Goal: Task Accomplishment & Management: Manage account settings

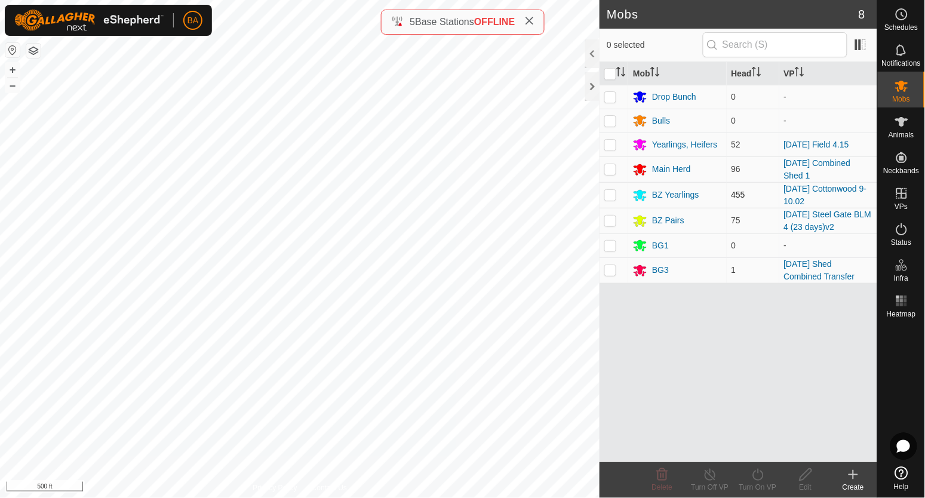
click at [603, 203] on div "Mobs 8 0 selected Mob Head VP Drop Bunch 0 - Bulls 0 - Yearlings, Heifers 52 [D…" at bounding box center [438, 249] width 877 height 498
click at [609, 273] on p-checkbox at bounding box center [610, 270] width 12 height 10
checkbox input "true"
click at [667, 266] on div "BG3" at bounding box center [660, 270] width 17 height 13
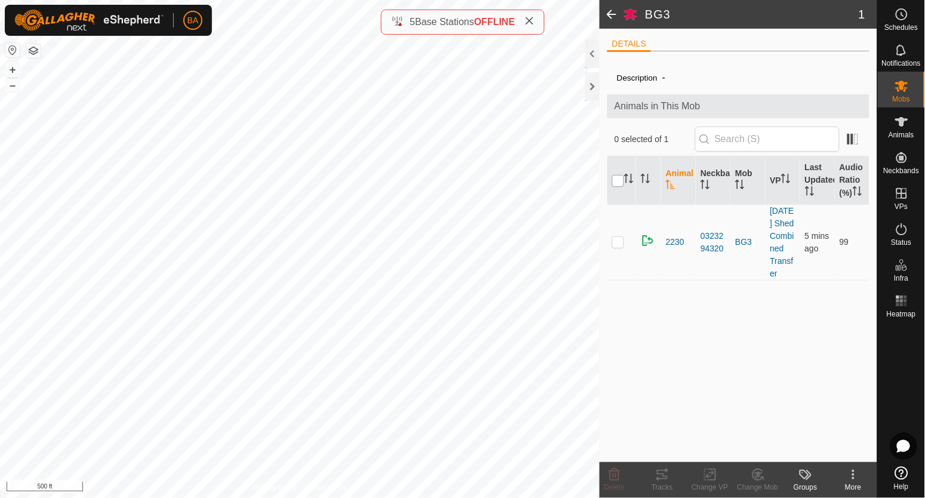
click at [617, 183] on input "checkbox" at bounding box center [618, 181] width 12 height 12
checkbox input "true"
click at [755, 470] on icon at bounding box center [757, 474] width 10 height 11
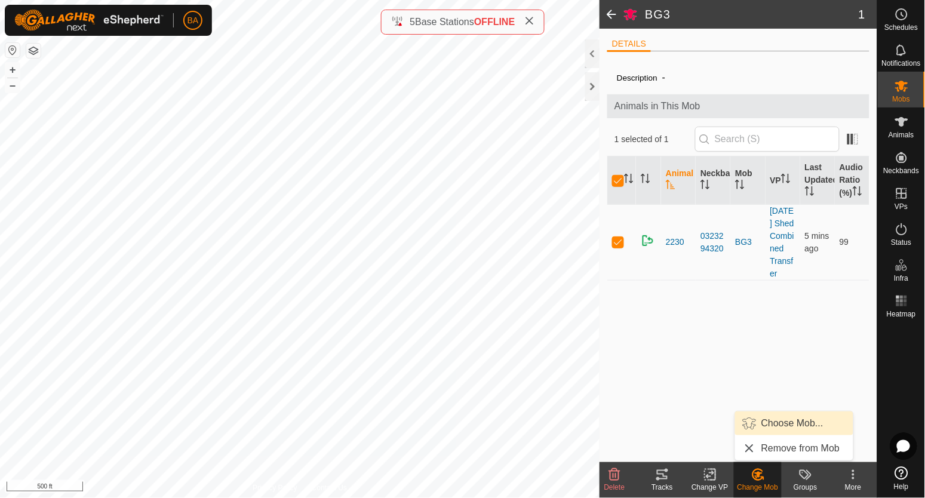
click at [761, 426] on span "Choose Mob..." at bounding box center [792, 423] width 62 height 14
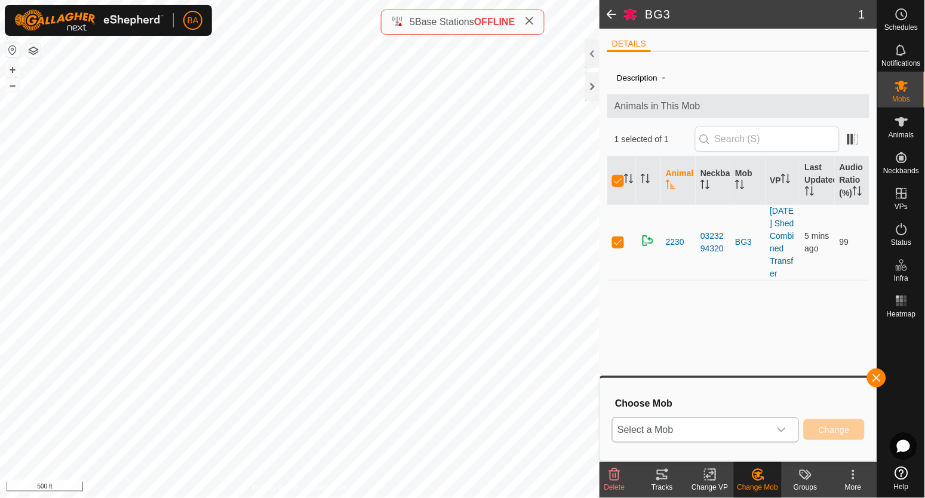
click at [746, 424] on span "Select a Mob" at bounding box center [690, 430] width 157 height 24
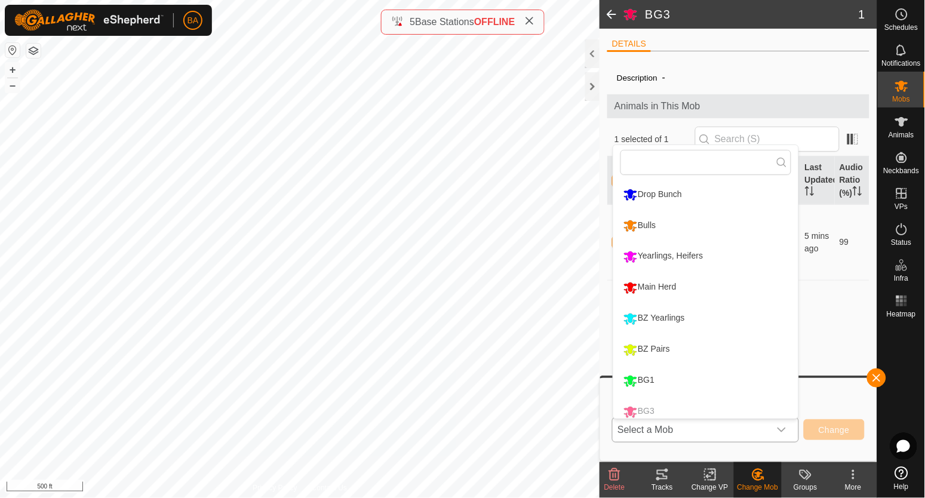
click at [694, 282] on li "Main Herd" at bounding box center [705, 288] width 185 height 30
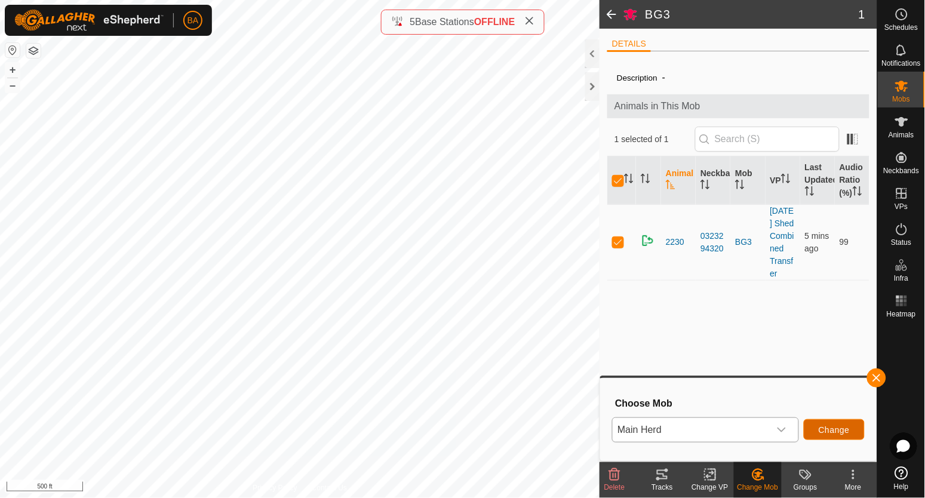
click at [829, 425] on span "Change" at bounding box center [833, 430] width 31 height 10
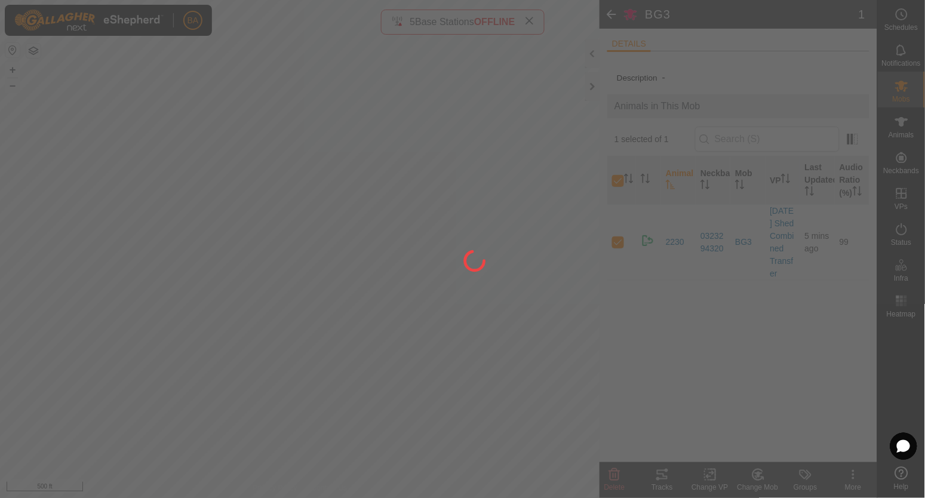
checkbox input "false"
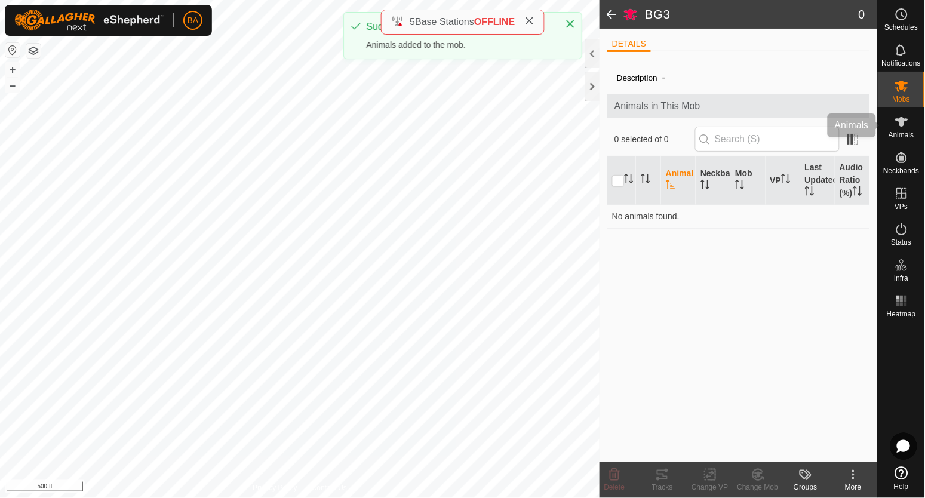
click at [907, 119] on icon at bounding box center [901, 122] width 13 height 10
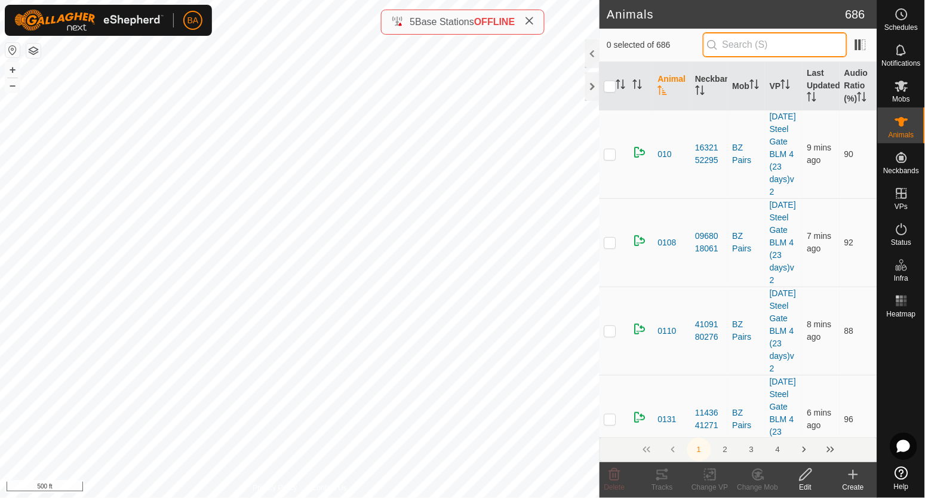
click at [784, 47] on input "text" at bounding box center [775, 44] width 144 height 25
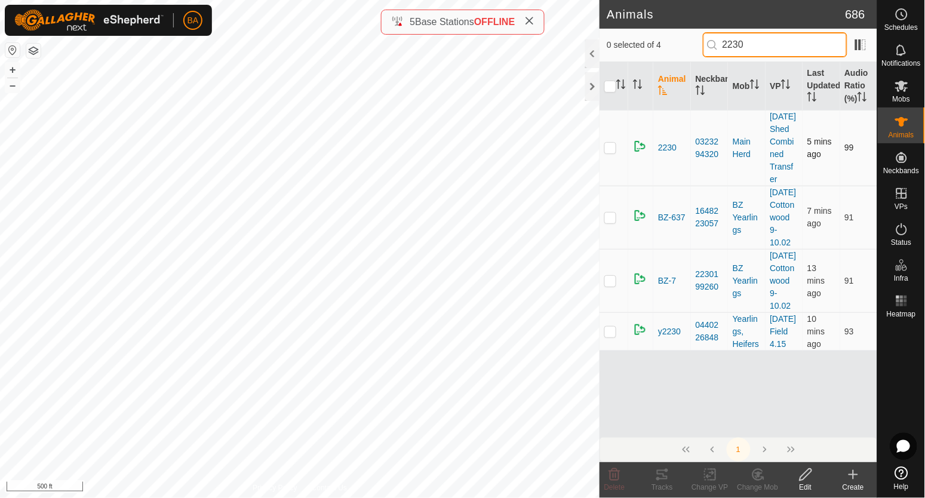
type input "2230"
click at [614, 152] on p-checkbox at bounding box center [610, 148] width 12 height 10
checkbox input "true"
click at [702, 476] on change-vp-svg-icon at bounding box center [710, 474] width 48 height 14
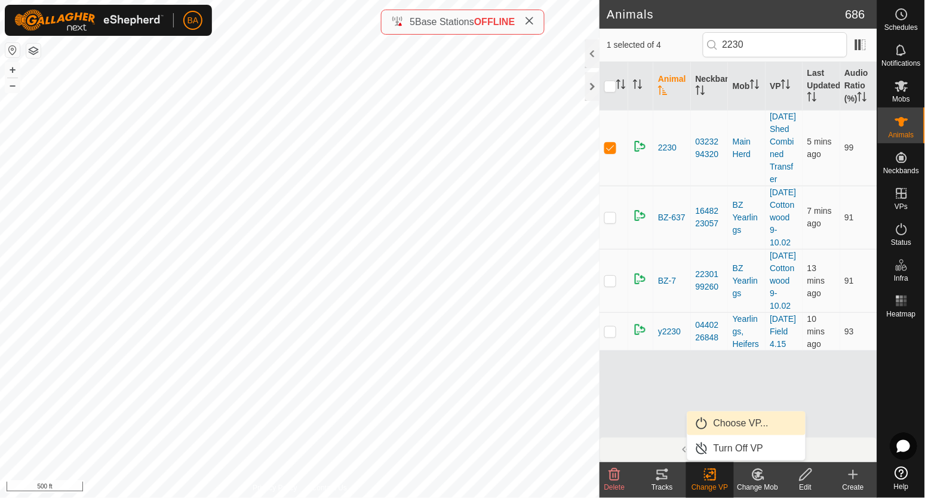
click at [726, 422] on span "Choose VP..." at bounding box center [740, 423] width 55 height 14
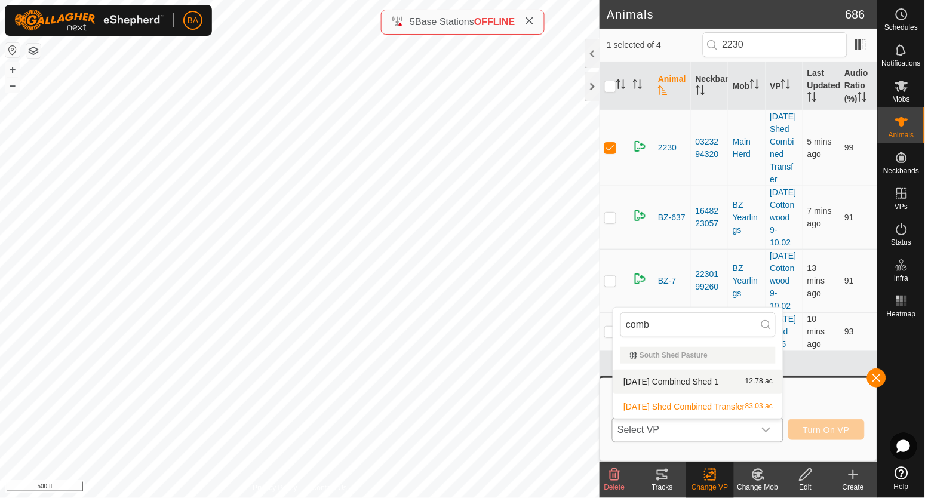
type input "comb"
click at [729, 378] on li "[DATE] Combined Shed 1 12.78 ac" at bounding box center [698, 381] width 170 height 24
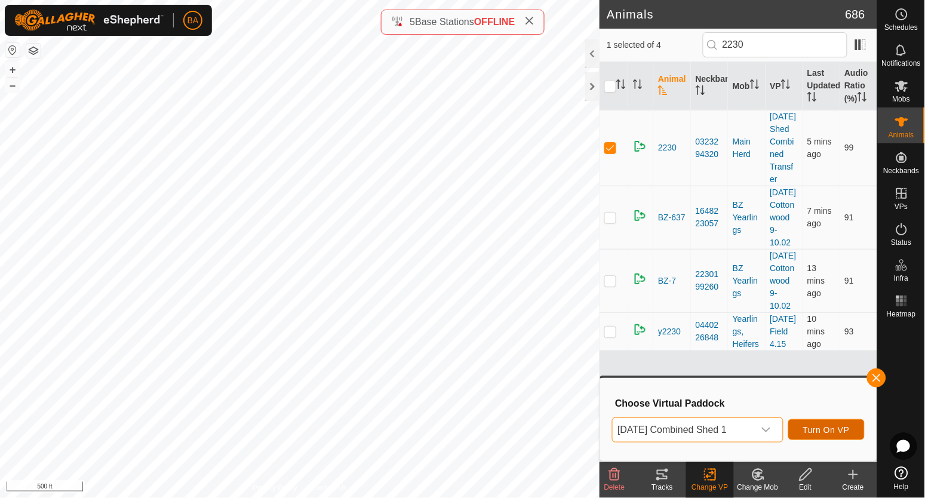
click at [830, 432] on span "Turn On VP" at bounding box center [826, 430] width 47 height 10
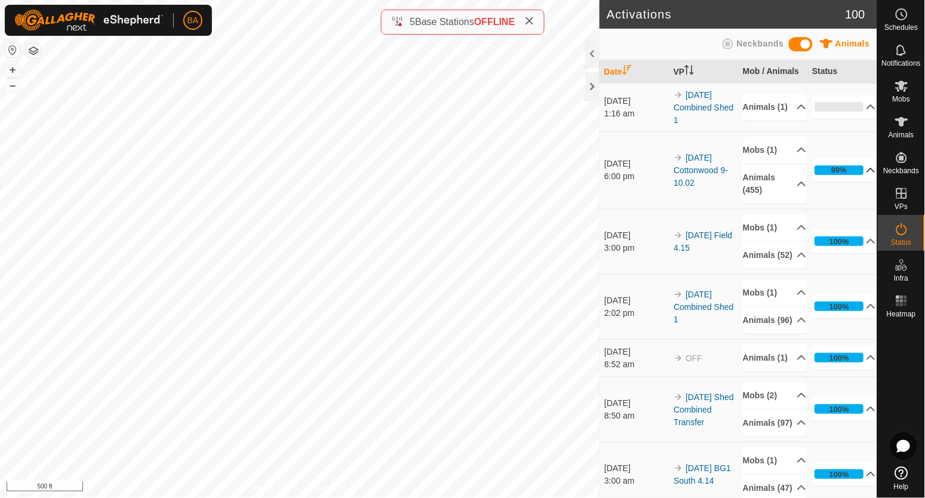
click at [854, 165] on p-accordion-header "99%" at bounding box center [844, 170] width 64 height 24
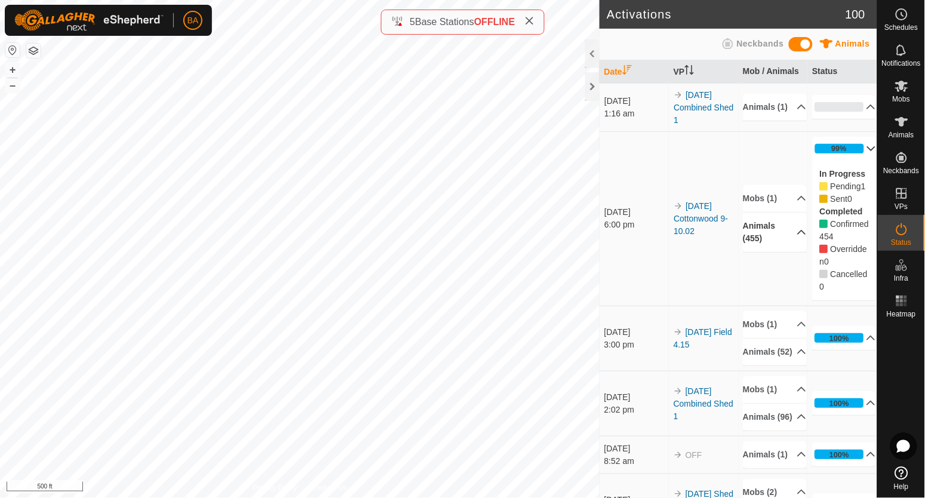
click at [792, 224] on p-accordion-header "Animals (455)" at bounding box center [775, 232] width 64 height 39
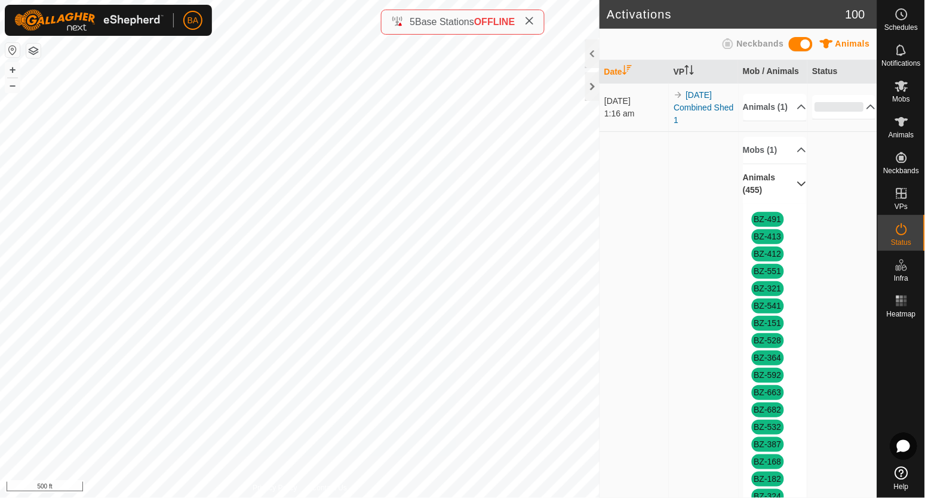
click at [788, 186] on p-accordion-header "Animals (455)" at bounding box center [775, 183] width 64 height 39
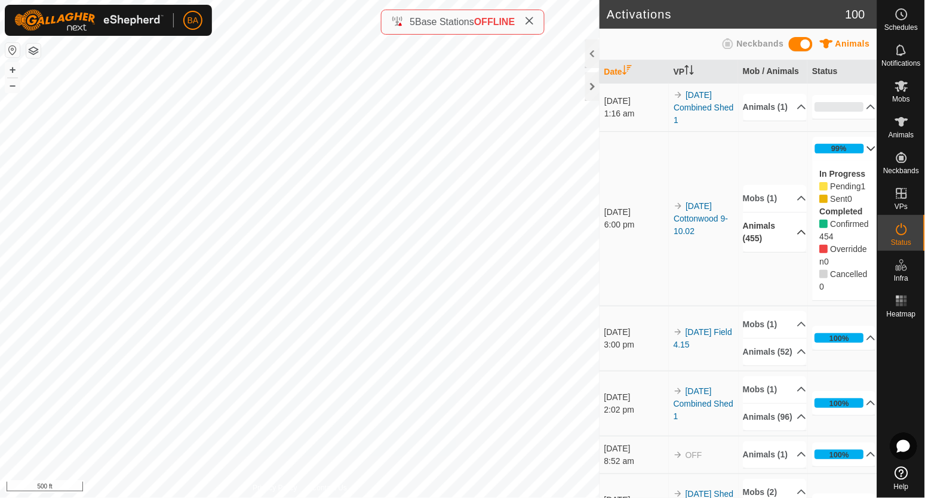
click at [848, 150] on p-accordion-header "99%" at bounding box center [844, 149] width 64 height 24
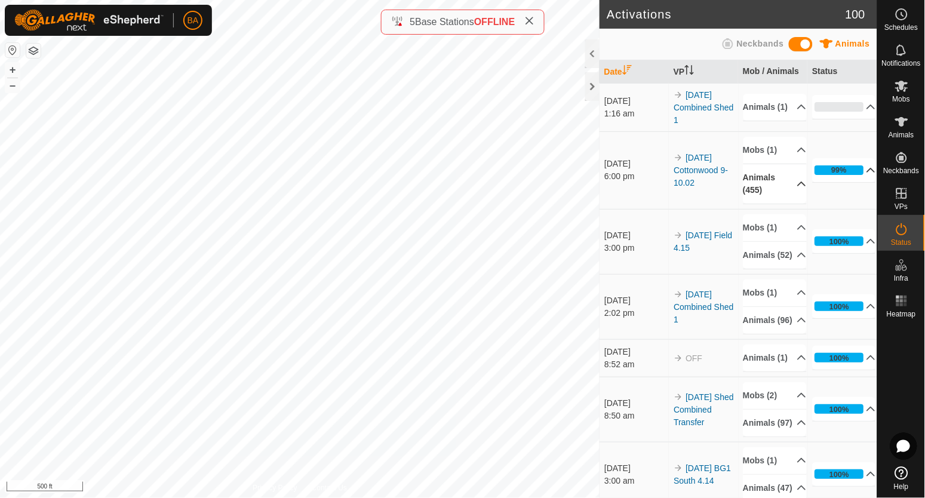
click at [851, 166] on p-accordion-header "99%" at bounding box center [844, 170] width 64 height 24
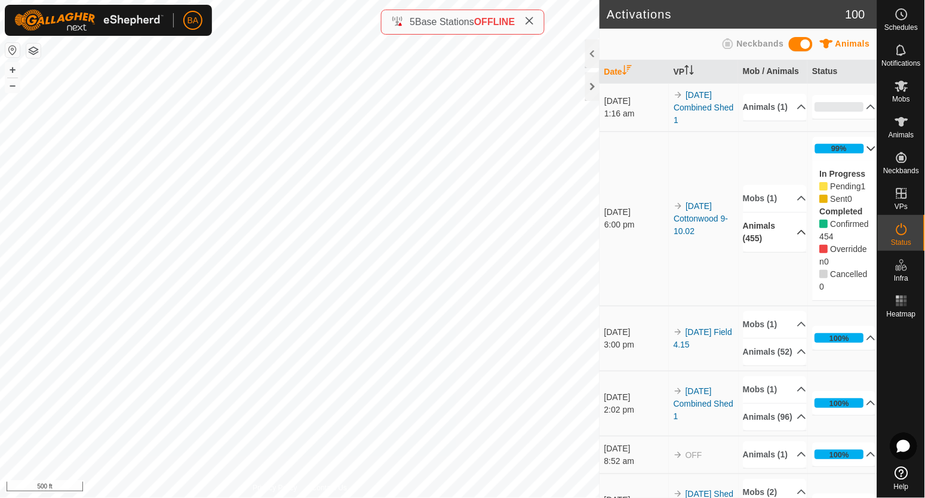
click at [852, 147] on p-accordion-header "99%" at bounding box center [844, 149] width 64 height 24
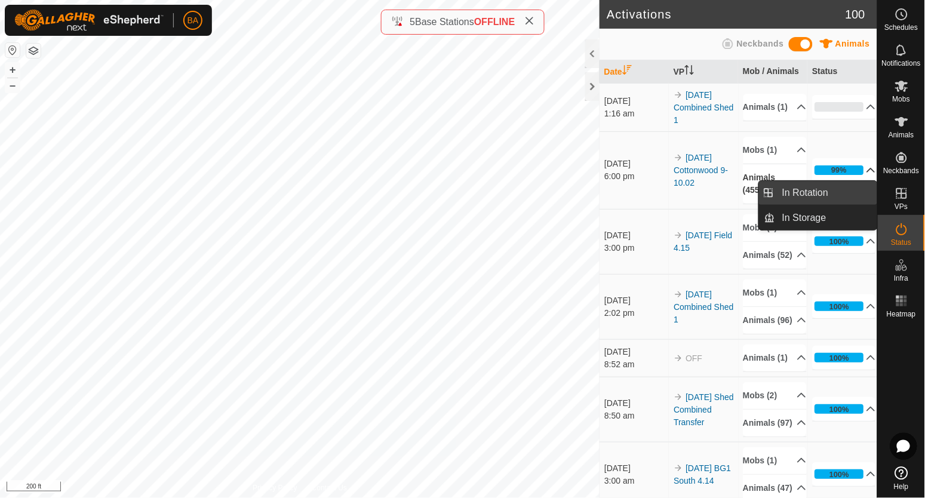
click at [856, 189] on link "In Rotation" at bounding box center [826, 193] width 102 height 24
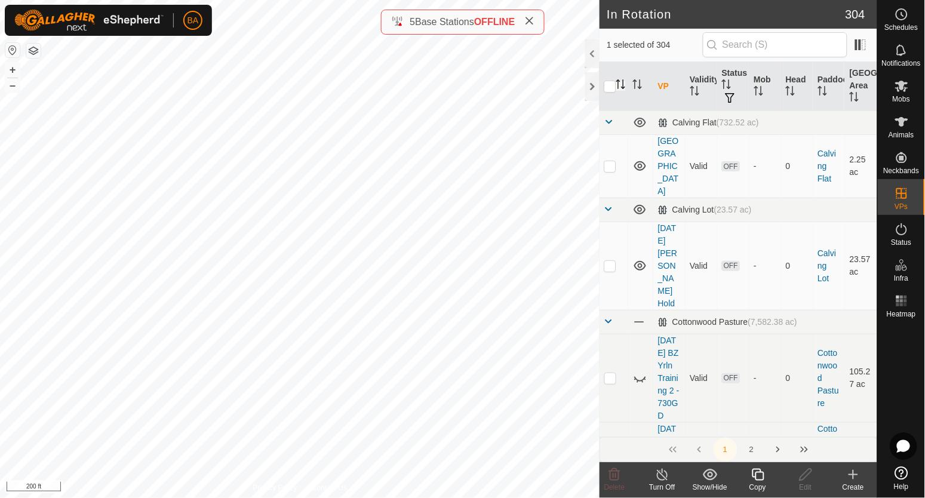
click at [625, 81] on icon "Activate to sort" at bounding box center [621, 84] width 10 height 10
click at [606, 85] on input "checkbox" at bounding box center [610, 87] width 12 height 12
checkbox input "true"
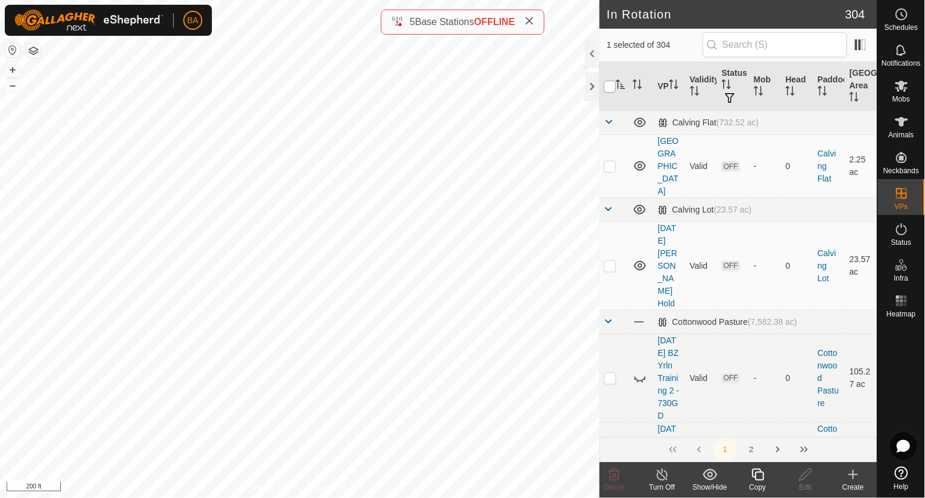
checkbox input "true"
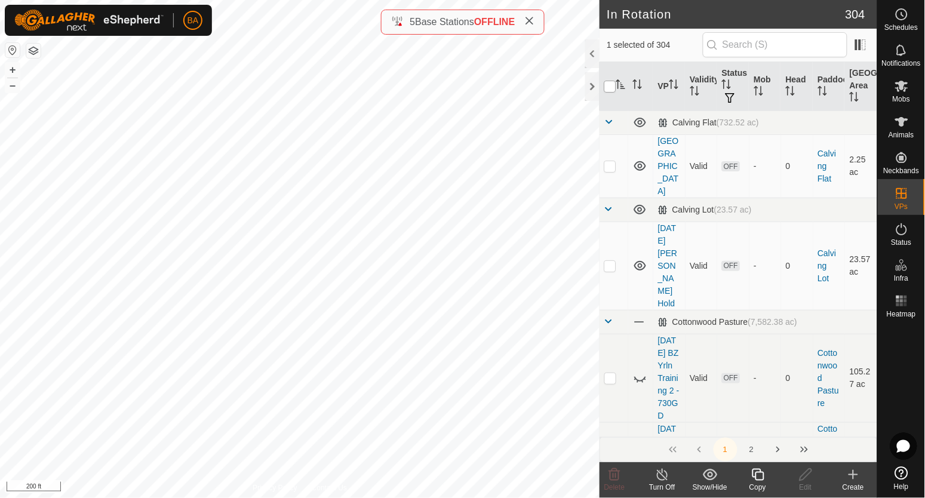
checkbox input "true"
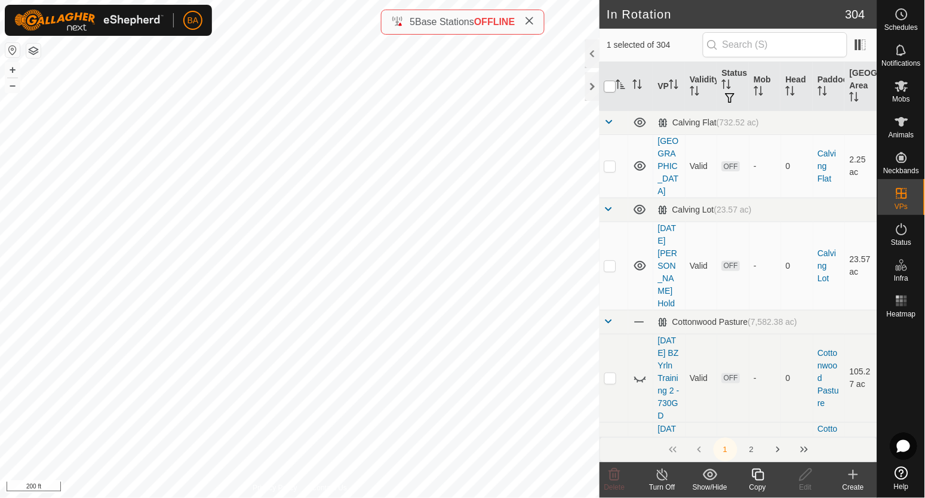
checkbox input "true"
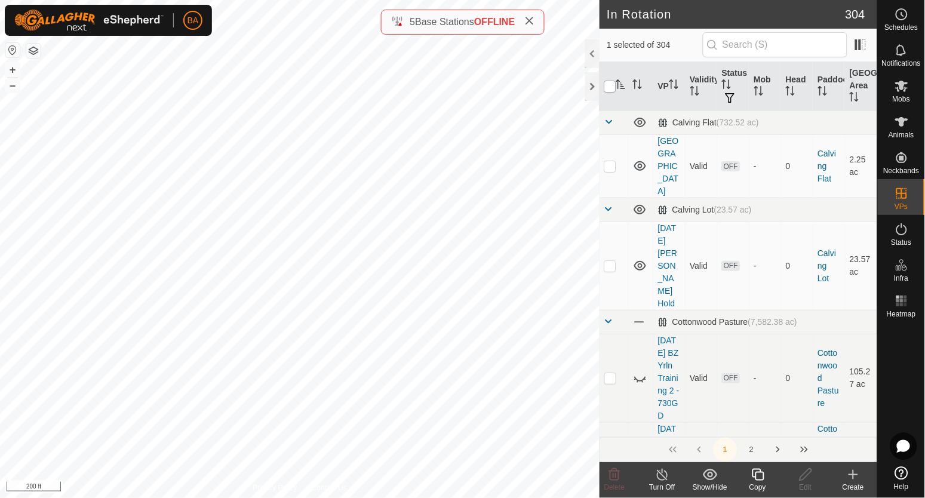
checkbox input "true"
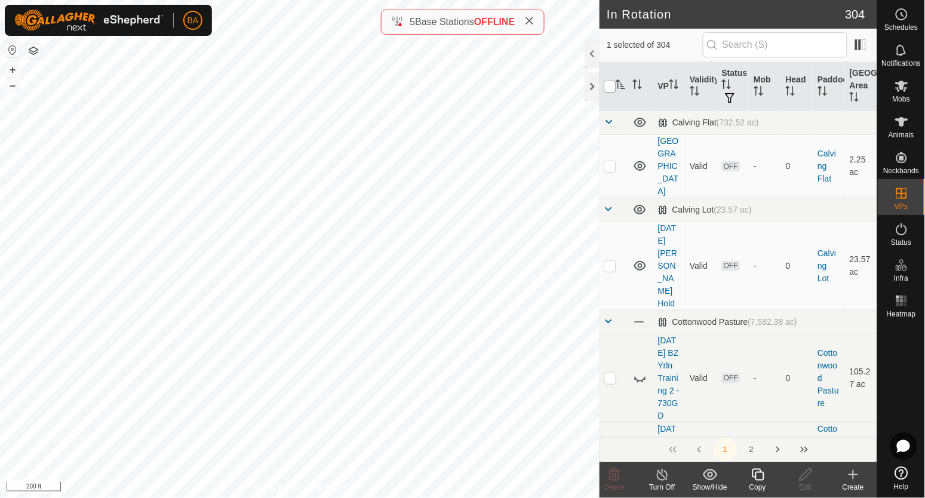
checkbox input "true"
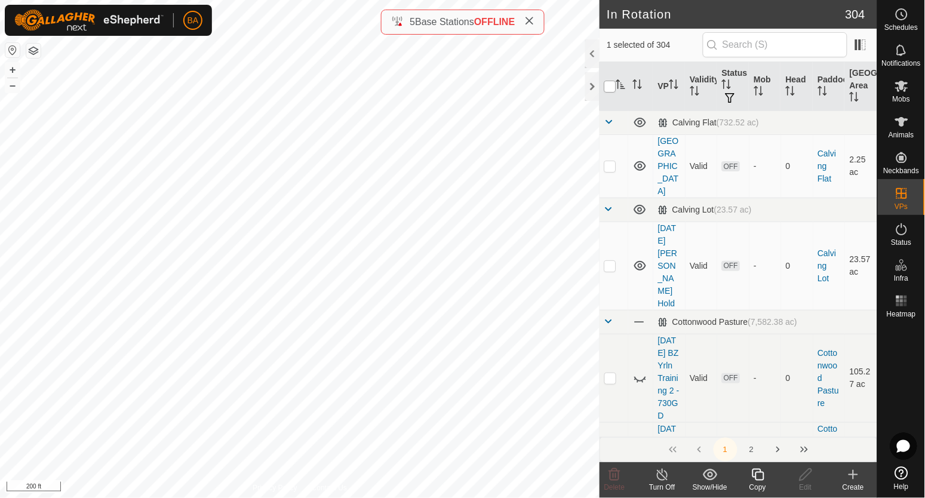
checkbox input "true"
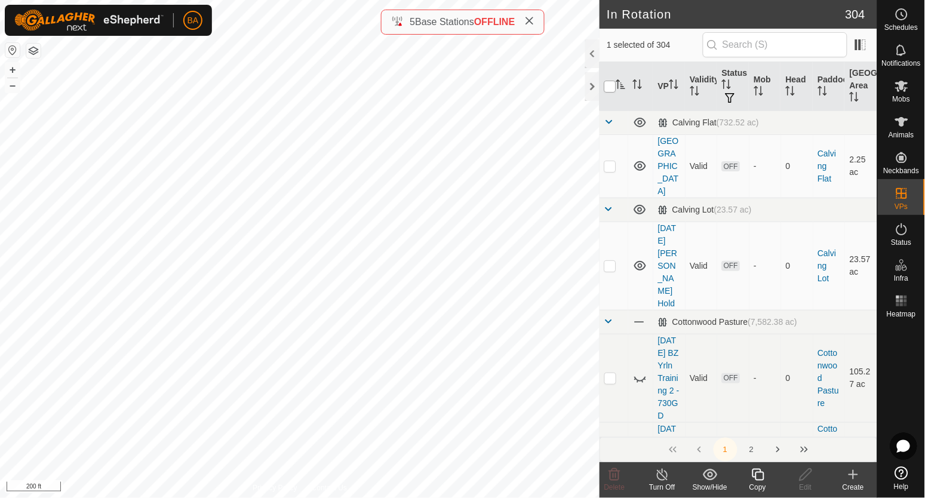
checkbox input "true"
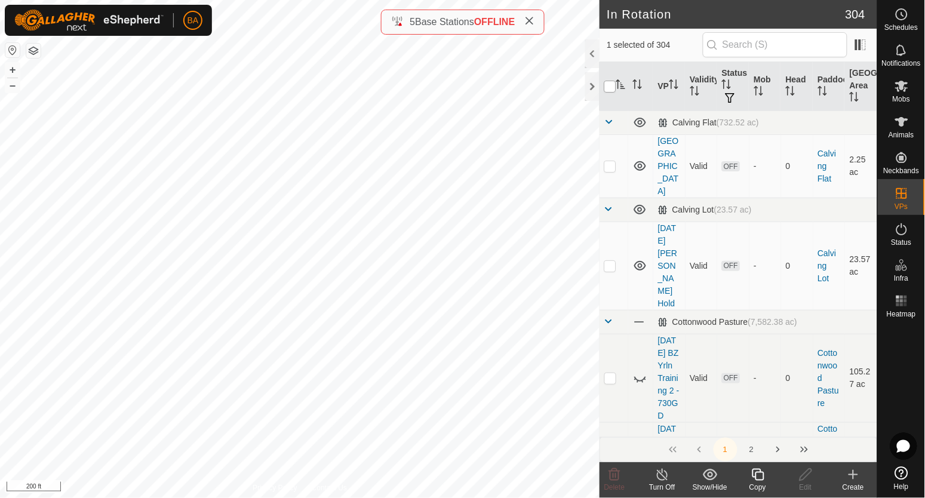
checkbox input "true"
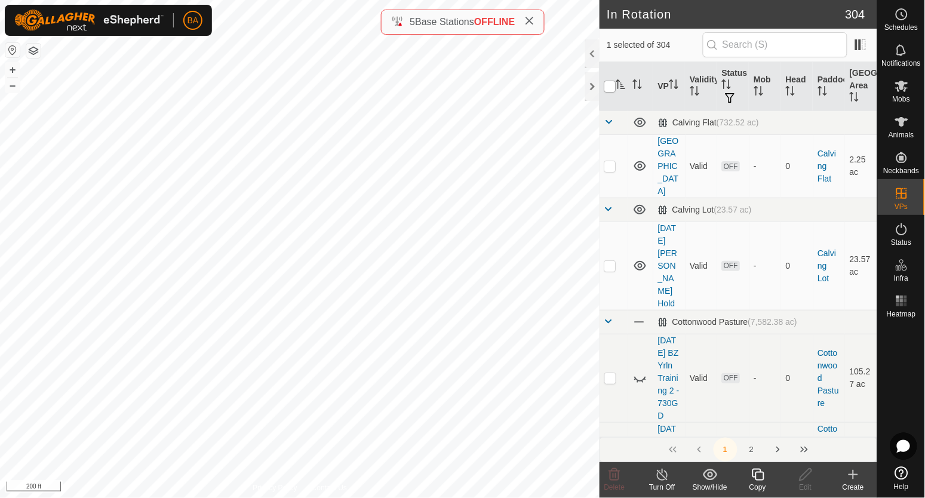
checkbox input "true"
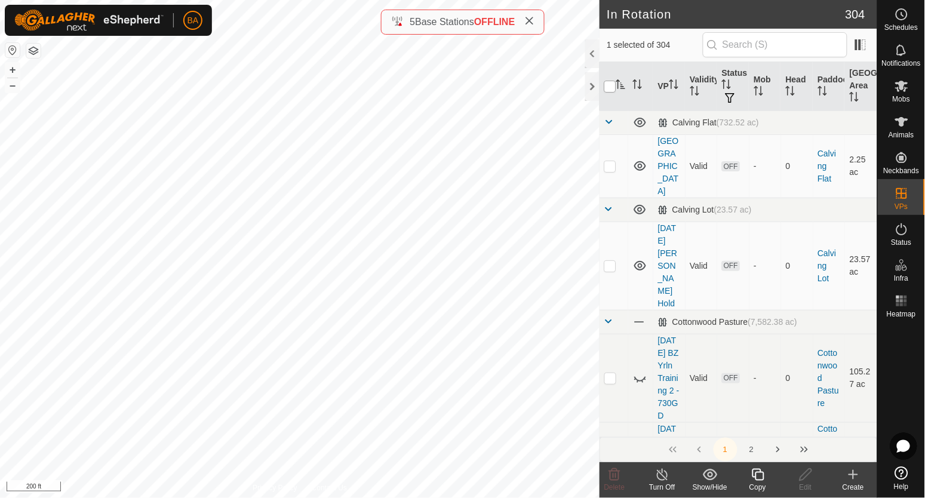
checkbox input "true"
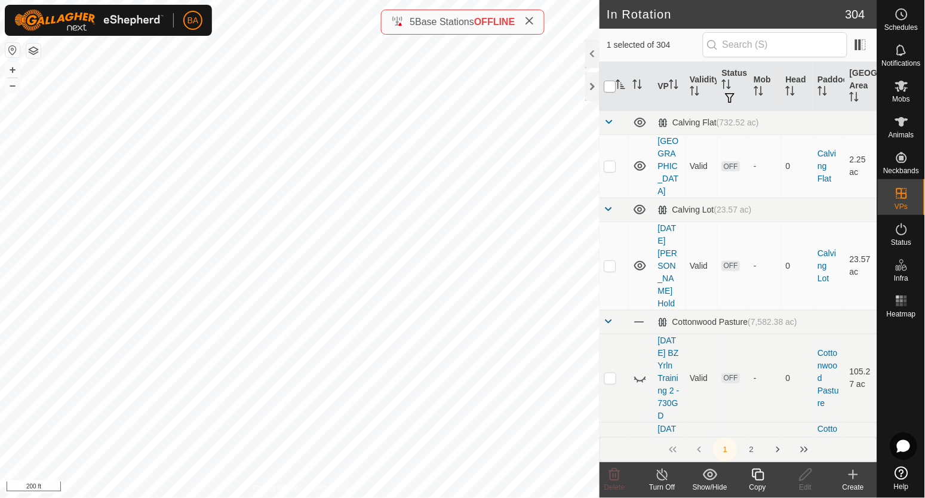
checkbox input "true"
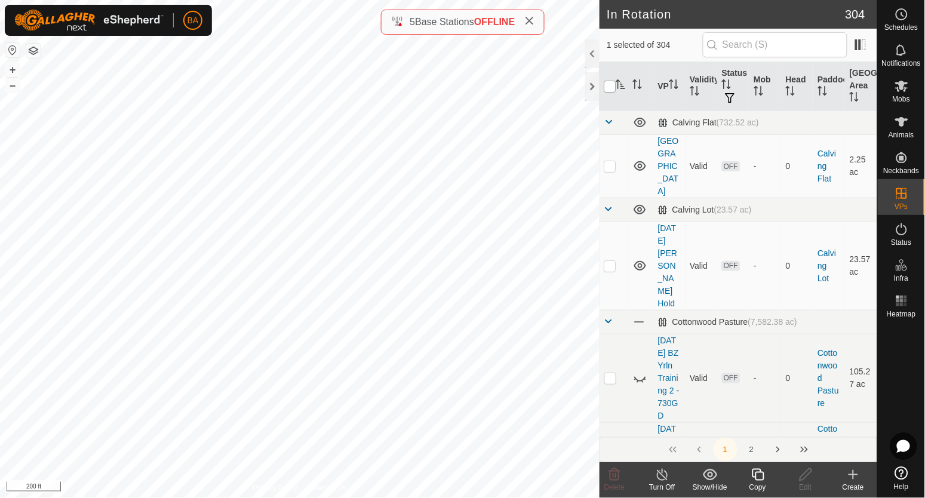
checkbox input "true"
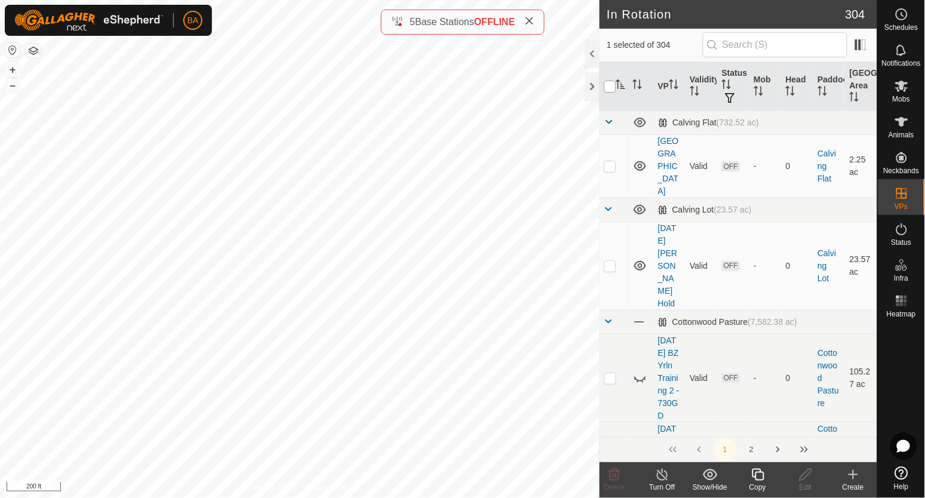
checkbox input "true"
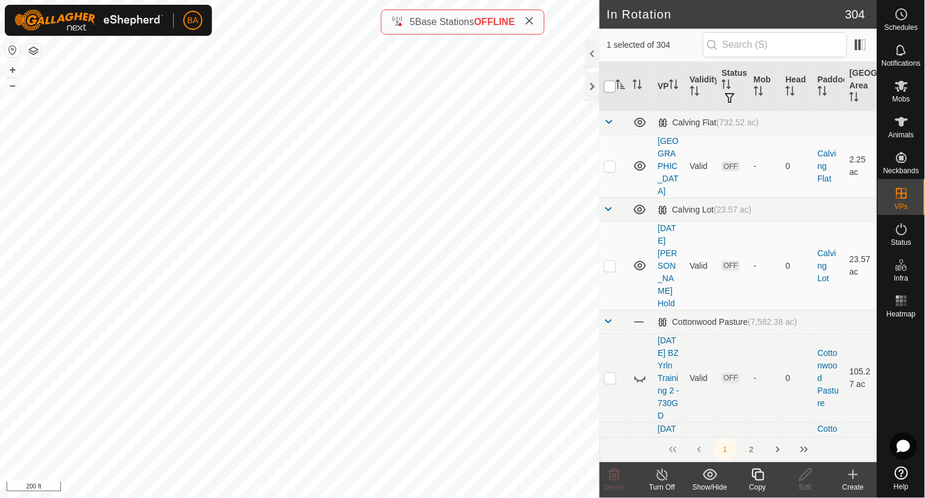
checkbox input "true"
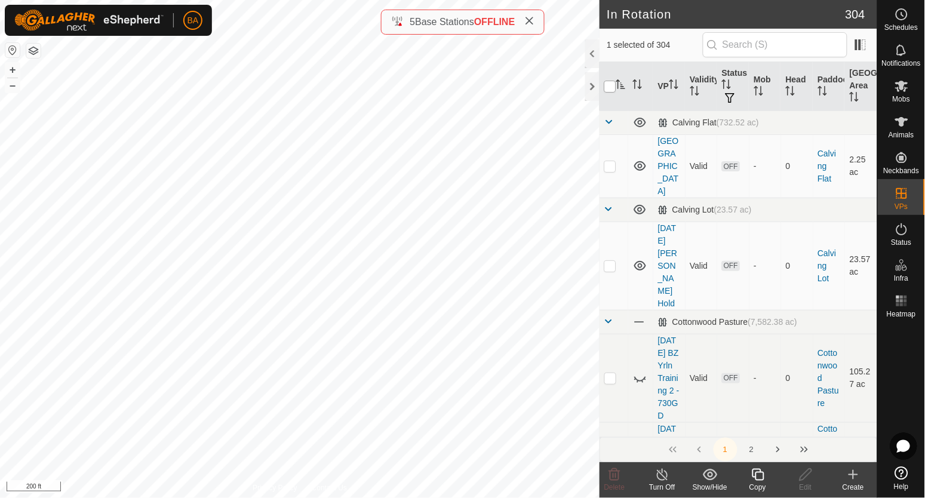
checkbox input "true"
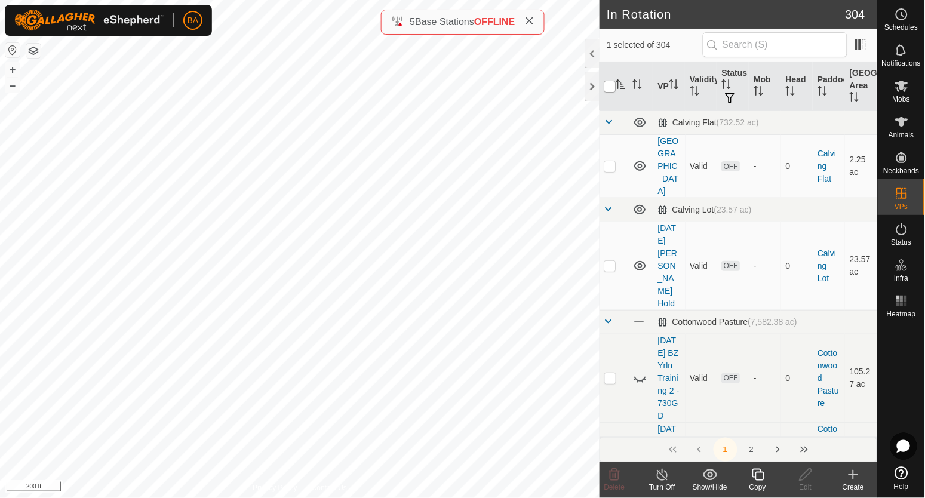
checkbox input "true"
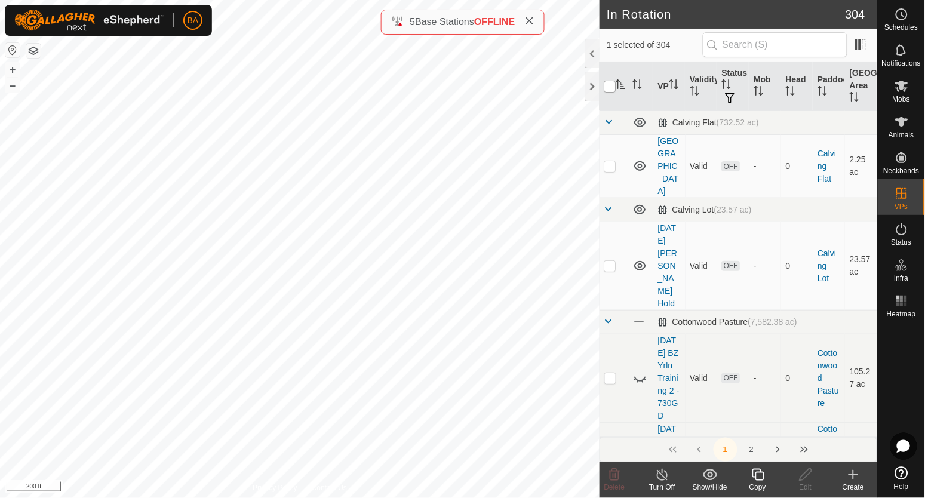
checkbox input "true"
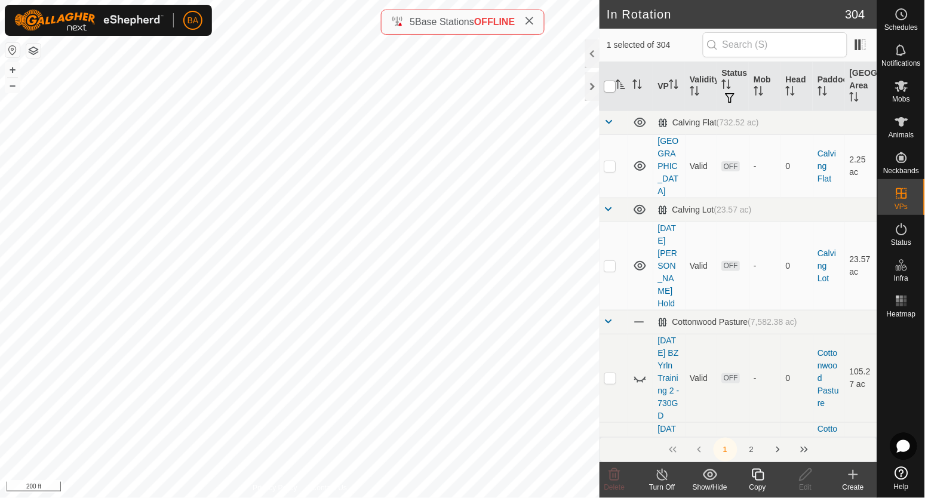
checkbox input "true"
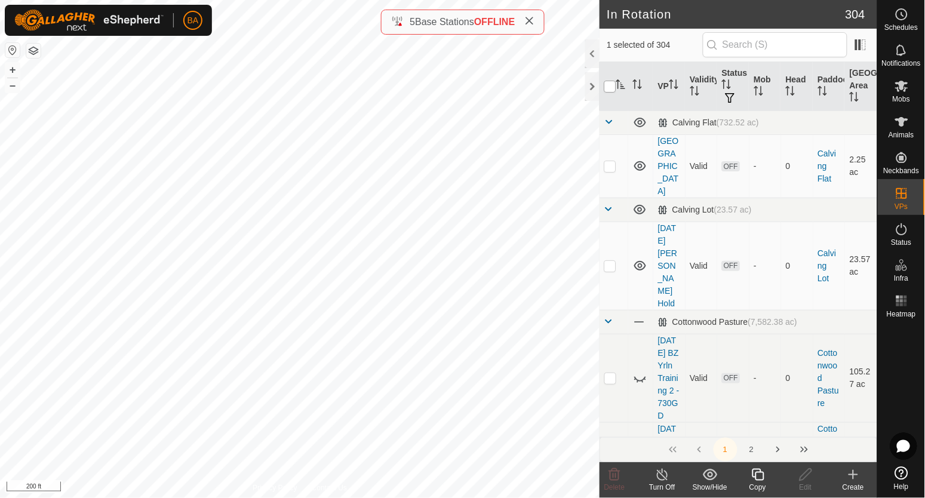
checkbox input "true"
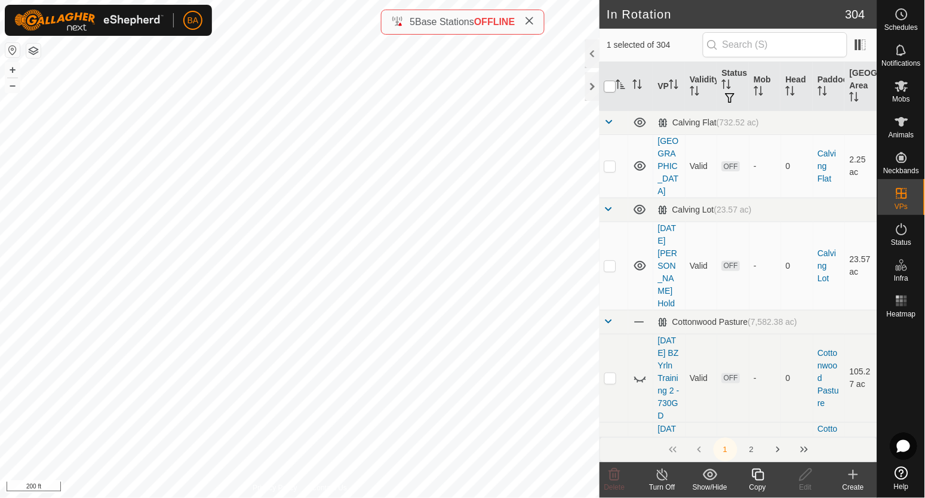
checkbox input "true"
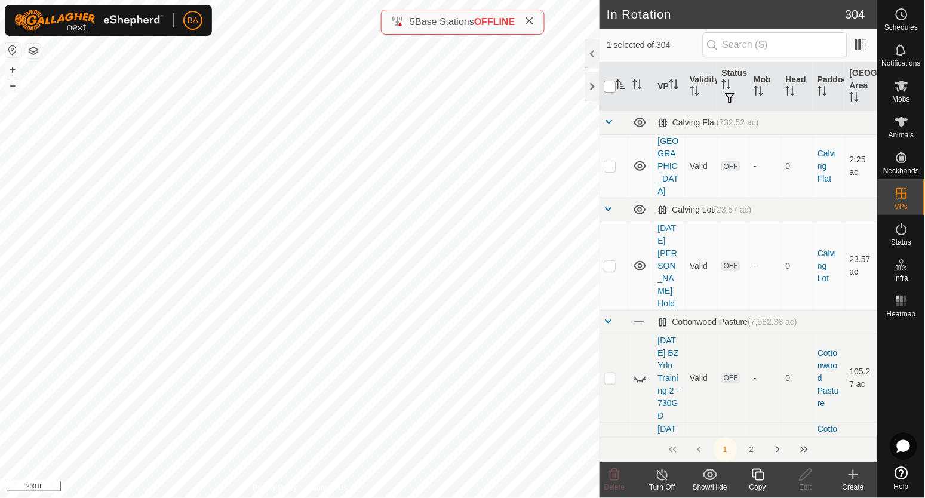
checkbox input "true"
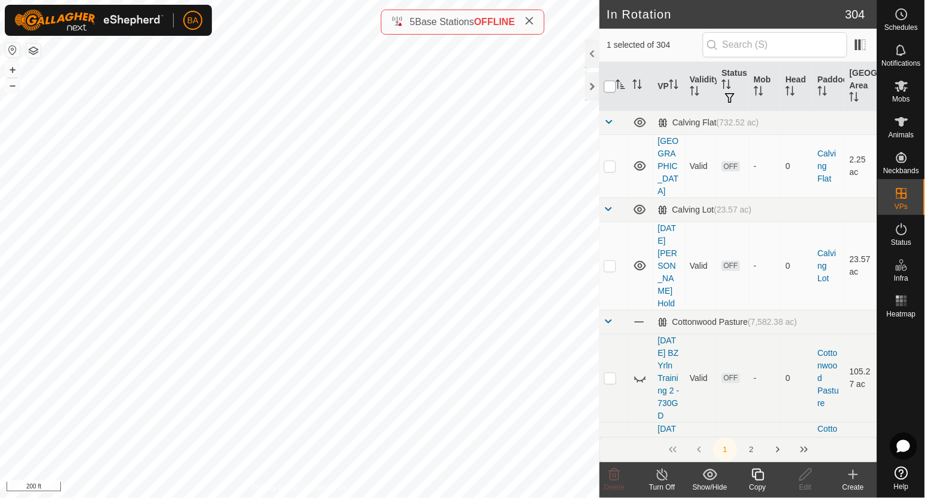
checkbox input "true"
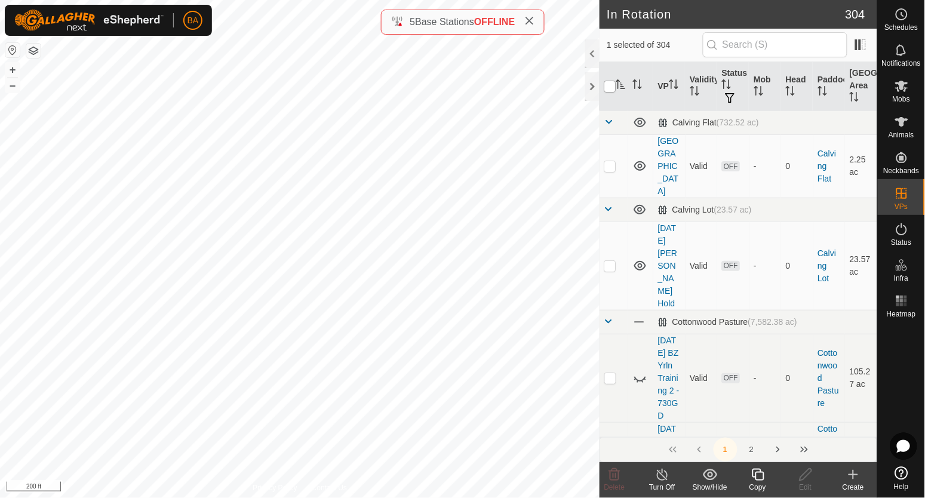
checkbox input "true"
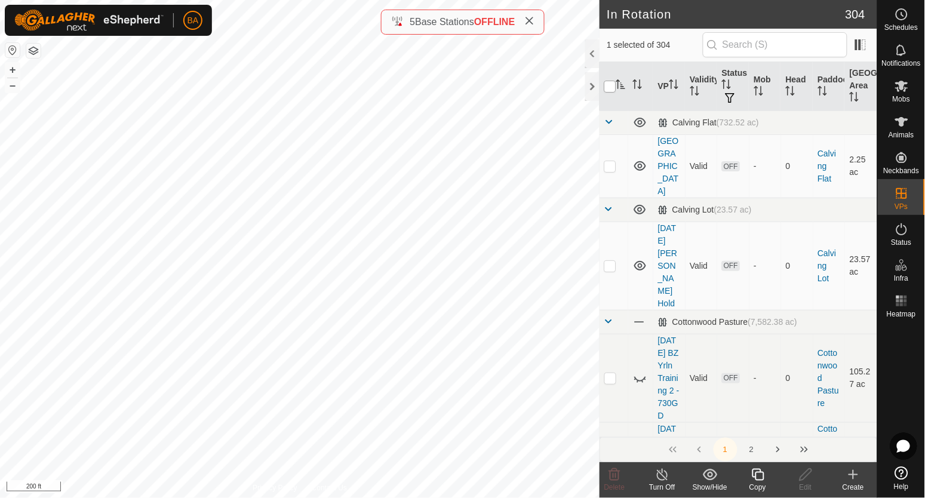
checkbox input "true"
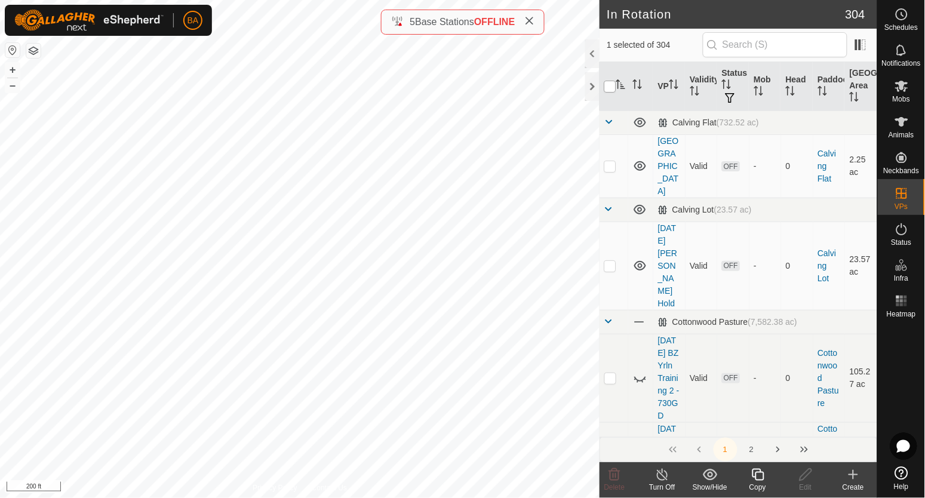
checkbox input "true"
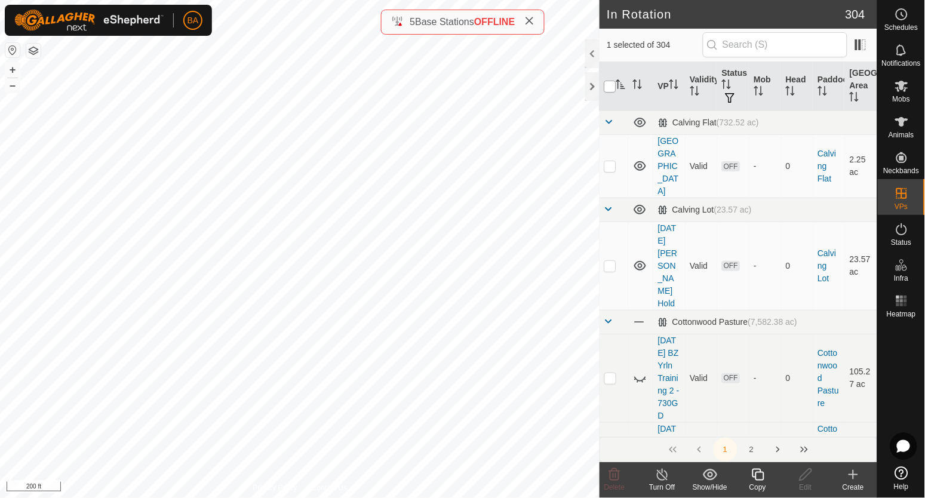
checkbox input "true"
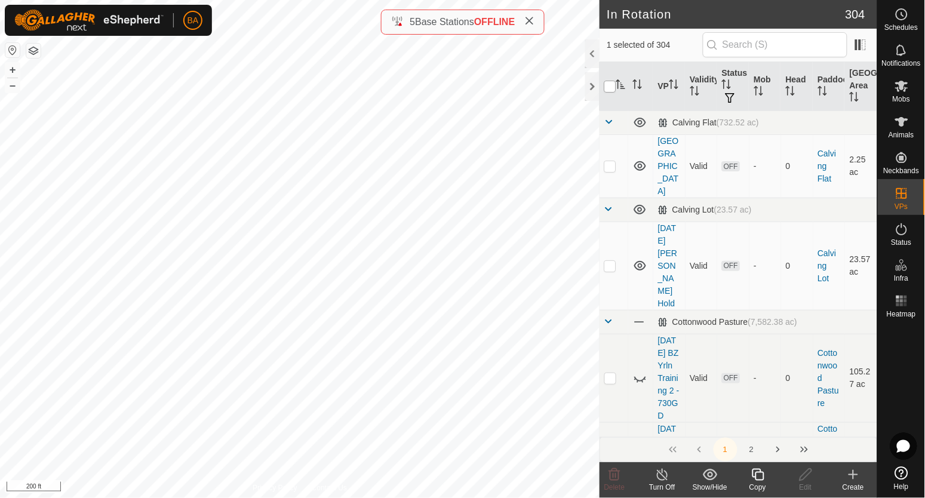
checkbox input "true"
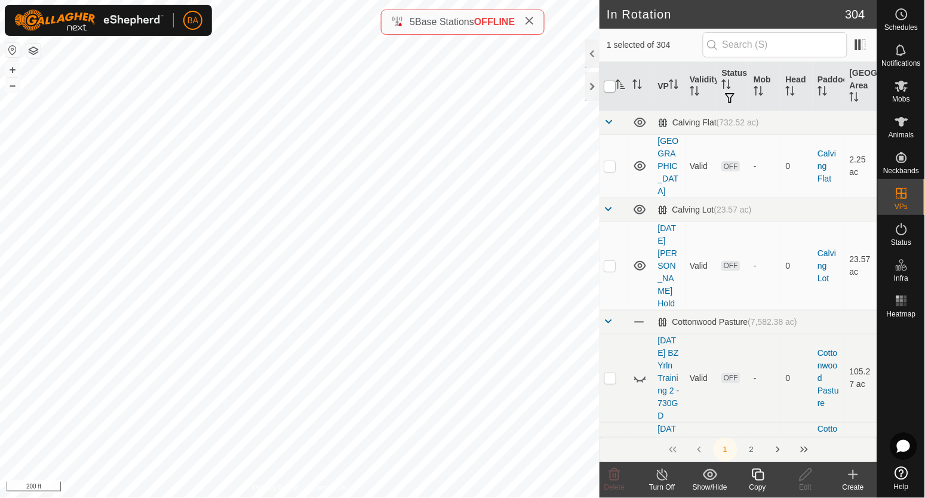
checkbox input "true"
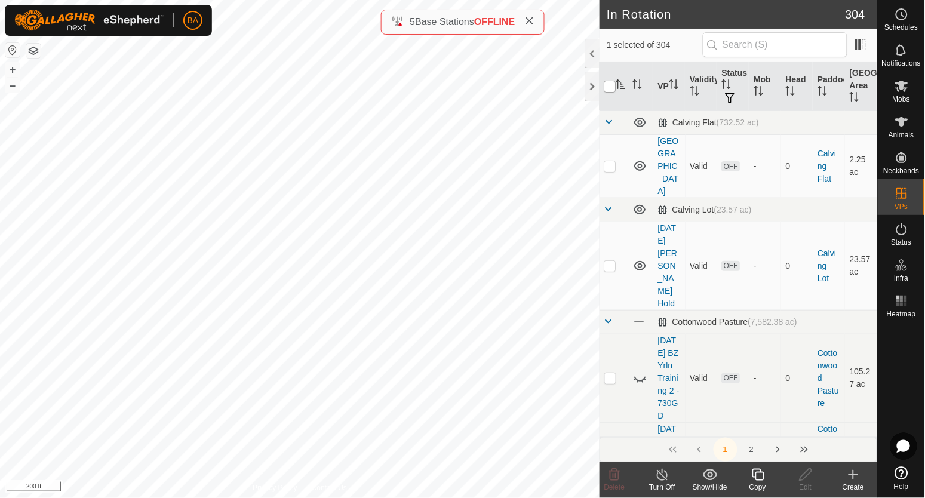
checkbox input "true"
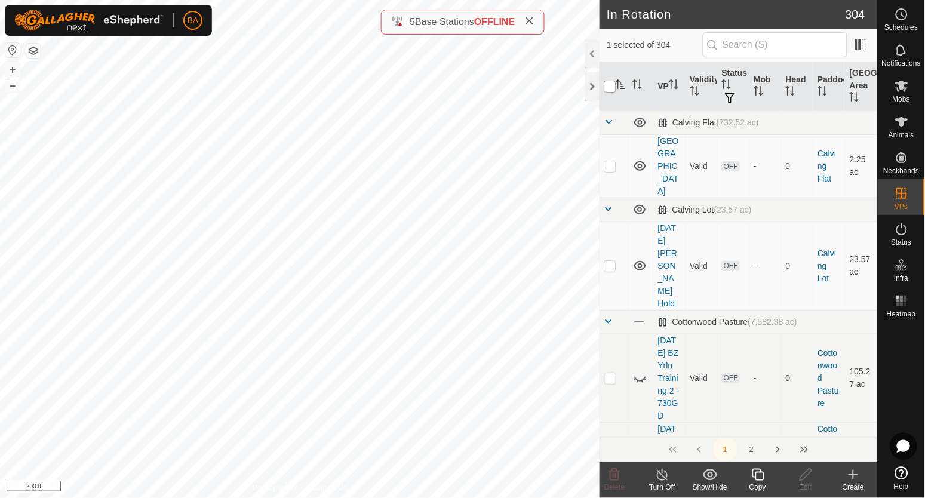
checkbox input "true"
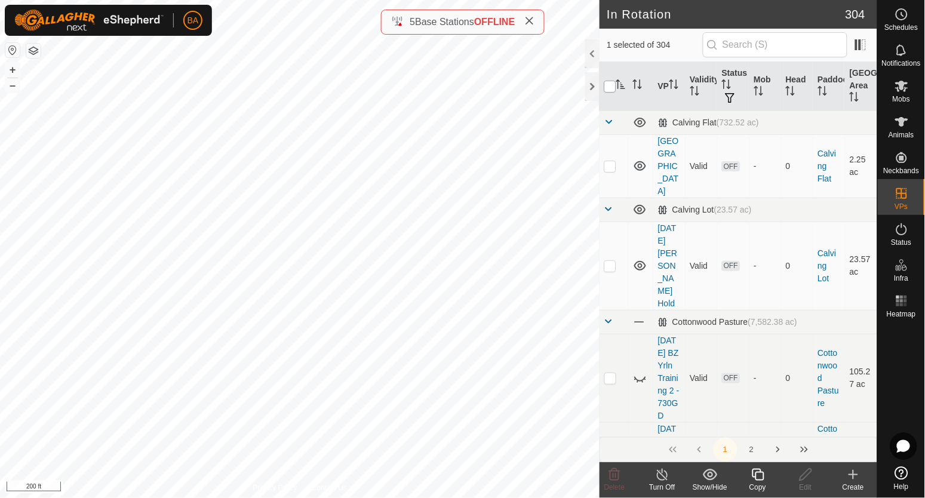
checkbox input "true"
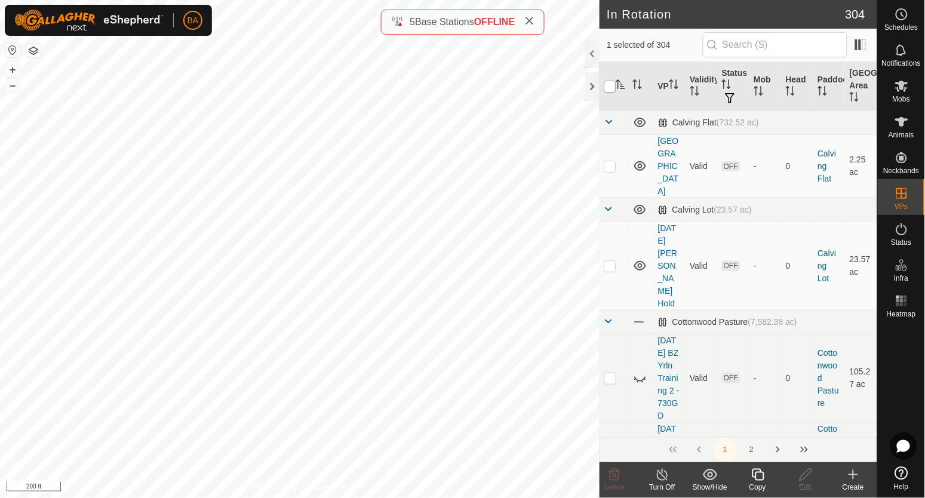
checkbox input "true"
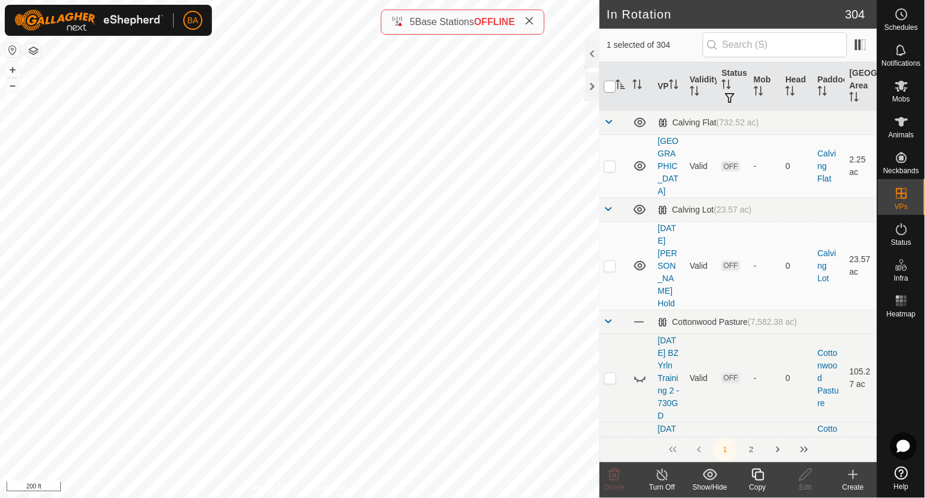
checkbox input "true"
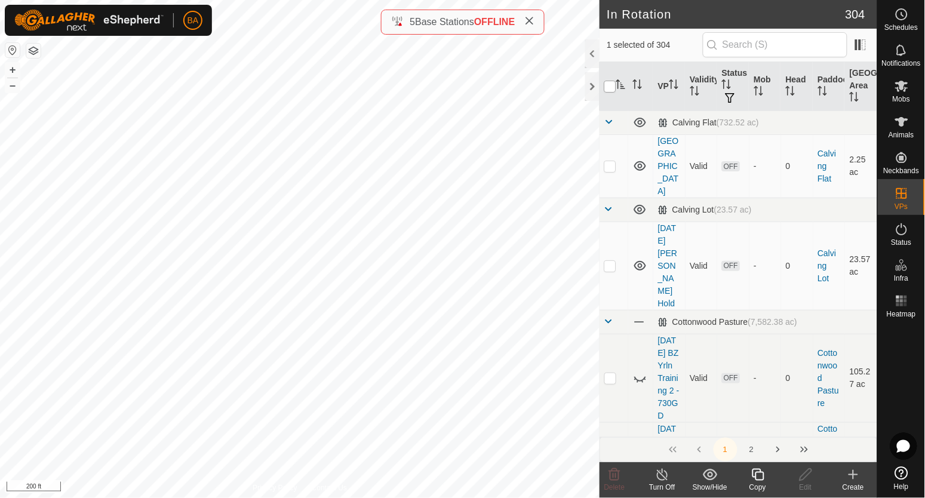
checkbox input "true"
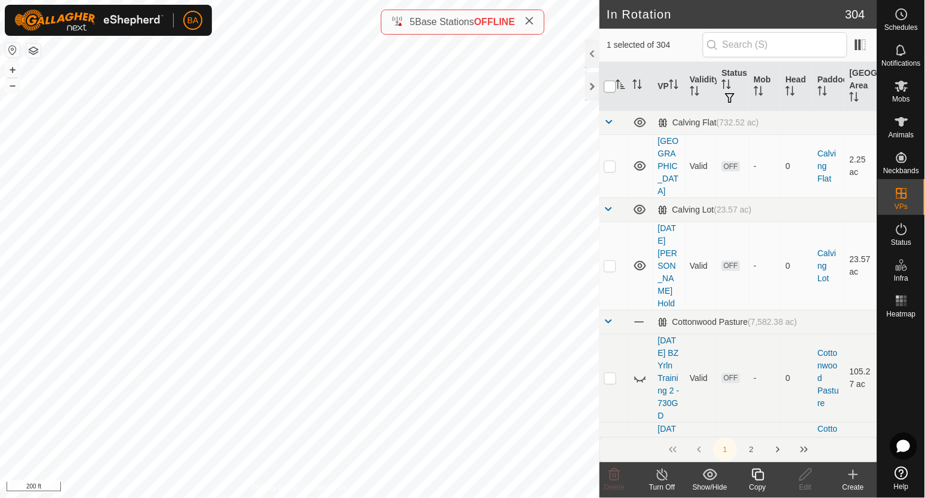
checkbox input "true"
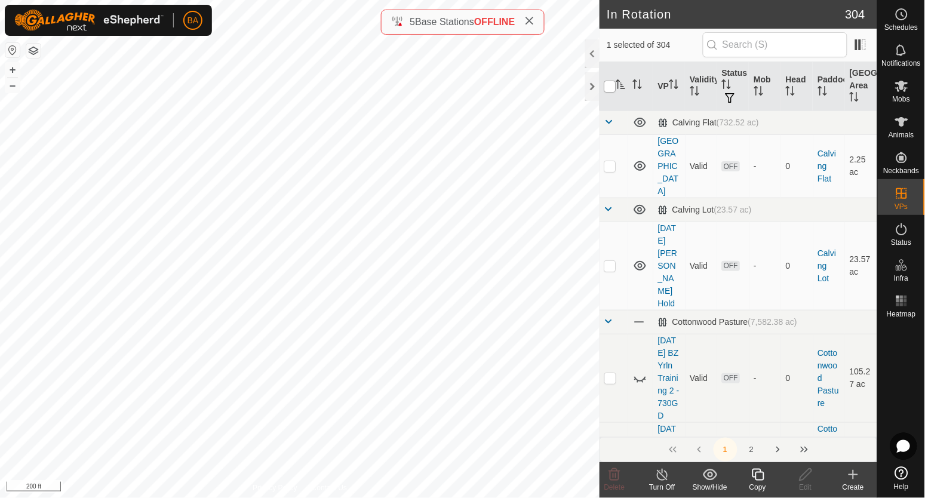
checkbox input "true"
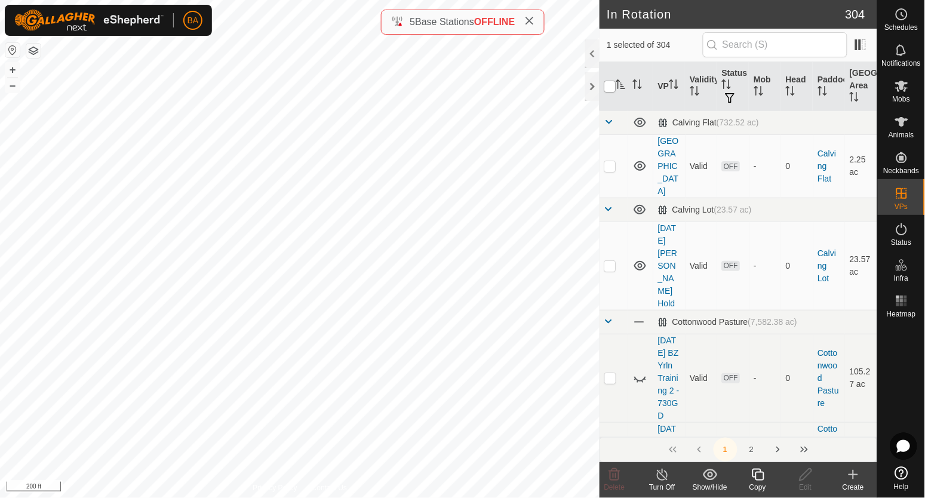
checkbox input "true"
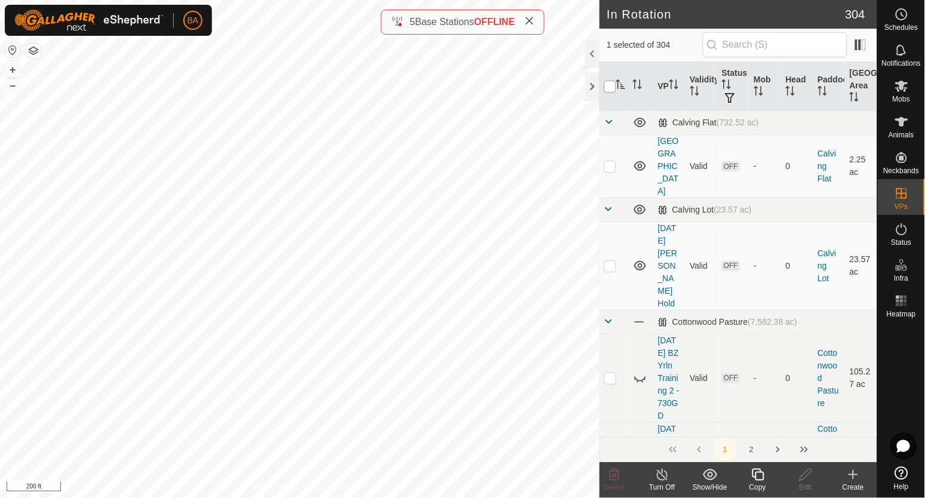
checkbox input "true"
click at [609, 88] on input "checkbox" at bounding box center [610, 87] width 12 height 12
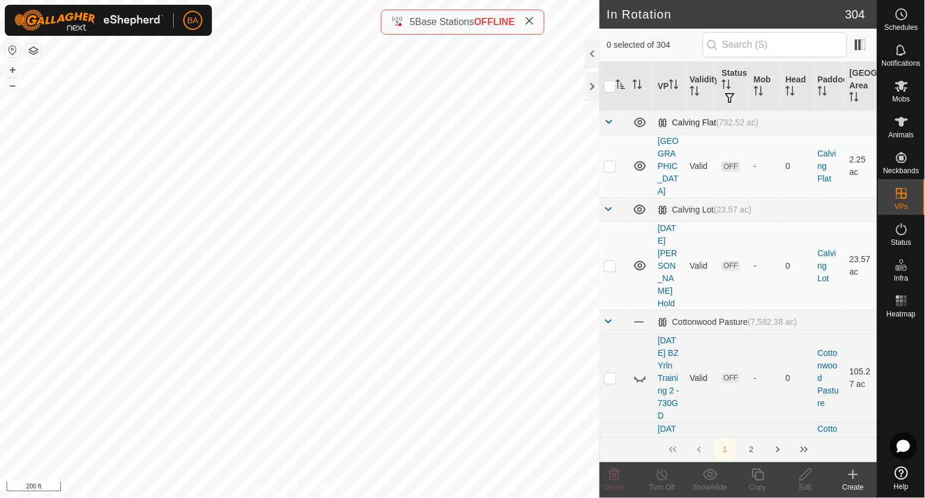
click at [612, 122] on span at bounding box center [609, 122] width 10 height 10
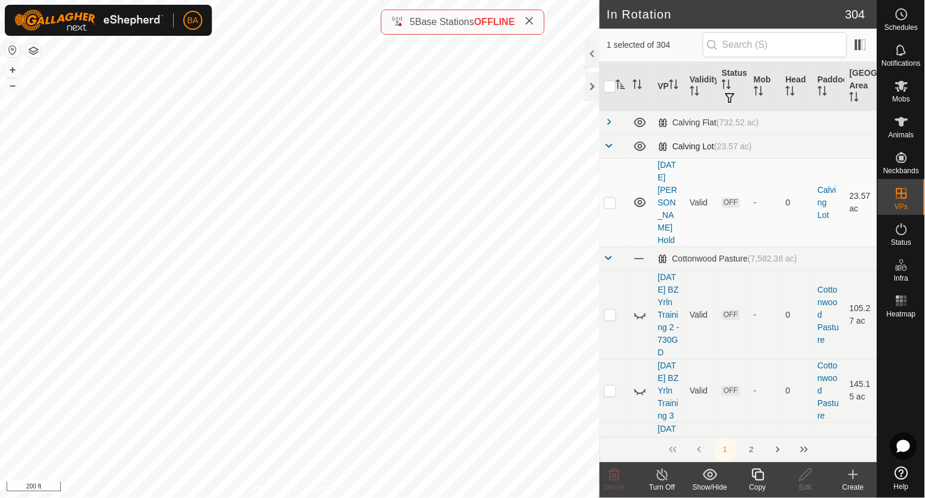
click at [608, 144] on span at bounding box center [609, 146] width 10 height 10
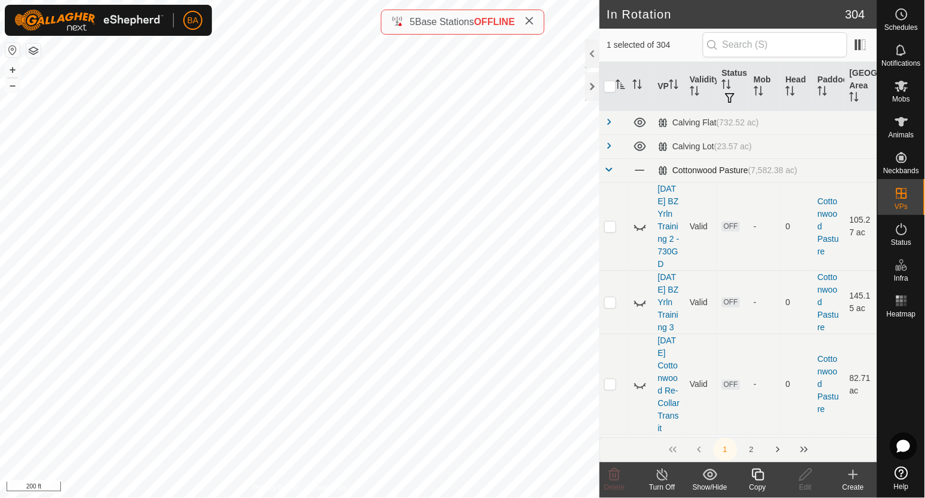
click at [607, 171] on span at bounding box center [609, 170] width 10 height 10
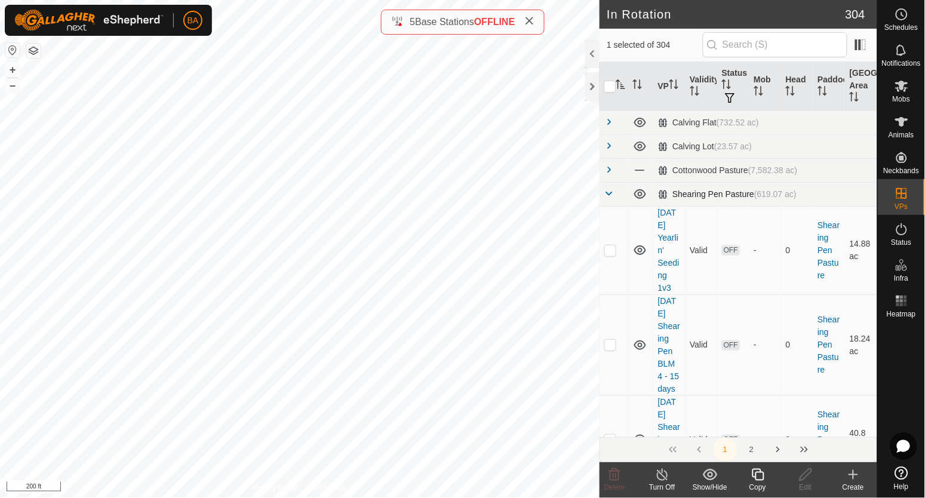
click at [607, 193] on span at bounding box center [609, 194] width 10 height 10
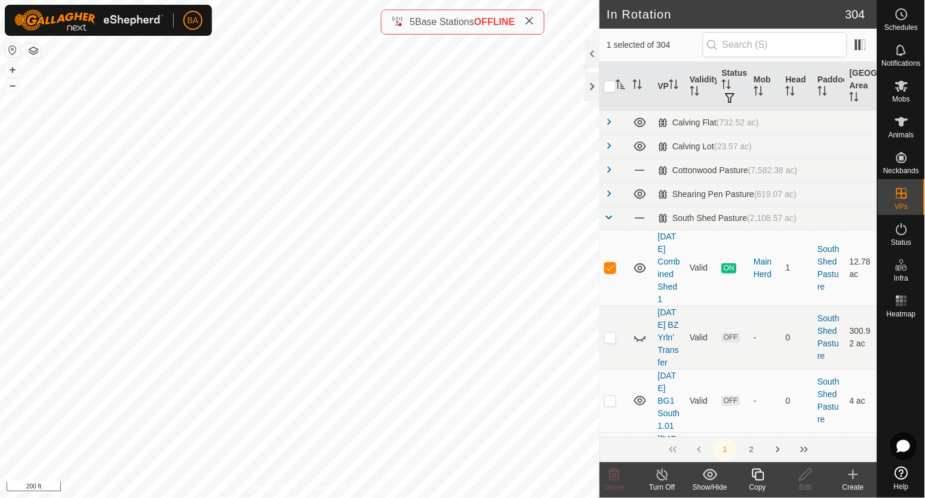
click at [624, 88] on icon "Activate to sort" at bounding box center [621, 84] width 10 height 10
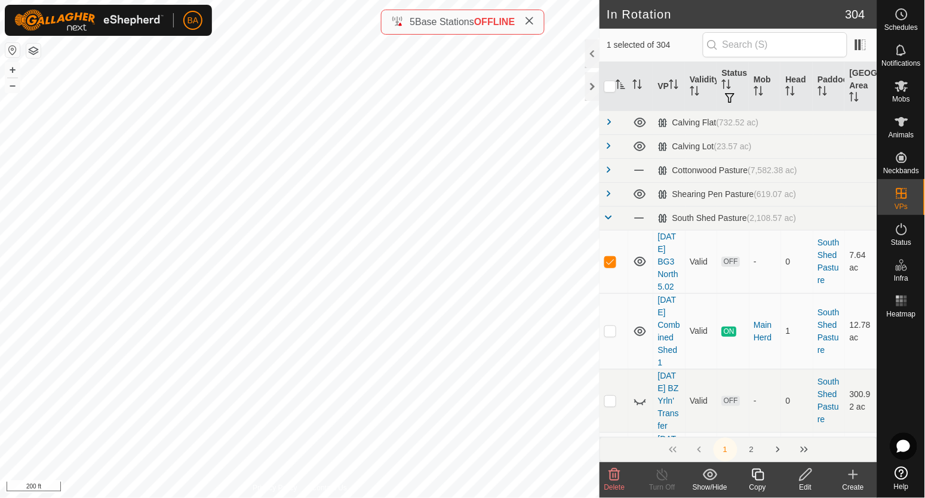
click at [620, 83] on icon "Activate to sort" at bounding box center [621, 84] width 10 height 10
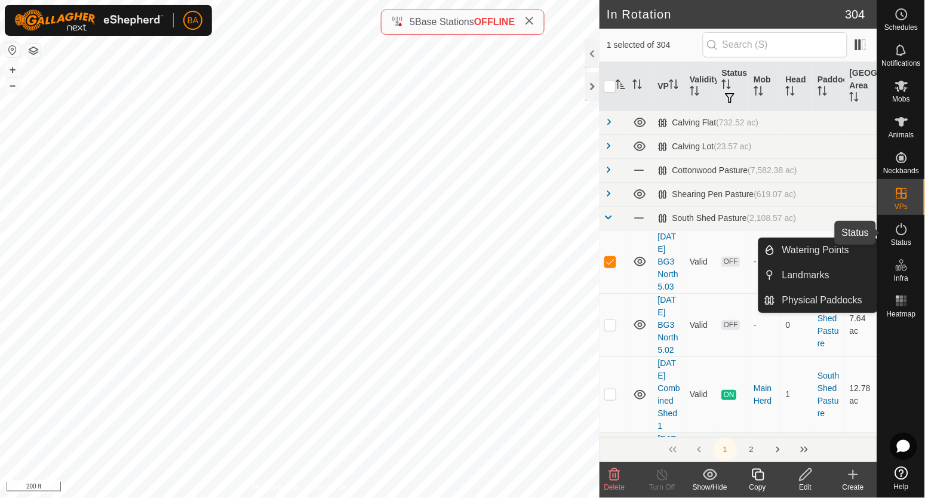
click at [901, 233] on icon at bounding box center [901, 229] width 14 height 14
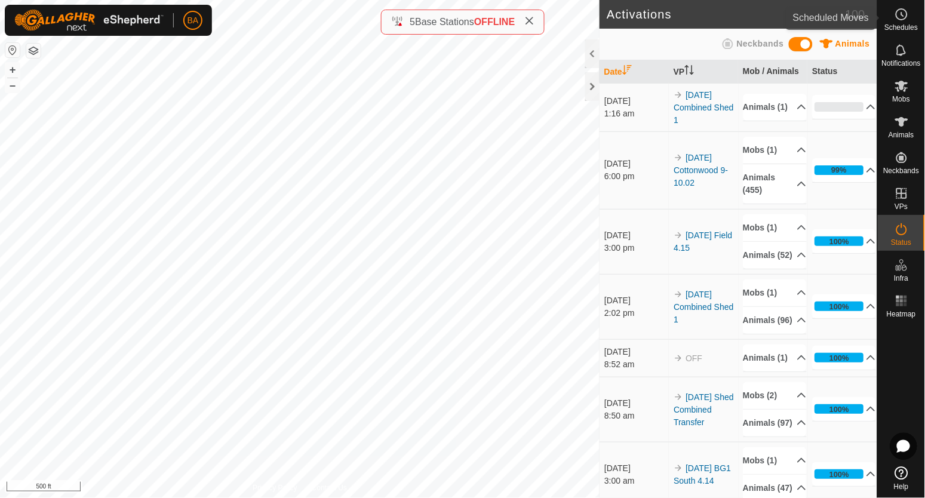
click at [889, 14] on div "Schedules" at bounding box center [900, 18] width 47 height 36
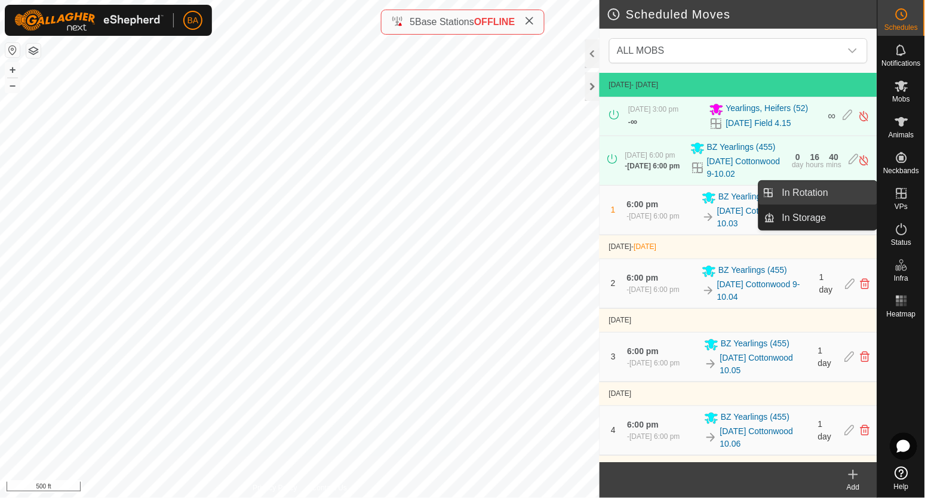
click at [817, 190] on link "In Rotation" at bounding box center [826, 193] width 102 height 24
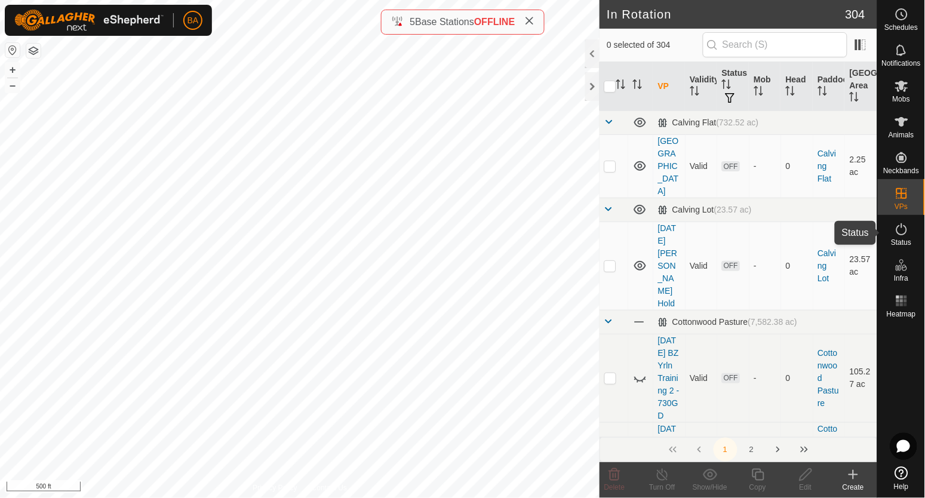
click at [899, 233] on icon at bounding box center [901, 229] width 14 height 14
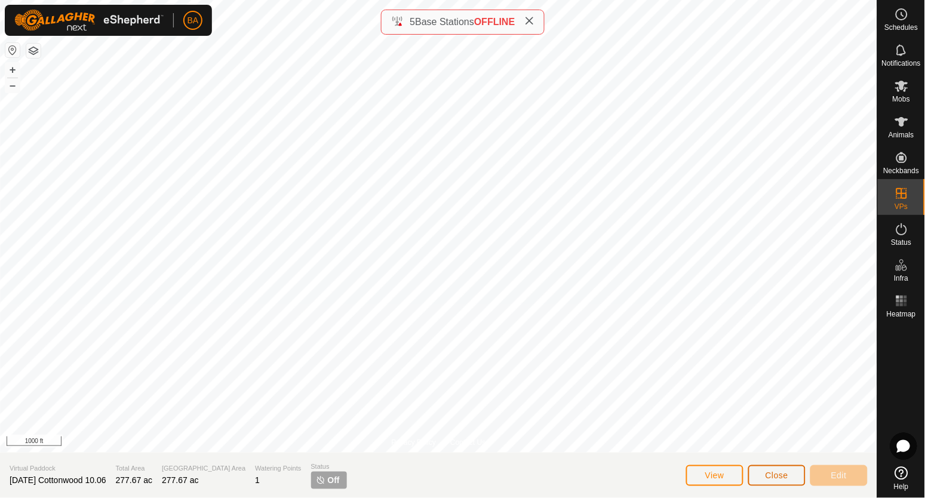
click at [785, 477] on span "Close" at bounding box center [776, 475] width 23 height 10
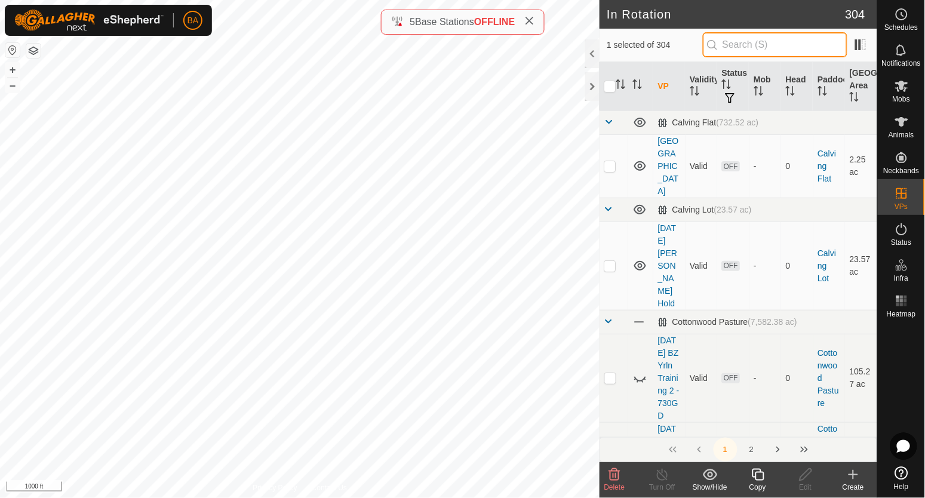
click at [747, 43] on input "text" at bounding box center [775, 44] width 144 height 25
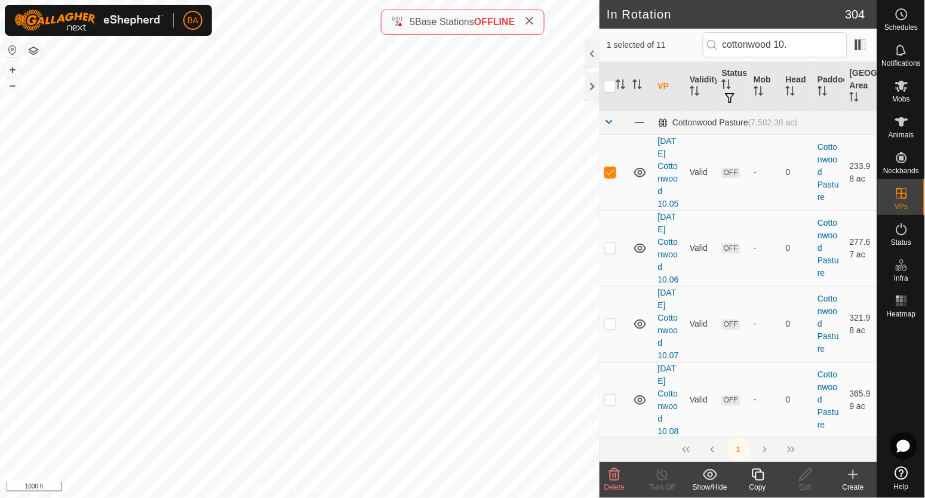
click at [595, 50] on div at bounding box center [592, 53] width 14 height 29
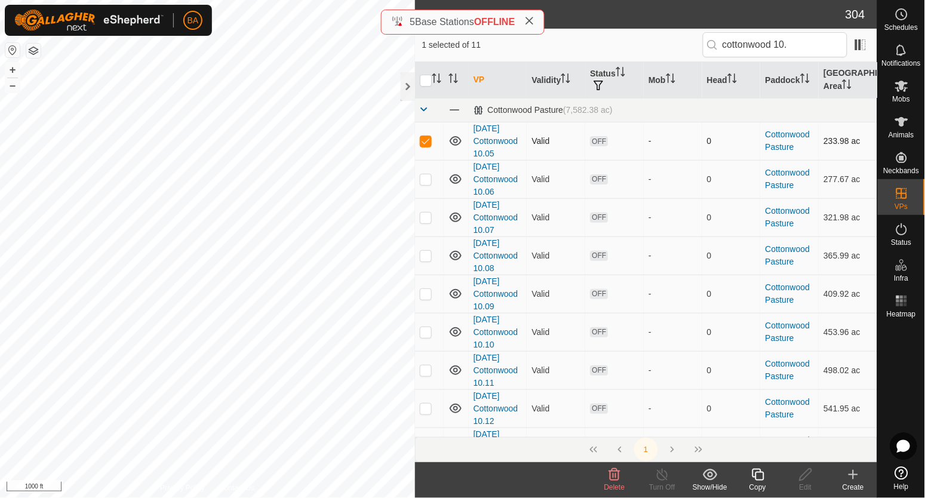
click at [423, 141] on p-checkbox at bounding box center [426, 141] width 12 height 10
click at [544, 80] on th "Validity" at bounding box center [555, 80] width 58 height 36
click at [486, 80] on icon "Activate to sort" at bounding box center [489, 78] width 10 height 10
click at [479, 81] on th "VP" at bounding box center [498, 80] width 58 height 36
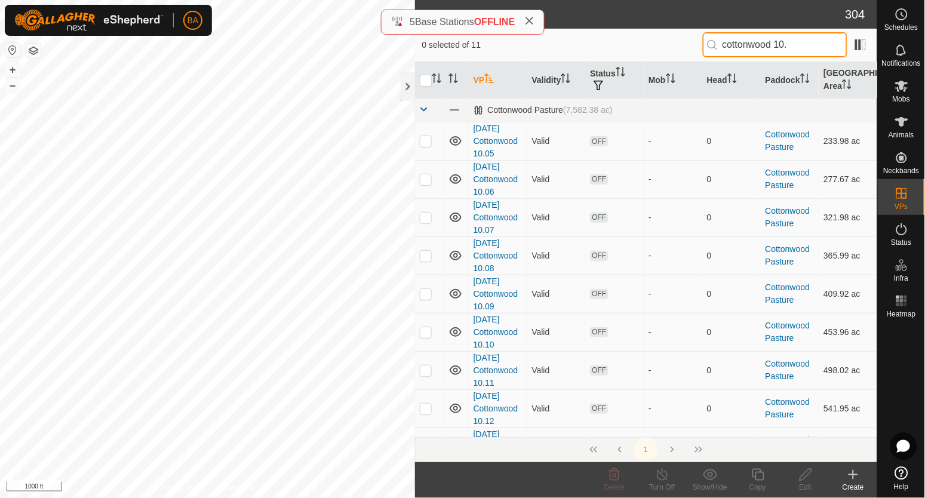
click at [779, 46] on input "cottonwood 10." at bounding box center [775, 44] width 144 height 25
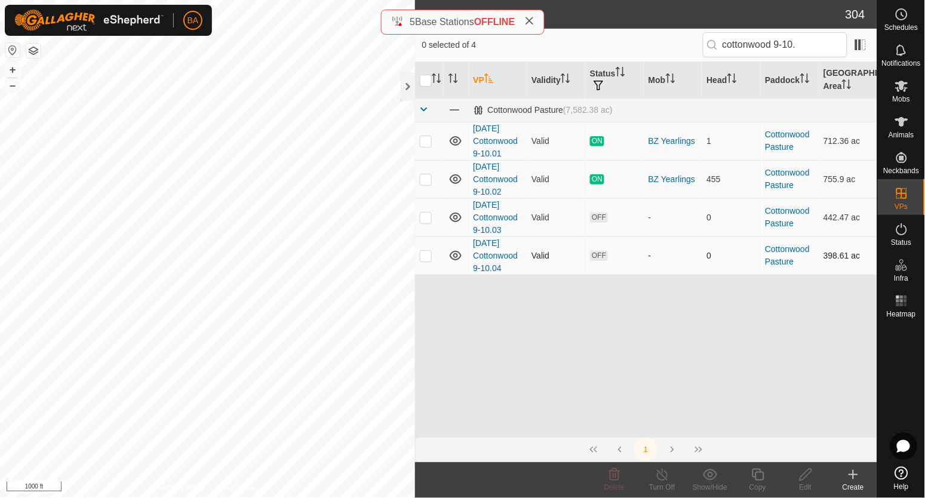
click at [433, 261] on td at bounding box center [429, 255] width 29 height 38
click at [430, 220] on p-checkbox at bounding box center [426, 218] width 12 height 10
click at [426, 220] on p-checkbox at bounding box center [426, 218] width 12 height 10
click at [425, 252] on p-checkbox at bounding box center [426, 256] width 12 height 10
click at [421, 181] on p-checkbox at bounding box center [426, 179] width 12 height 10
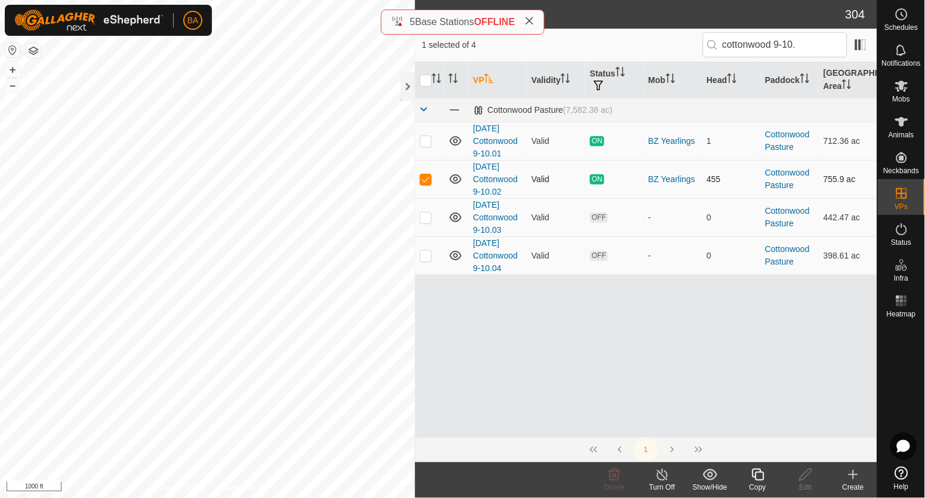
click at [423, 180] on p-checkbox at bounding box center [426, 179] width 12 height 10
click at [426, 217] on p-checkbox at bounding box center [426, 218] width 12 height 10
click at [412, 84] on div at bounding box center [408, 86] width 14 height 29
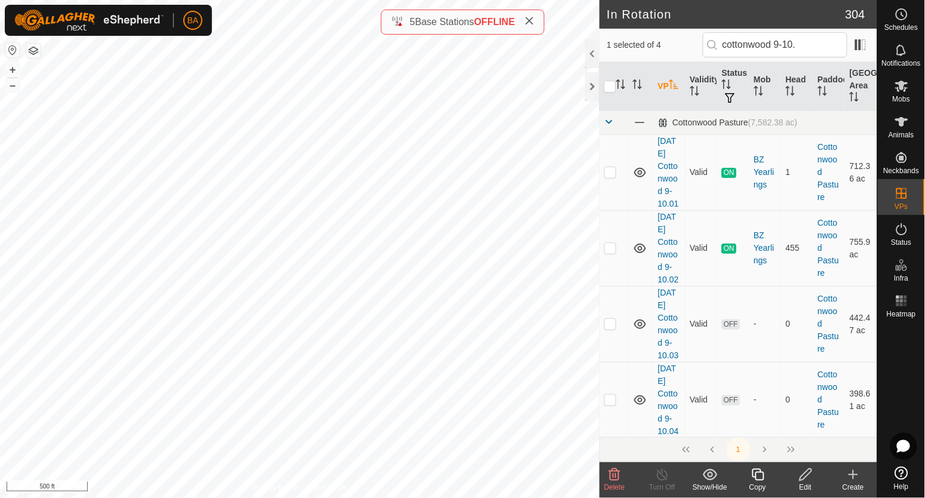
click at [809, 478] on icon at bounding box center [805, 474] width 15 height 14
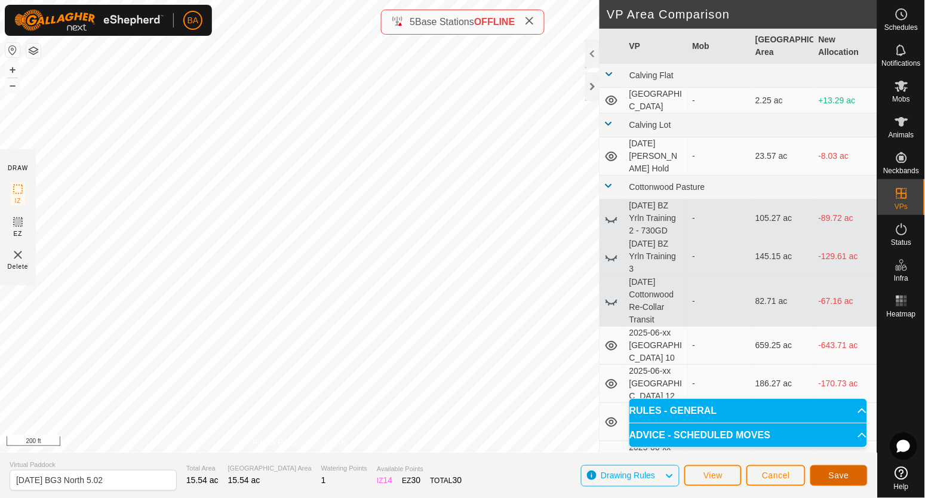
click at [841, 473] on span "Save" at bounding box center [839, 475] width 20 height 10
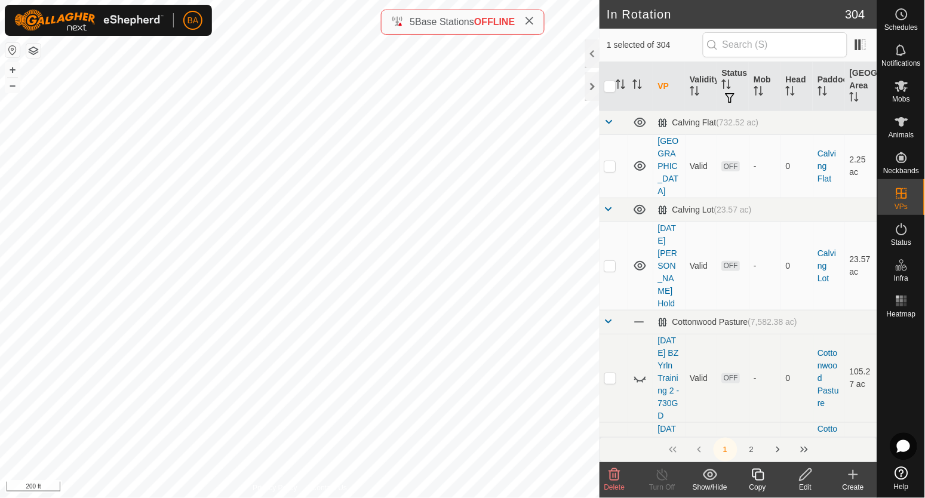
click at [812, 476] on icon at bounding box center [805, 474] width 15 height 14
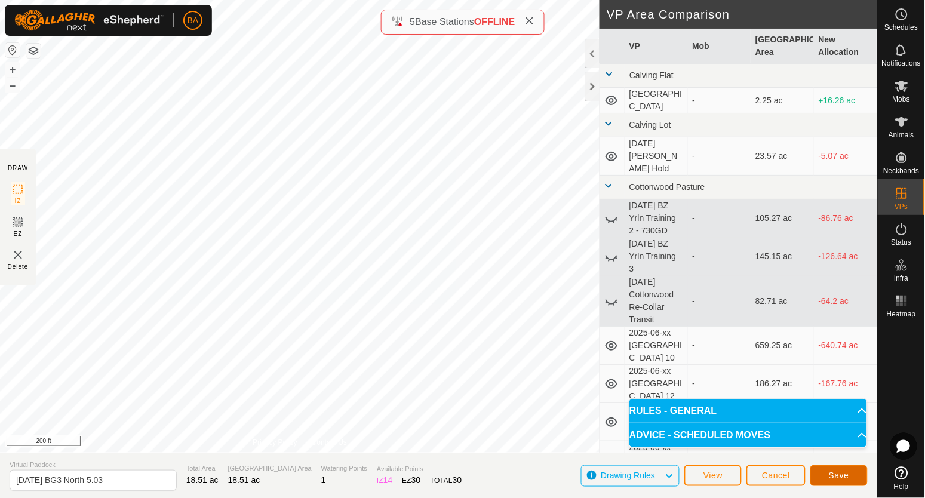
click at [857, 473] on button "Save" at bounding box center [838, 475] width 57 height 21
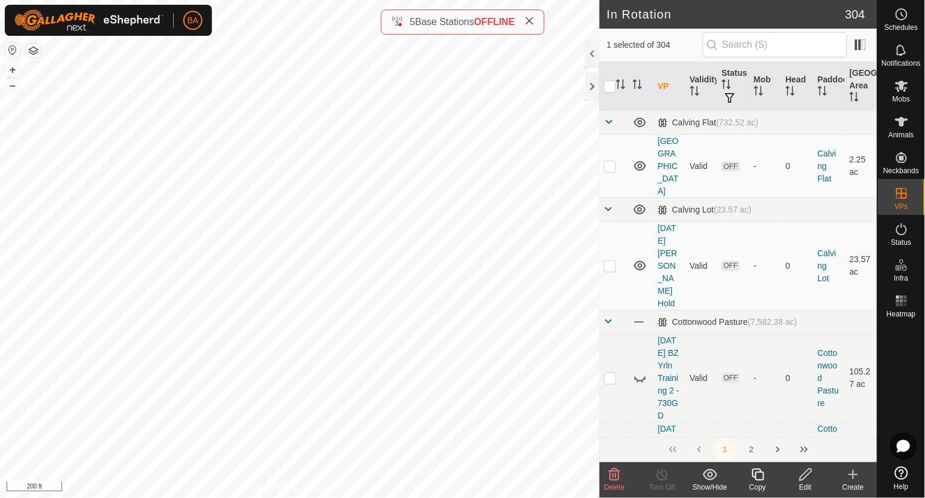
click at [811, 479] on icon at bounding box center [805, 474] width 15 height 14
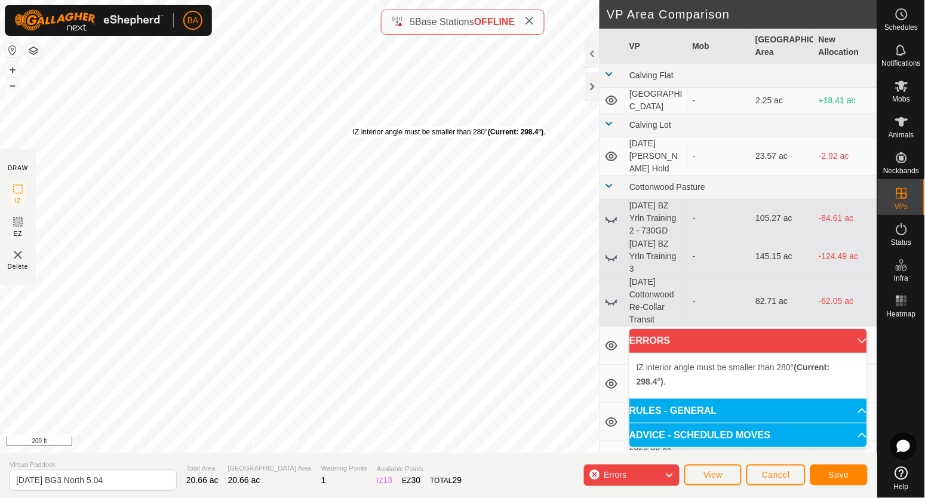
click at [353, 127] on div "IZ interior angle must be smaller than 280° (Current: 298.4°) ." at bounding box center [449, 132] width 193 height 11
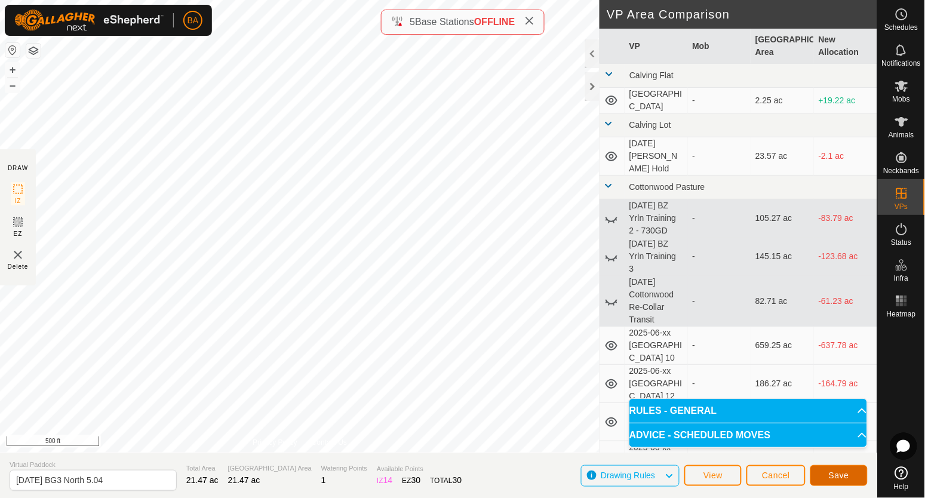
click at [836, 480] on span "Save" at bounding box center [839, 475] width 20 height 10
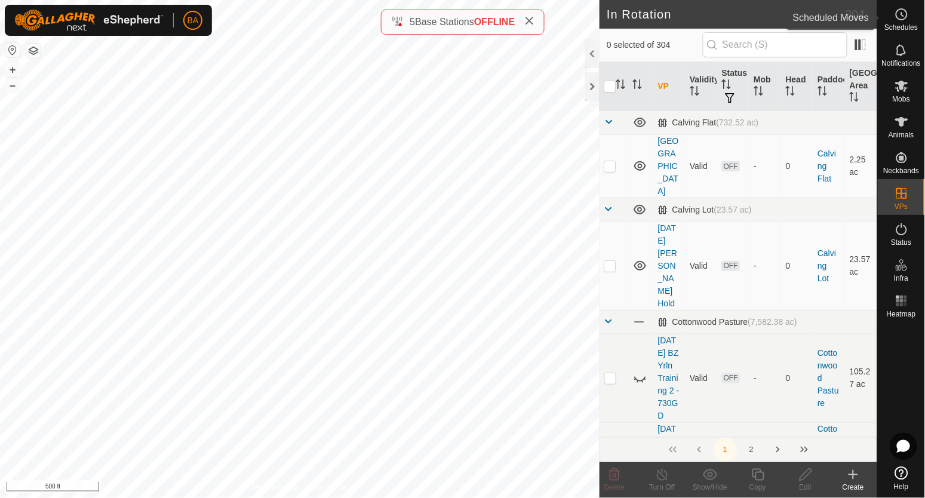
click at [914, 20] on div "Schedules" at bounding box center [900, 18] width 47 height 36
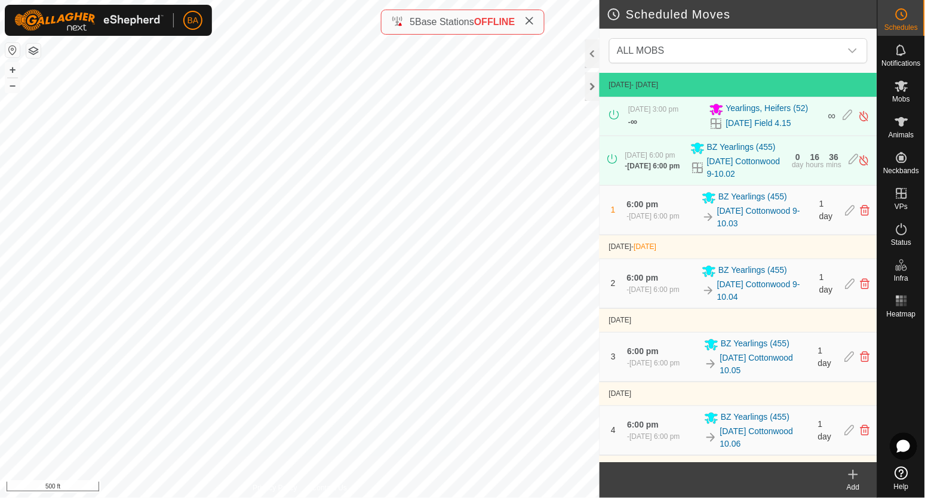
click at [855, 476] on icon at bounding box center [853, 474] width 14 height 14
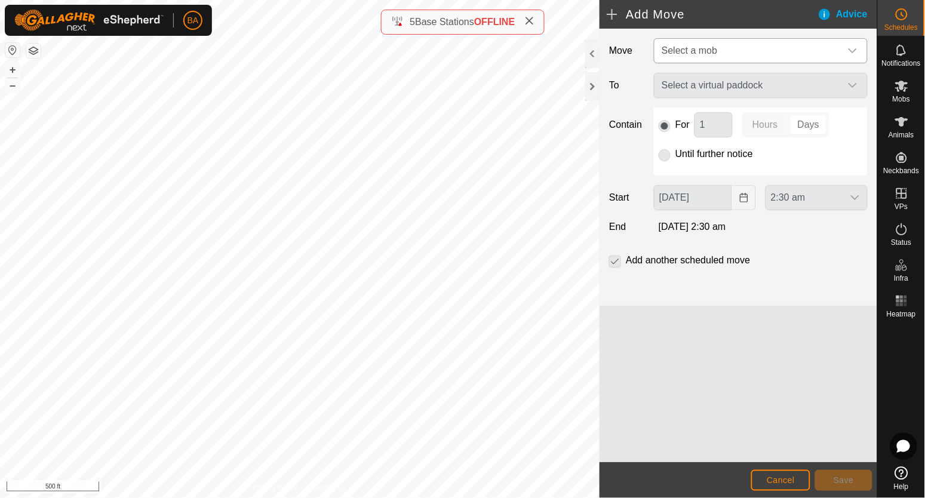
click at [747, 45] on span "Select a mob" at bounding box center [749, 51] width 184 height 24
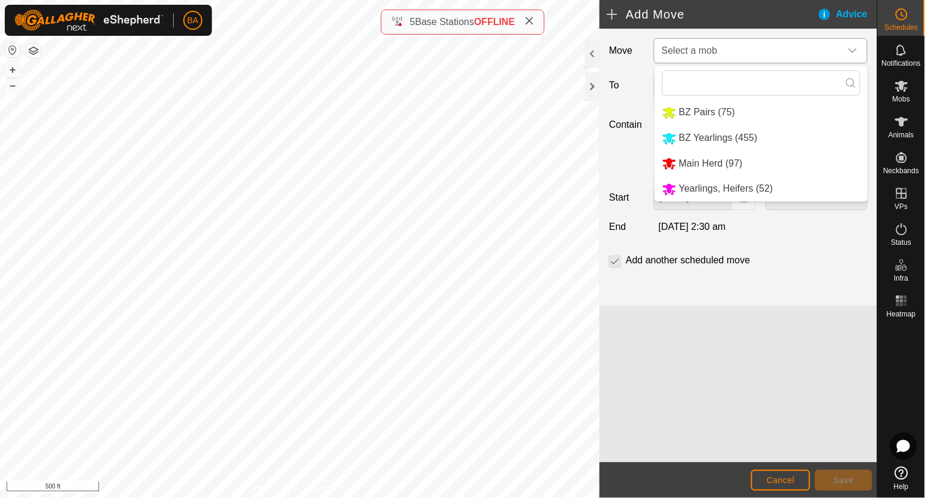
click at [724, 159] on li "Main Herd (97)" at bounding box center [761, 164] width 213 height 24
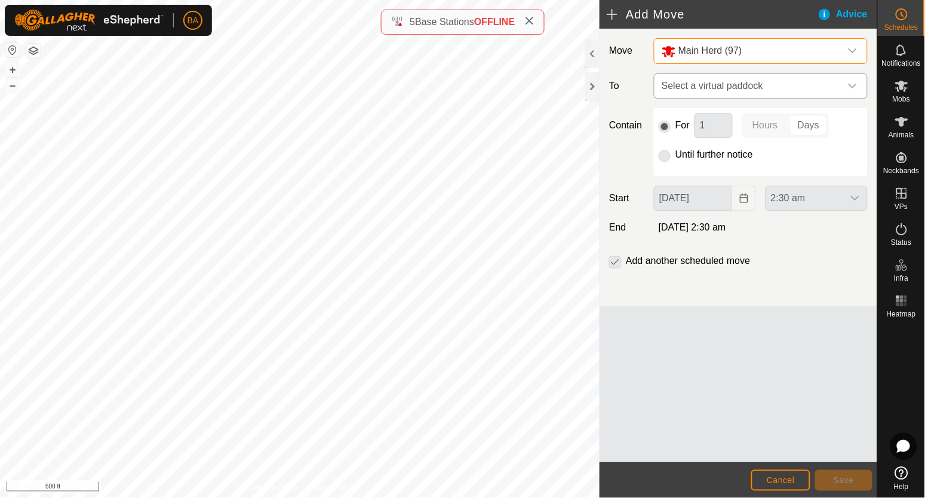
click at [733, 87] on span "Select a virtual paddock" at bounding box center [749, 86] width 184 height 24
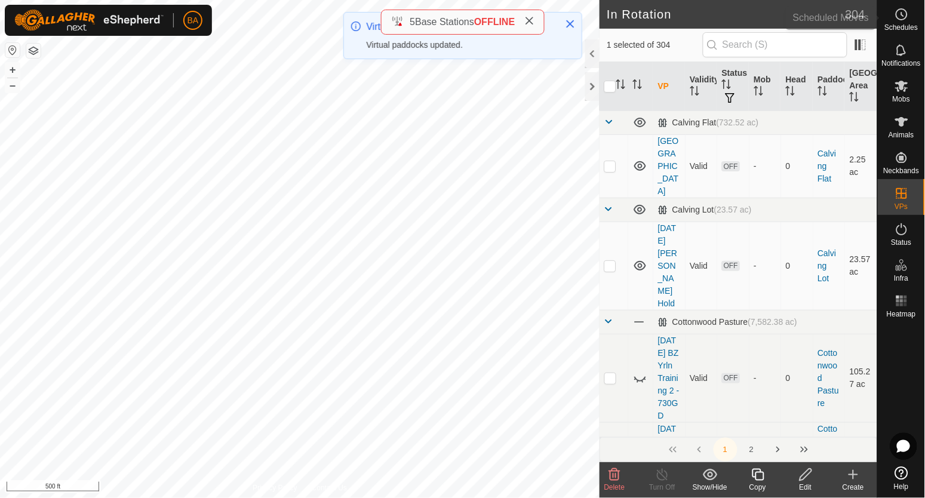
click at [911, 9] on es-schedule-vp-svg-icon at bounding box center [901, 14] width 21 height 19
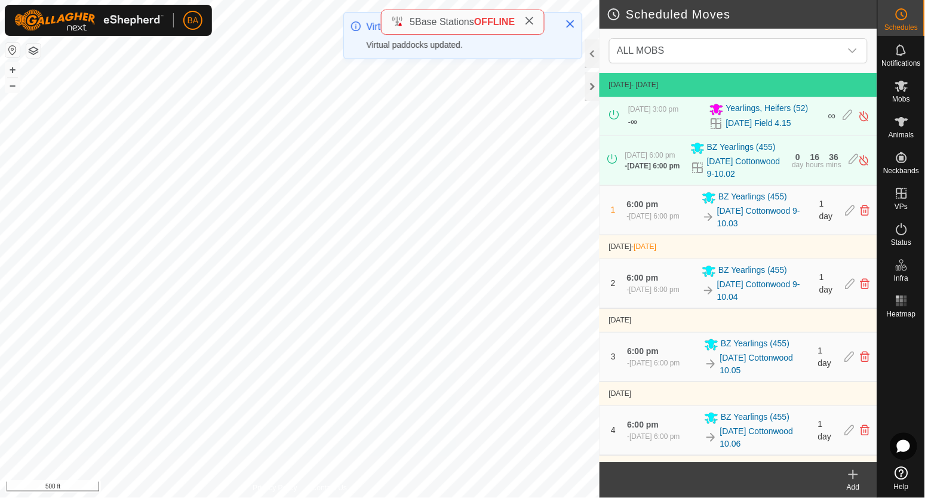
click at [857, 475] on icon at bounding box center [853, 475] width 8 height 0
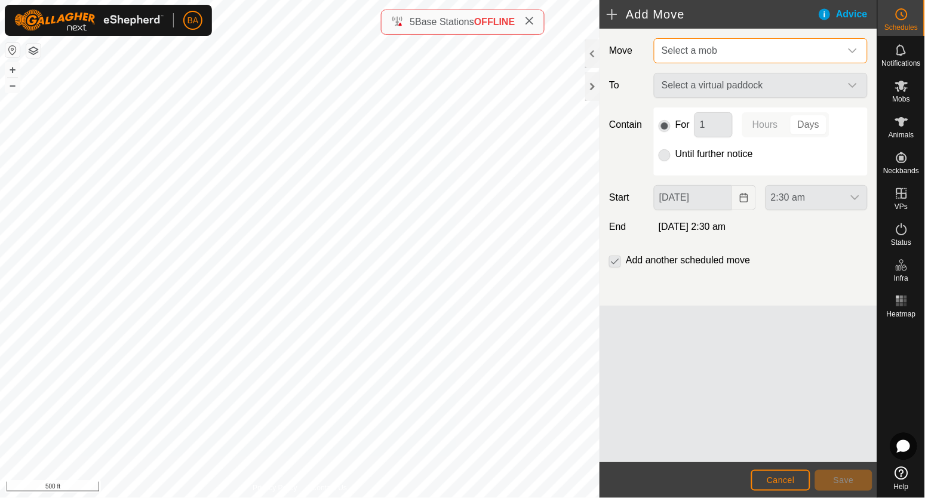
click at [756, 58] on span "Select a mob" at bounding box center [749, 51] width 184 height 24
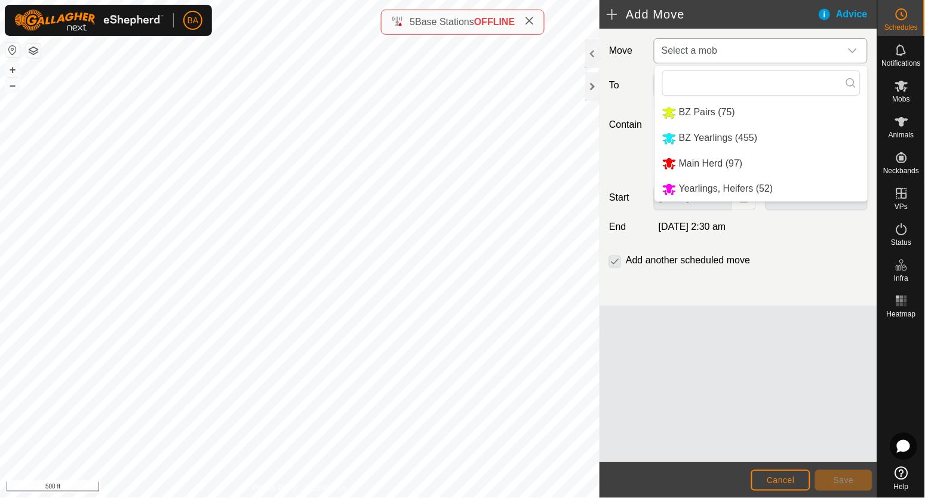
click at [706, 161] on li "Main Herd (97)" at bounding box center [761, 164] width 213 height 24
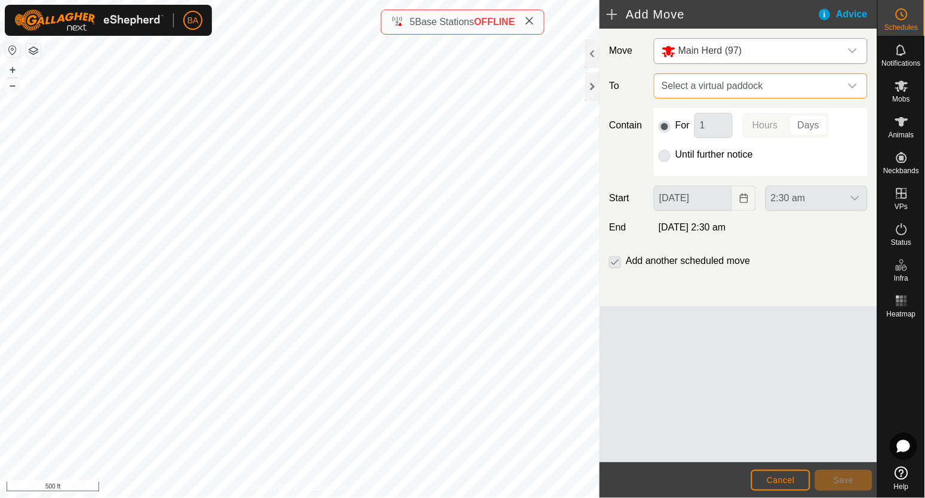
click at [737, 82] on span "Select a virtual paddock" at bounding box center [749, 86] width 184 height 24
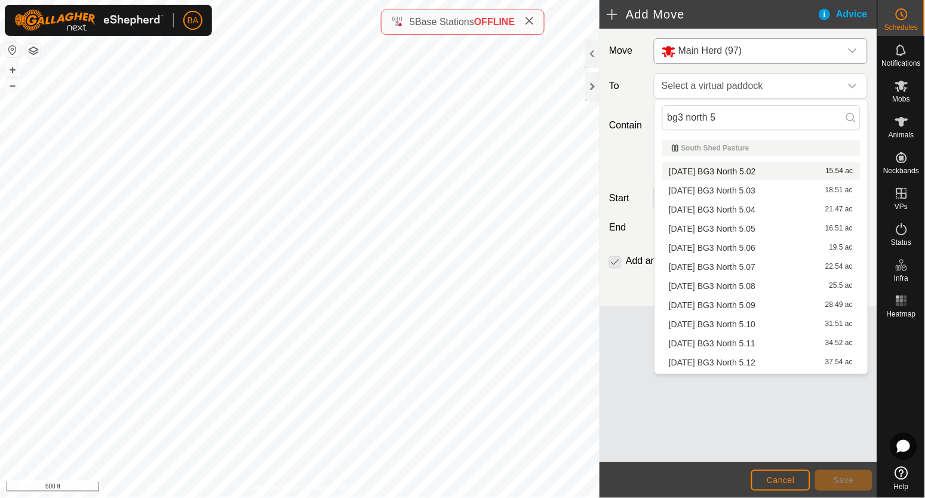
type input "bg3 north 5"
click at [762, 170] on li "2025-08-11 BG3 North 5.02 15.54 ac" at bounding box center [761, 171] width 198 height 18
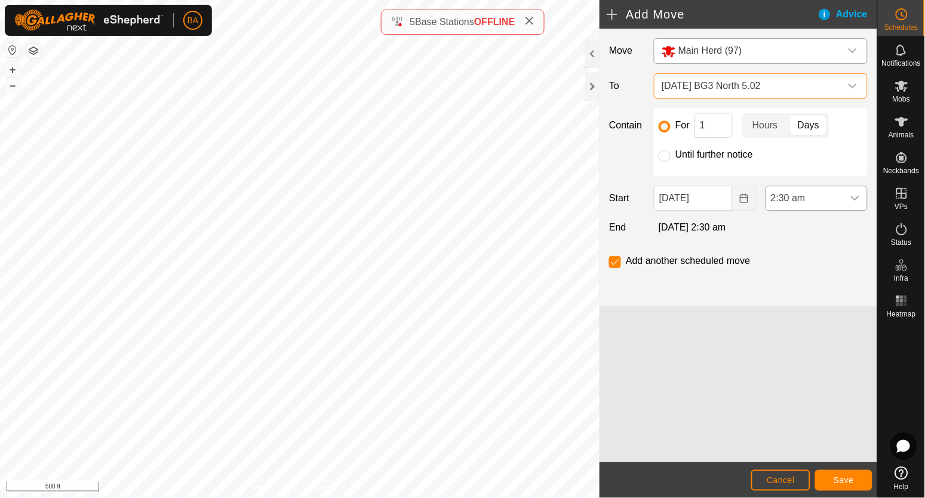
click at [792, 205] on span "2:30 am" at bounding box center [804, 198] width 77 height 24
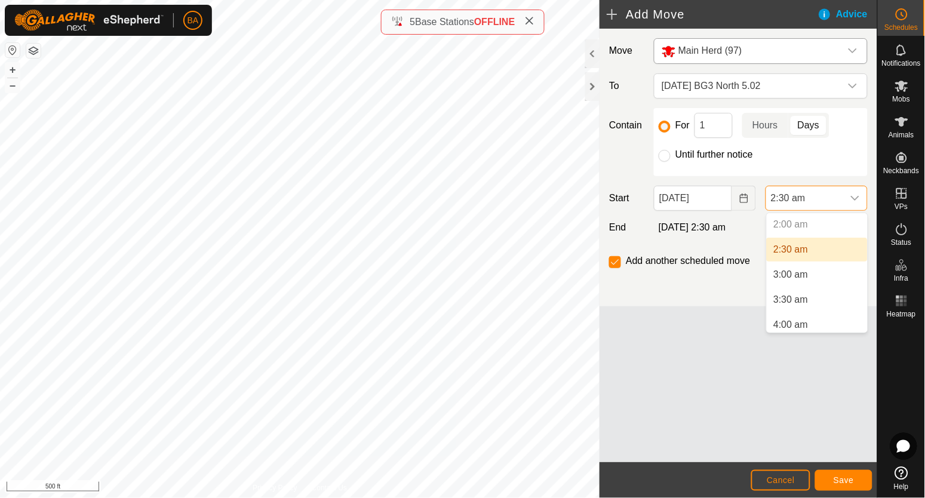
scroll to position [104, 0]
click at [786, 266] on li "3:00 am" at bounding box center [816, 272] width 101 height 24
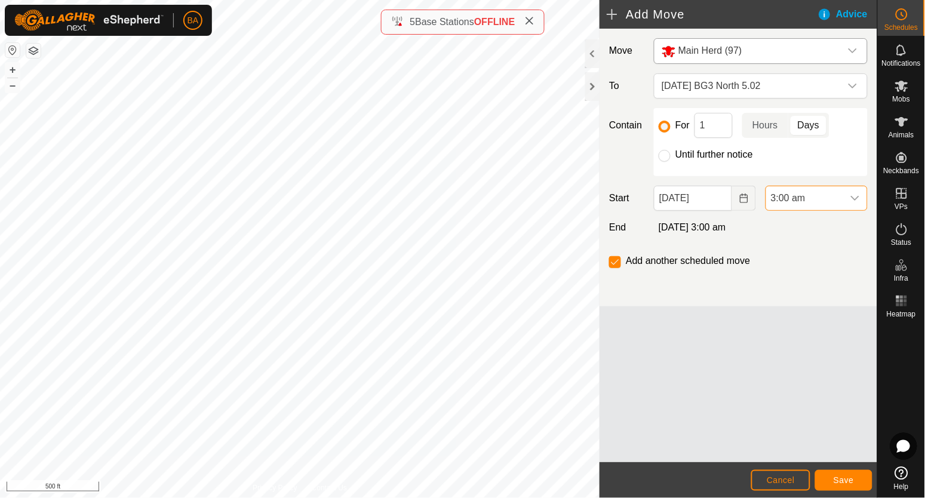
click at [852, 195] on icon "dropdown trigger" at bounding box center [855, 198] width 10 height 10
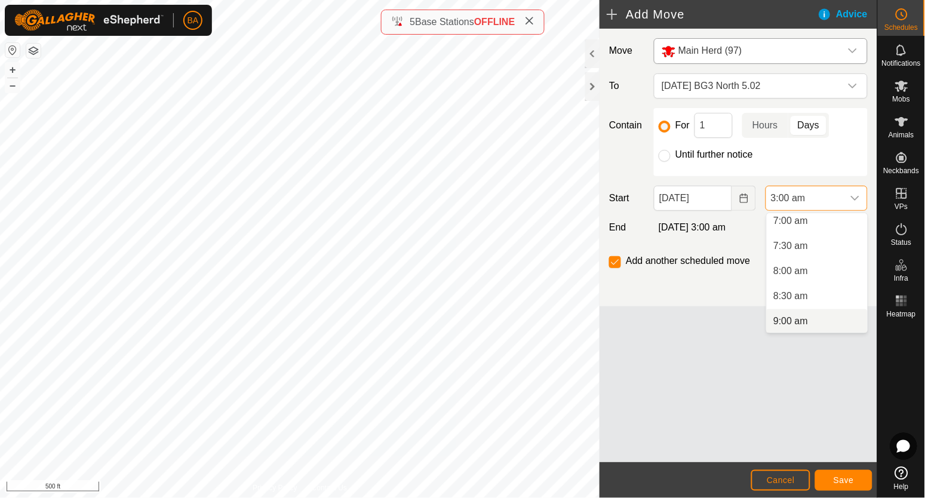
click at [790, 318] on li "9:00 am" at bounding box center [816, 321] width 101 height 24
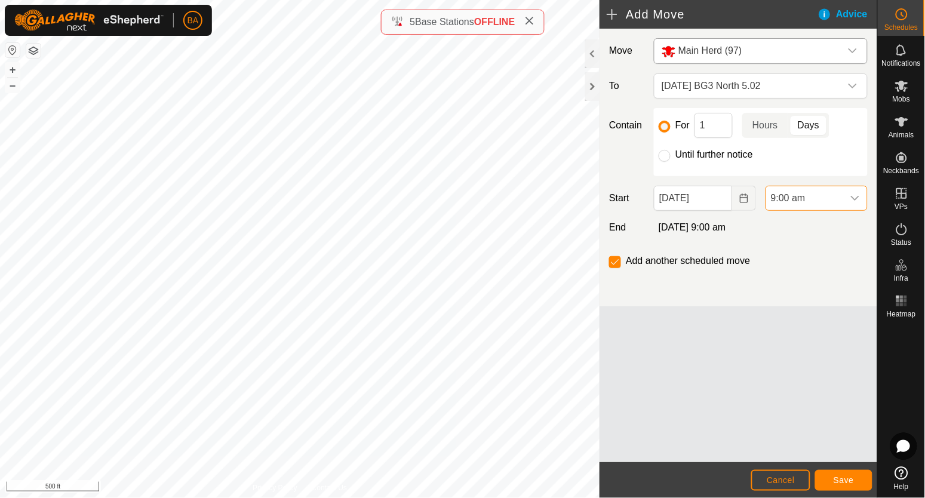
scroll to position [150, 0]
drag, startPoint x: 714, startPoint y: 129, endPoint x: 676, endPoint y: 128, distance: 38.2
click at [676, 128] on div "For 1 Hours Days" at bounding box center [760, 125] width 204 height 25
type input "6"
click at [765, 124] on p-togglebutton "Hours" at bounding box center [765, 125] width 46 height 25
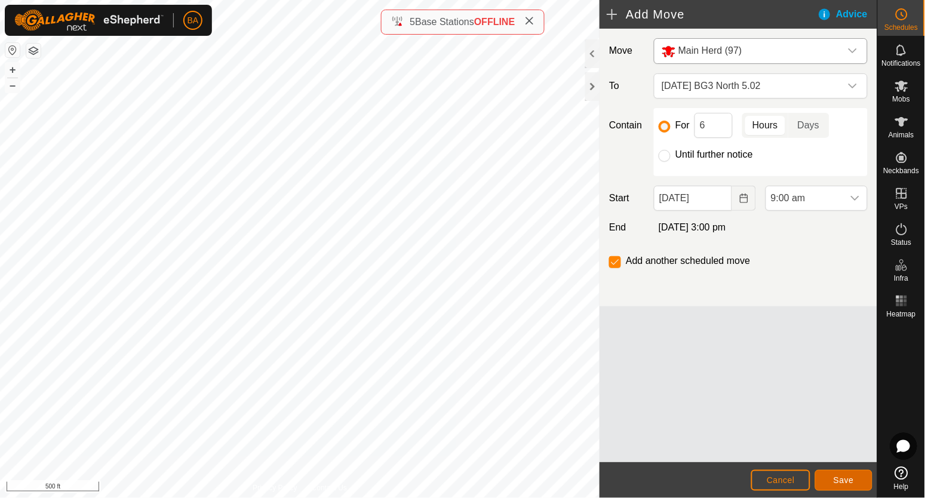
click at [858, 484] on button "Save" at bounding box center [843, 480] width 57 height 21
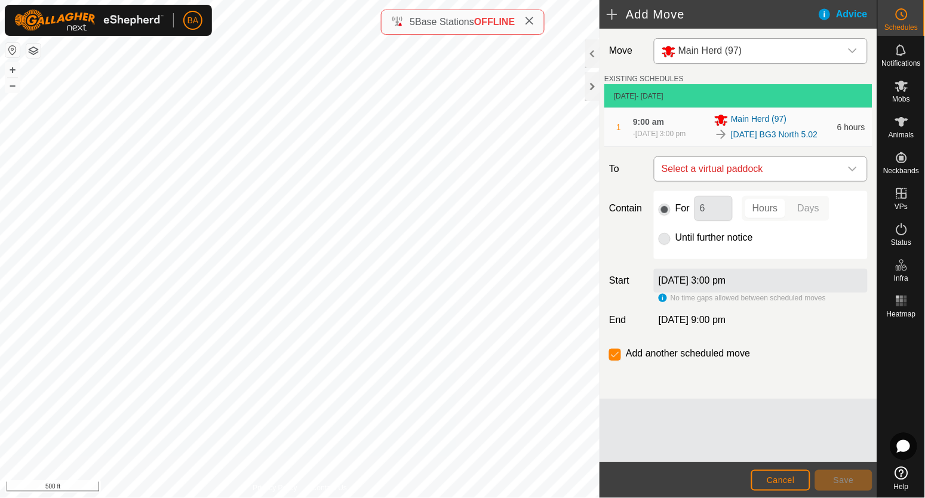
click at [780, 181] on span "Select a virtual paddock" at bounding box center [749, 169] width 184 height 24
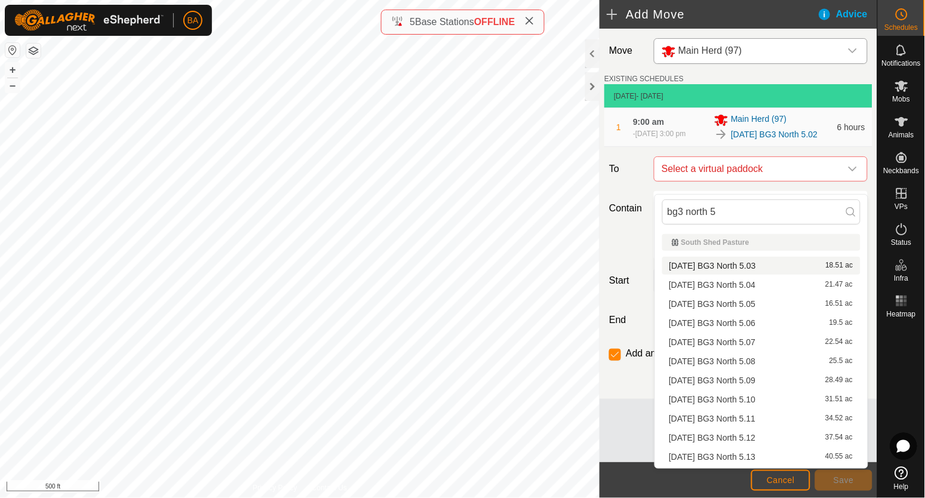
type input "bg3 north 5"
click at [769, 265] on li "2025-08-11 BG3 North 5.03 18.51 ac" at bounding box center [761, 266] width 198 height 18
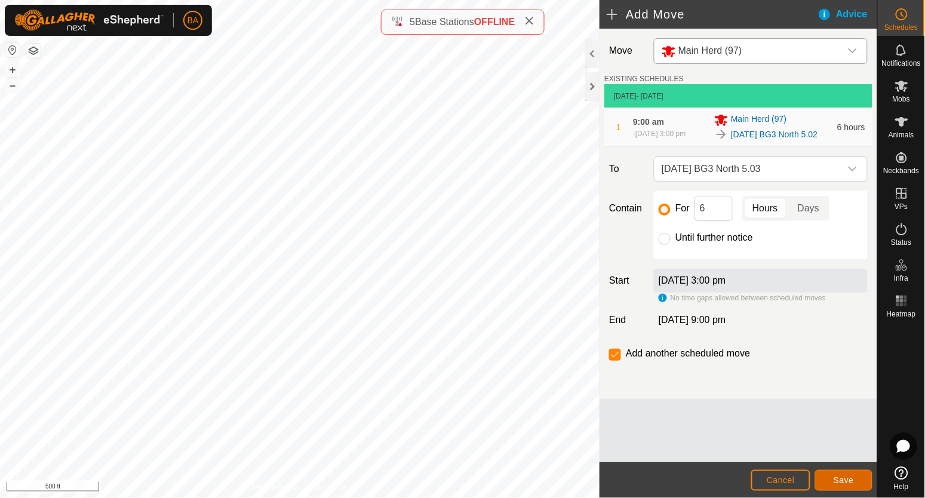
click at [838, 478] on span "Save" at bounding box center [843, 480] width 20 height 10
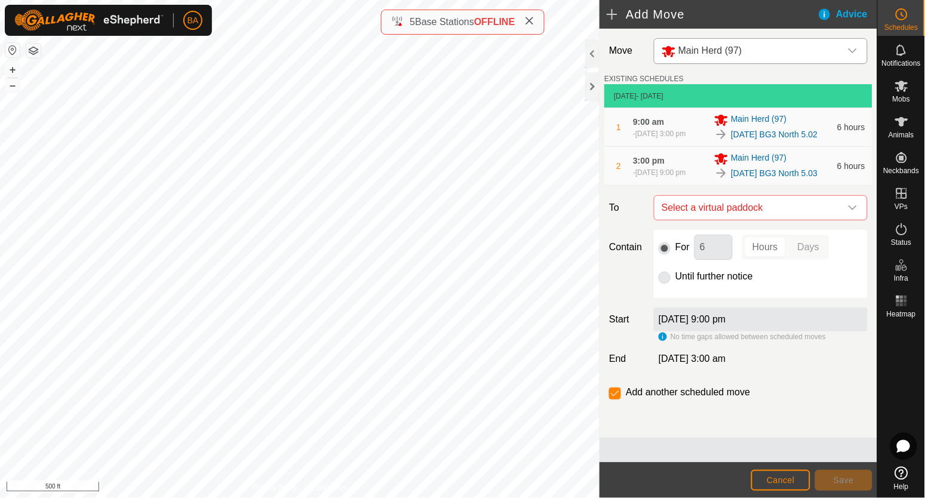
click at [763, 220] on span "Select a virtual paddock" at bounding box center [749, 208] width 184 height 24
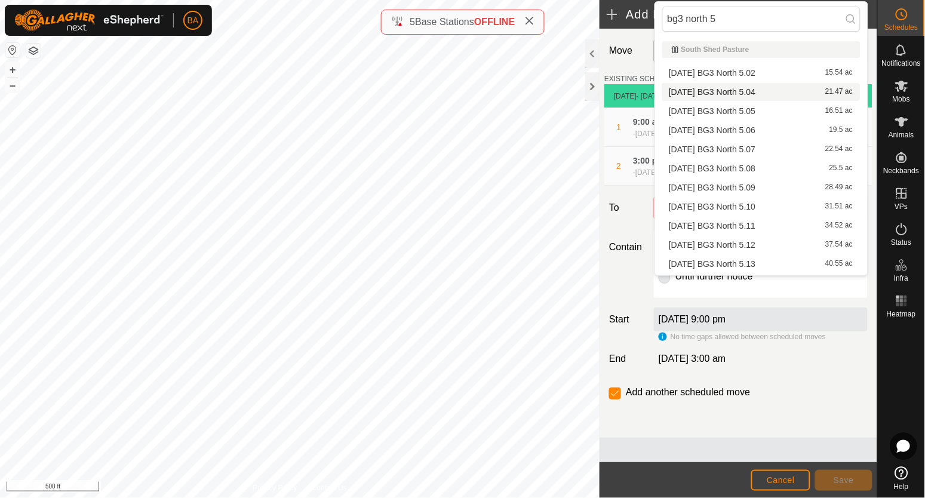
type input "bg3 north 5"
drag, startPoint x: 775, startPoint y: 96, endPoint x: 776, endPoint y: 124, distance: 28.1
click at [774, 96] on li "2025-08-11 BG3 North 5.04 21.47 ac" at bounding box center [761, 92] width 198 height 18
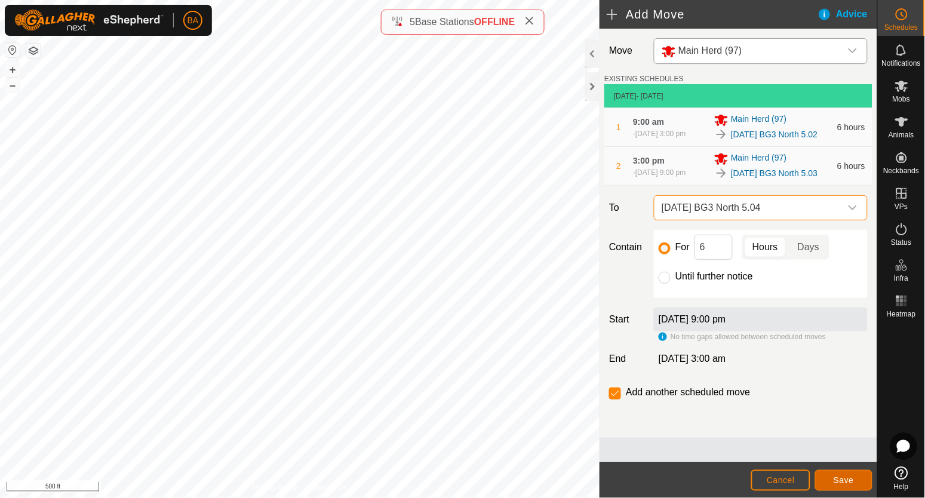
click at [842, 487] on button "Save" at bounding box center [843, 480] width 57 height 21
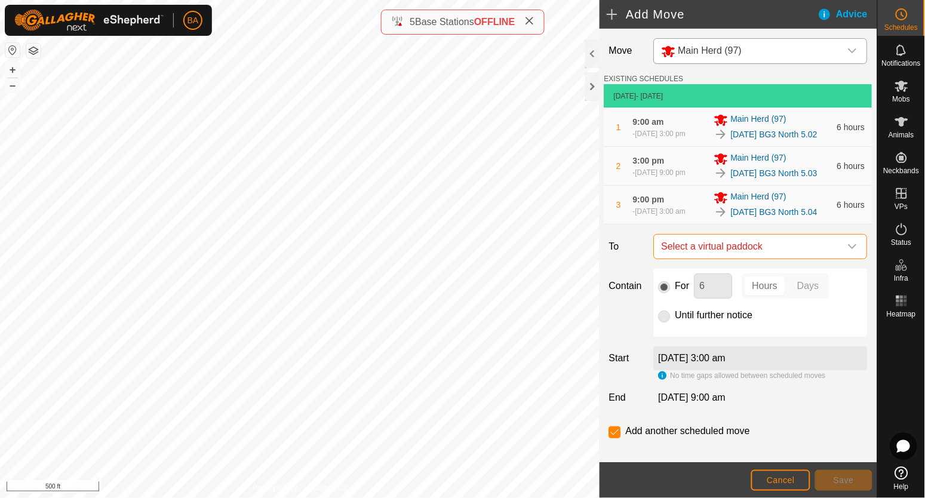
click at [768, 258] on span "Select a virtual paddock" at bounding box center [749, 247] width 184 height 24
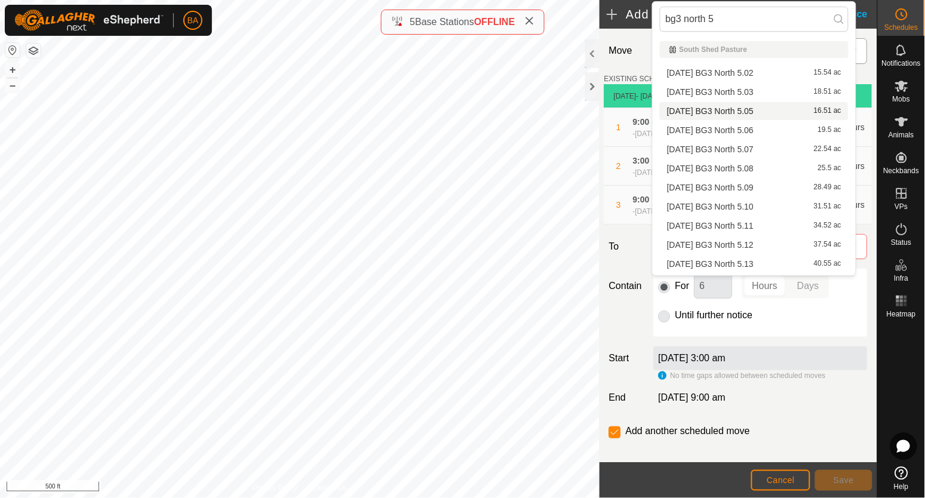
type input "bg3 north 5"
click at [781, 109] on li "2025-08-11 BG3 North 5.05 16.51 ac" at bounding box center [754, 111] width 189 height 18
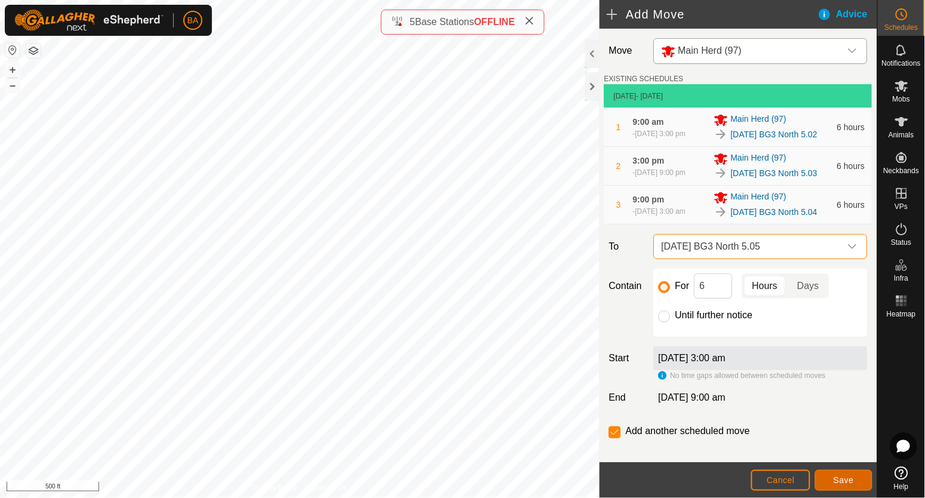
click at [831, 480] on button "Save" at bounding box center [843, 480] width 57 height 21
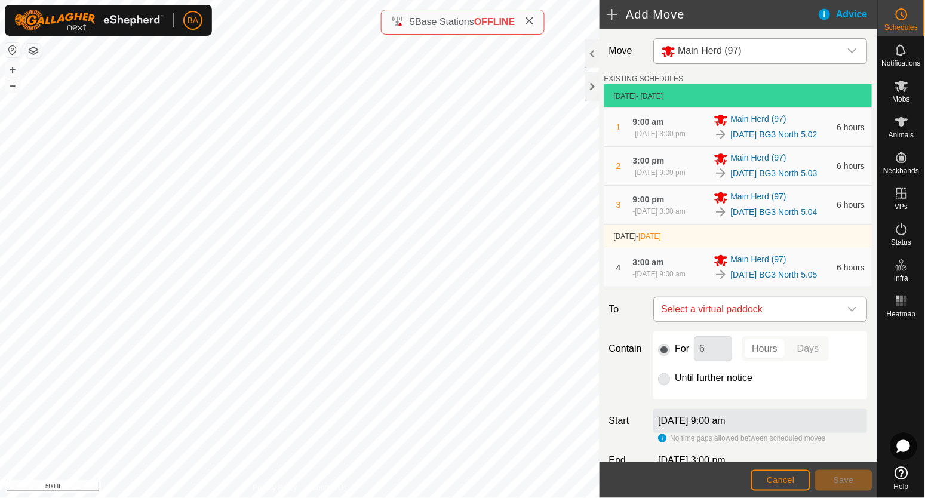
click at [754, 321] on span "Select a virtual paddock" at bounding box center [749, 309] width 184 height 24
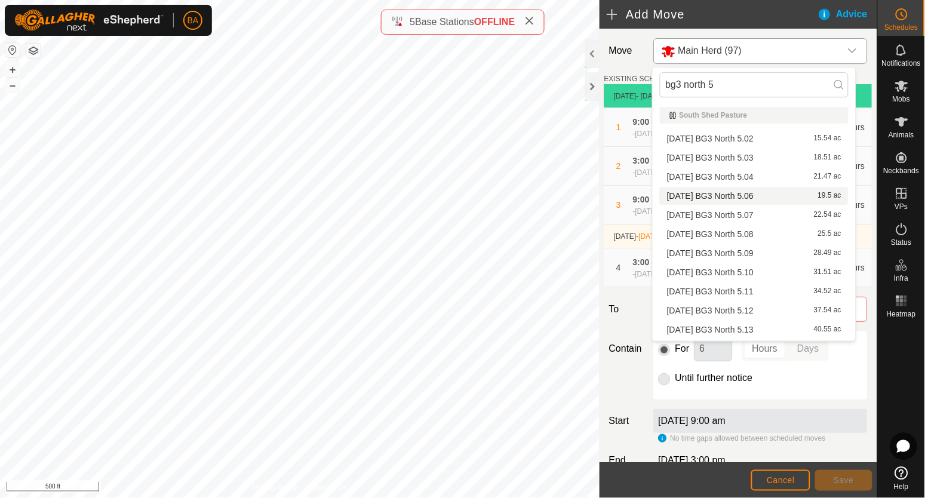
type input "bg3 north 5"
click at [760, 196] on li "2025-08-11 BG3 North 5.06 19.5 ac" at bounding box center [754, 196] width 189 height 18
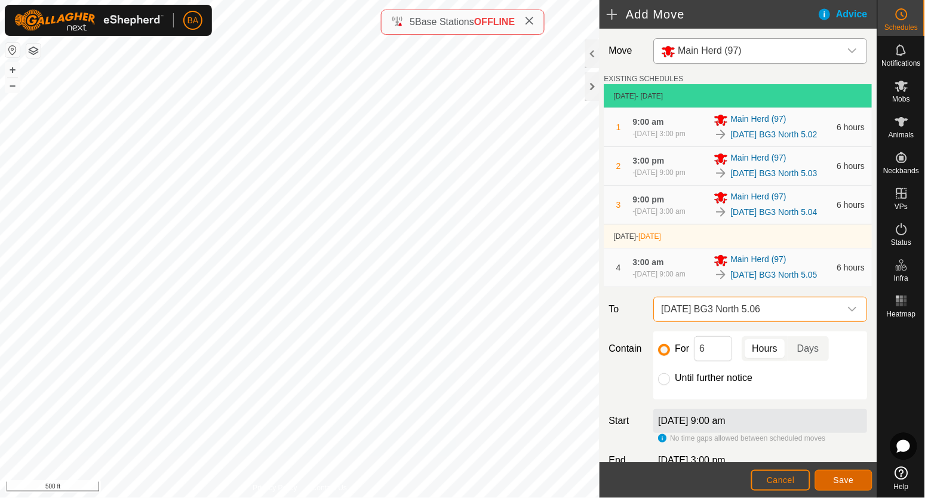
click at [837, 482] on span "Save" at bounding box center [843, 480] width 20 height 10
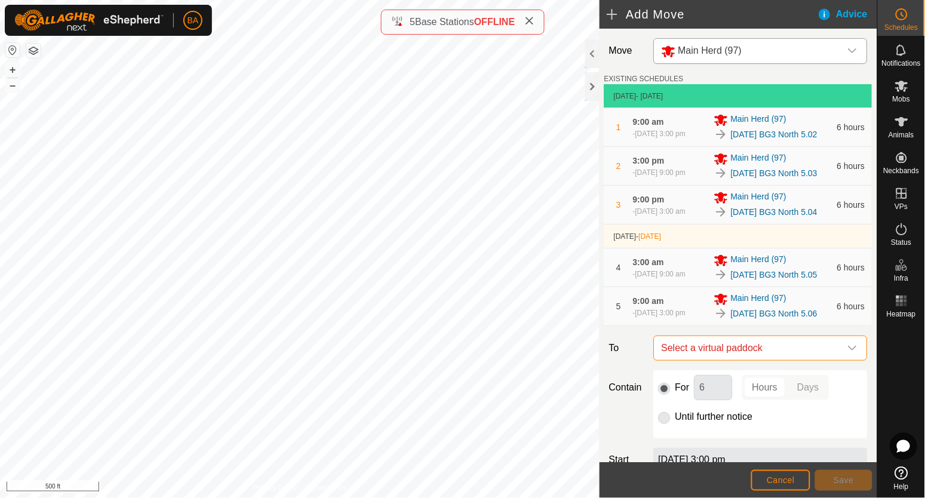
click at [749, 360] on span "Select a virtual paddock" at bounding box center [749, 348] width 184 height 24
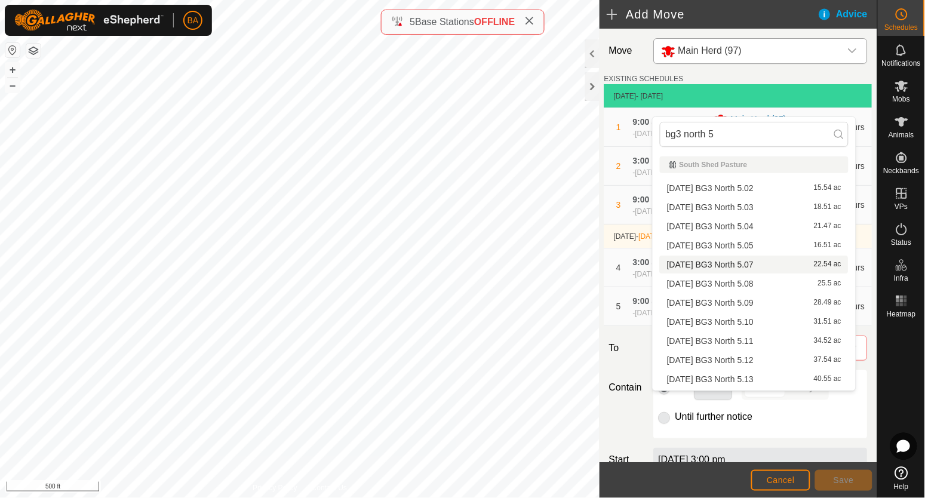
type input "bg3 north 5"
click at [776, 263] on li "2025-08-11 BG3 North 5.07 22.54 ac" at bounding box center [754, 264] width 189 height 18
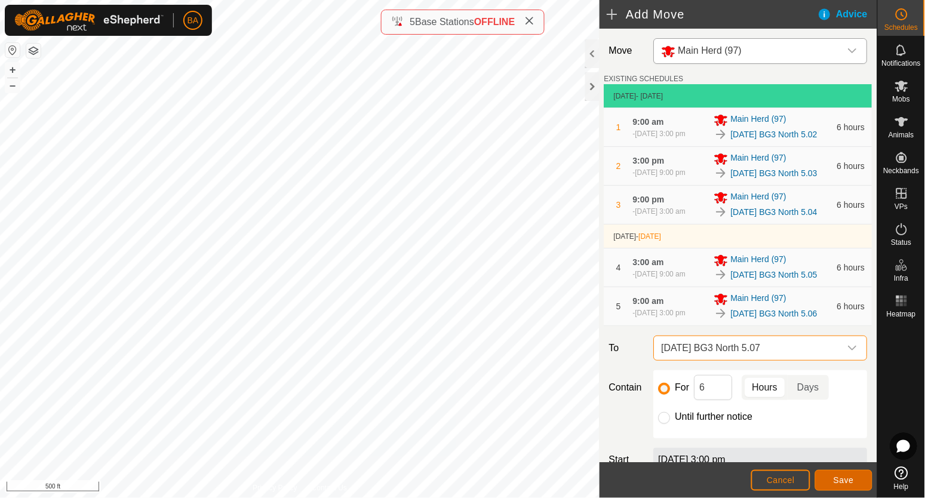
click at [832, 473] on button "Save" at bounding box center [843, 480] width 57 height 21
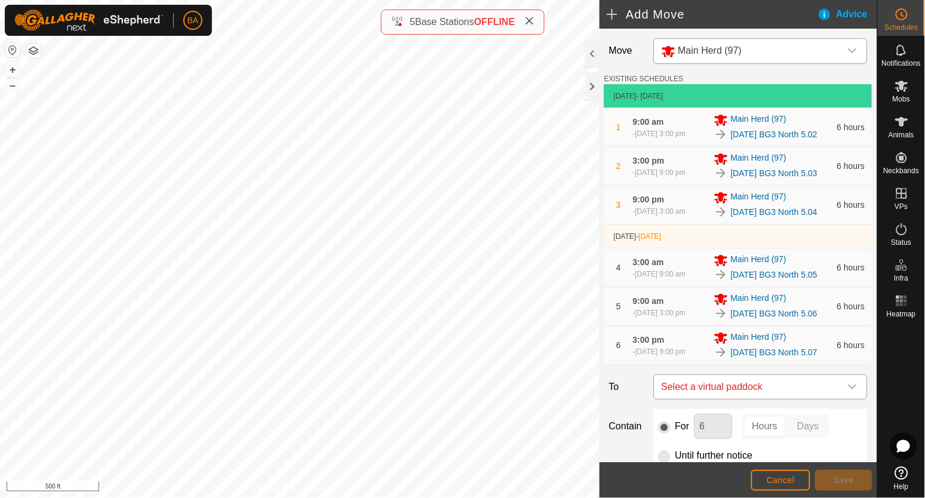
click at [712, 399] on span "Select a virtual paddock" at bounding box center [749, 387] width 184 height 24
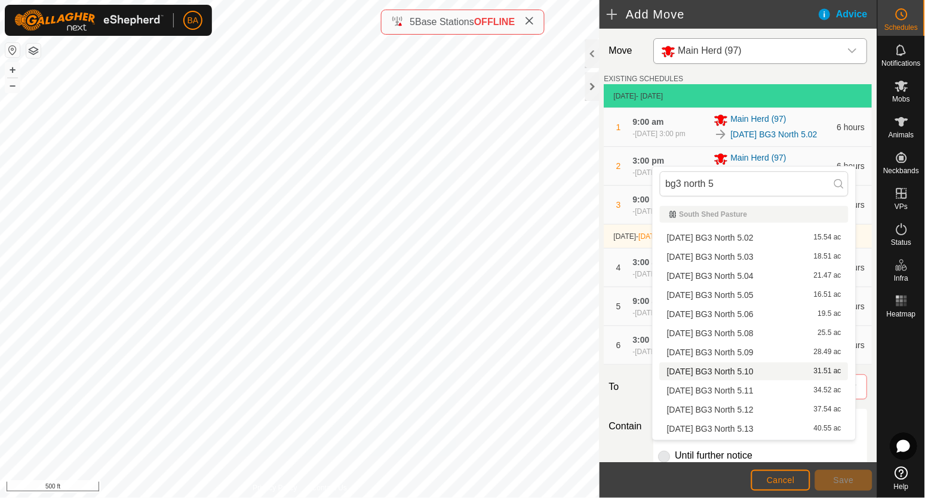
scroll to position [17, 0]
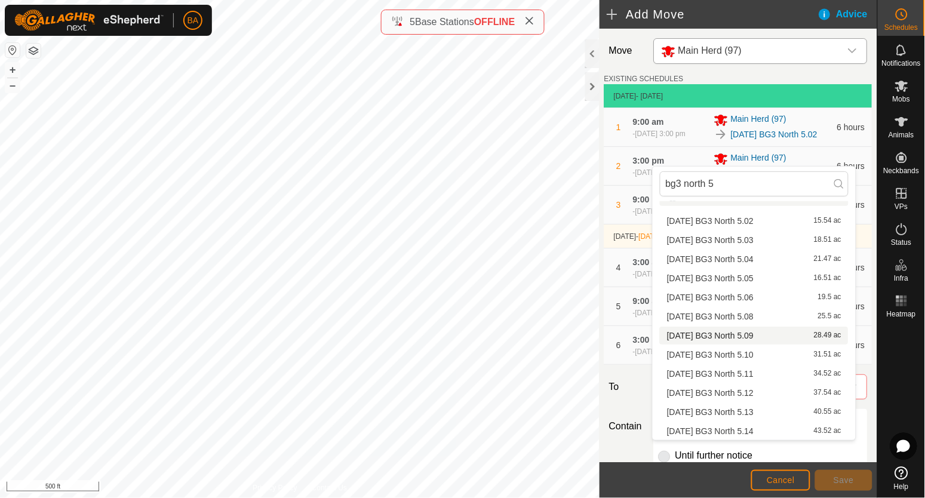
type input "bg3 north 5"
click at [740, 324] on li "2025-08-11 BG3 North 5.08 25.5 ac" at bounding box center [754, 316] width 189 height 18
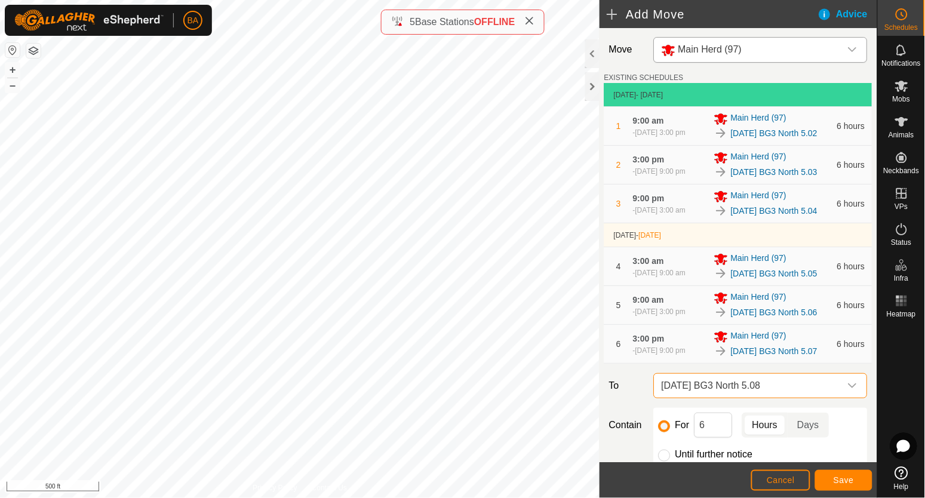
scroll to position [150, 0]
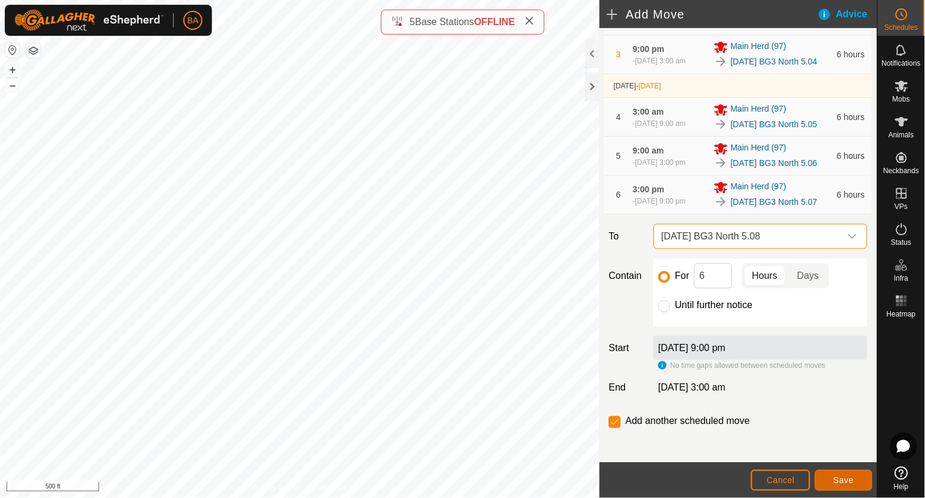
click at [845, 481] on span "Save" at bounding box center [843, 480] width 20 height 10
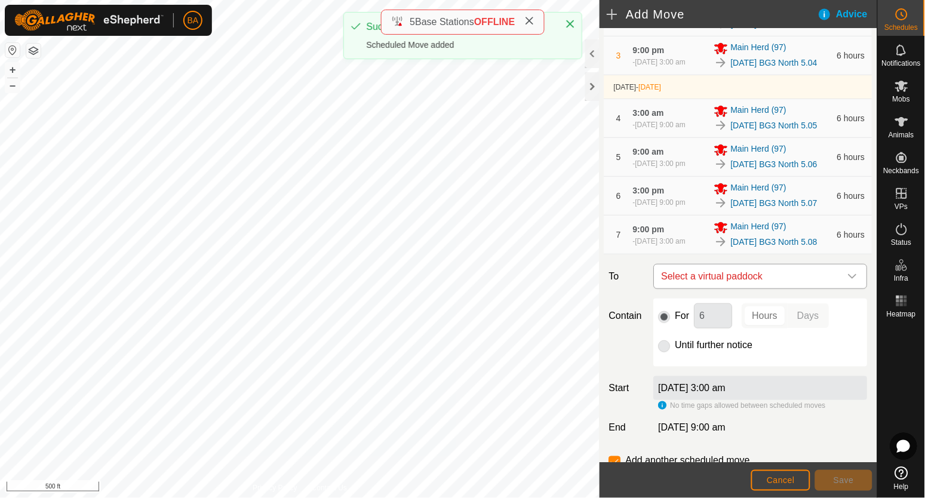
scroll to position [269, 0]
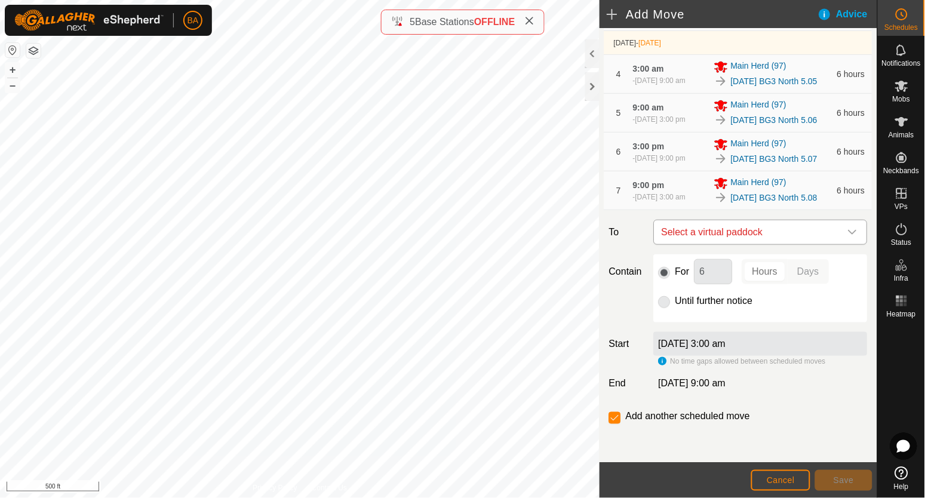
click at [710, 233] on span "Select a virtual paddock" at bounding box center [749, 232] width 184 height 24
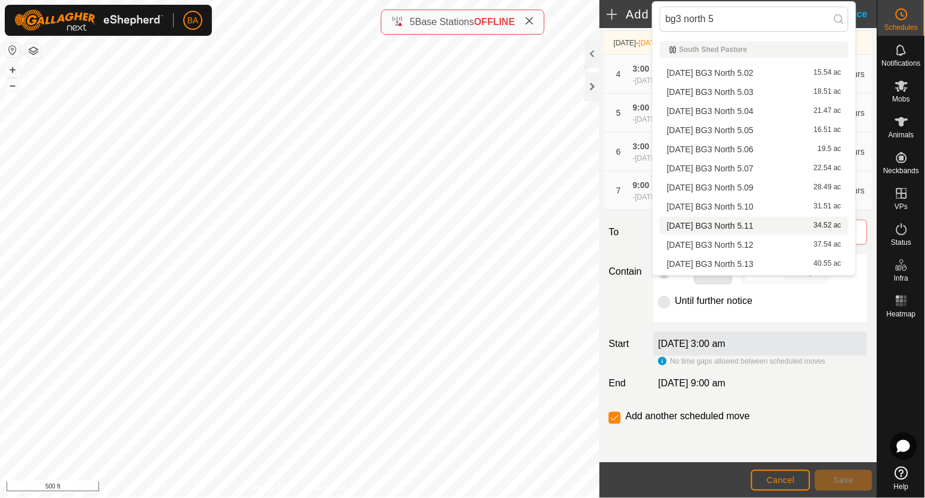
type input "bg3 north 5"
click at [716, 190] on li "2025-08-11 BG3 North 5.09 28.49 ac" at bounding box center [754, 187] width 189 height 18
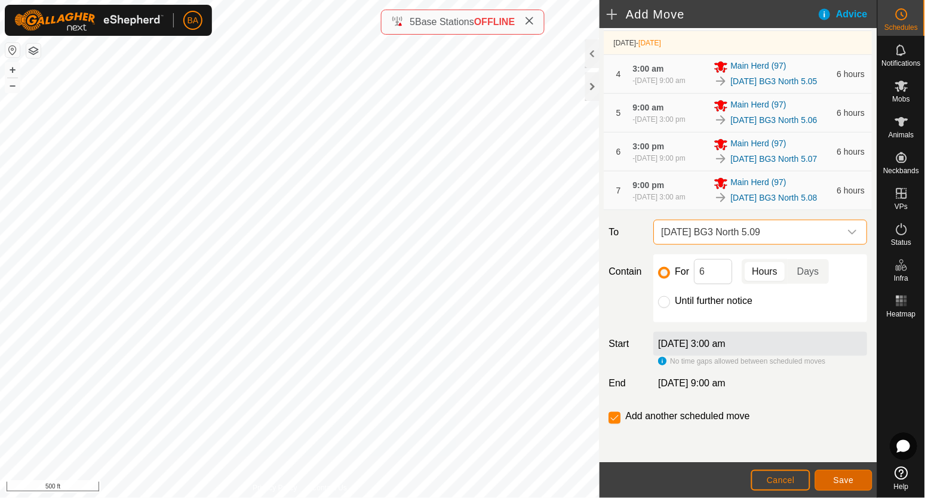
click at [848, 473] on button "Save" at bounding box center [843, 480] width 57 height 21
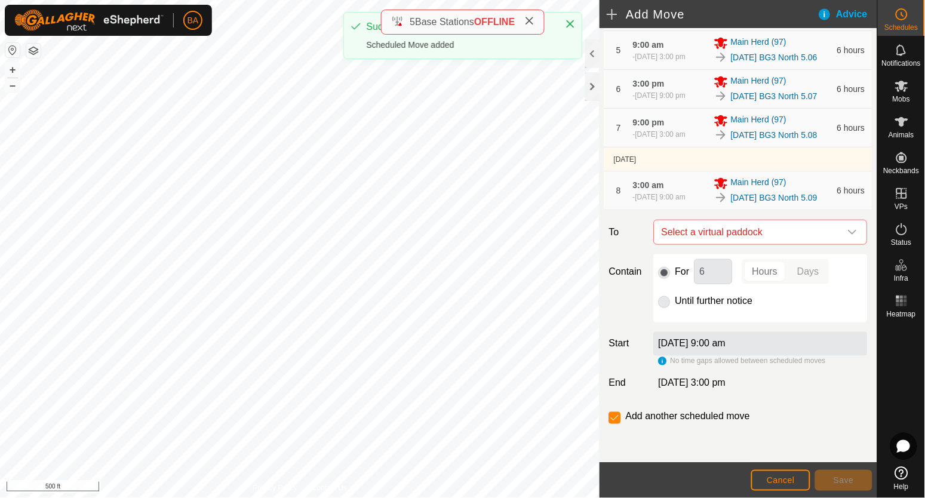
scroll to position [342, 0]
click at [765, 224] on span "Select a virtual paddock" at bounding box center [749, 232] width 184 height 24
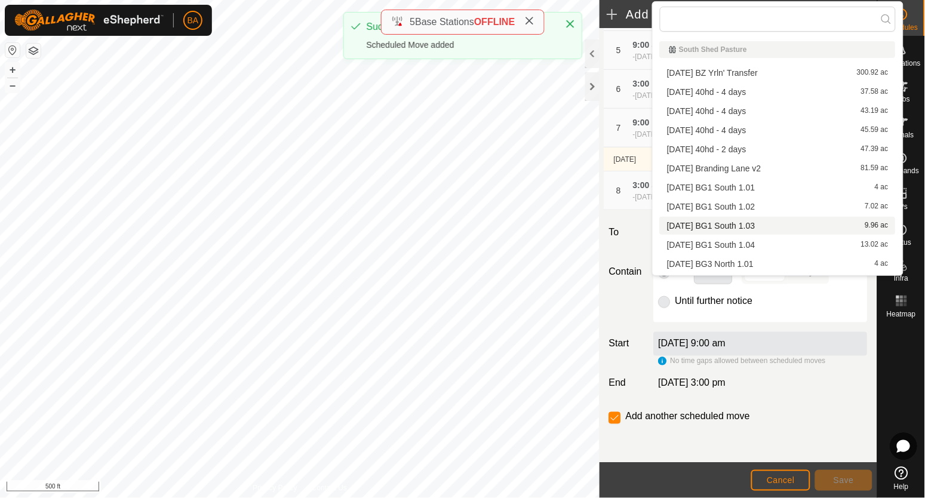
type input "bg3 north 5"
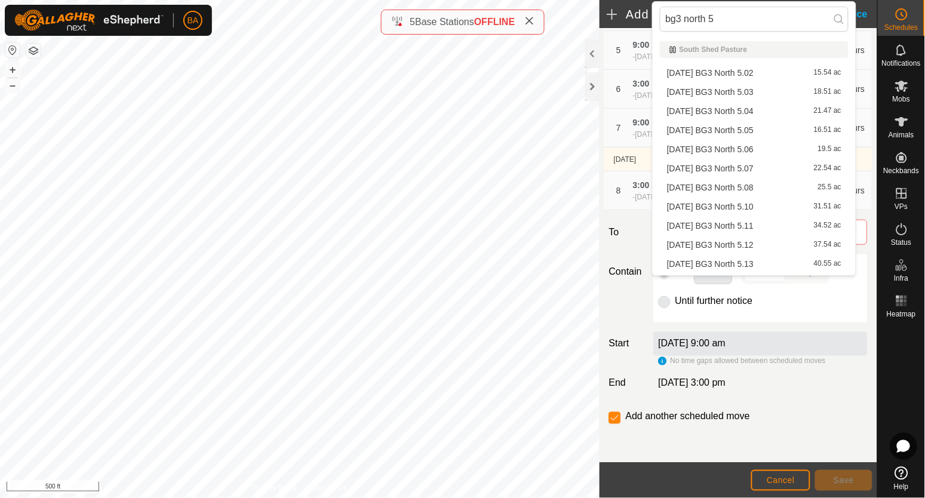
click at [763, 204] on li "2025-08-11 BG3 North 5.10 31.51 ac" at bounding box center [754, 207] width 189 height 18
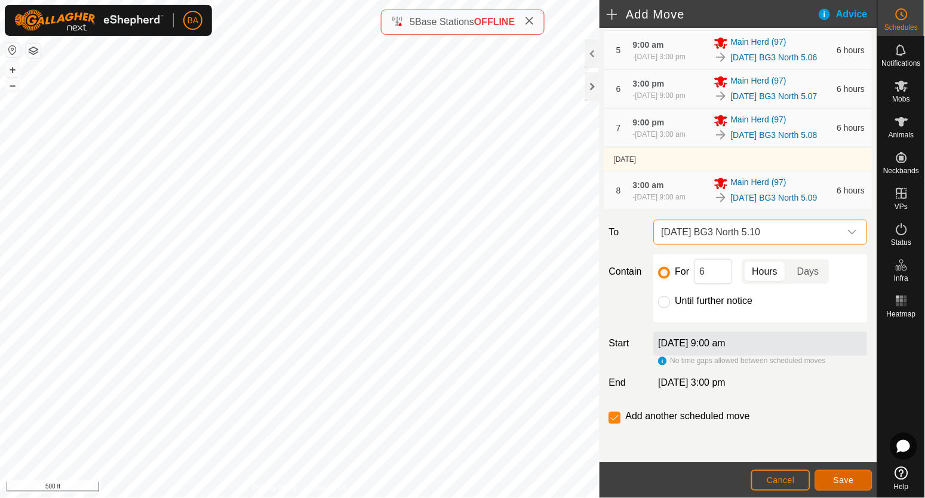
click at [840, 472] on button "Save" at bounding box center [843, 480] width 57 height 21
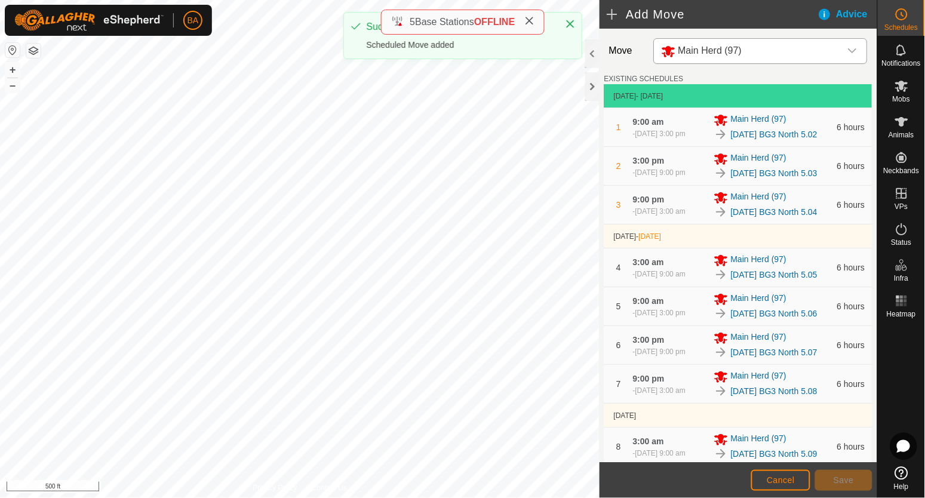
scroll to position [392, 0]
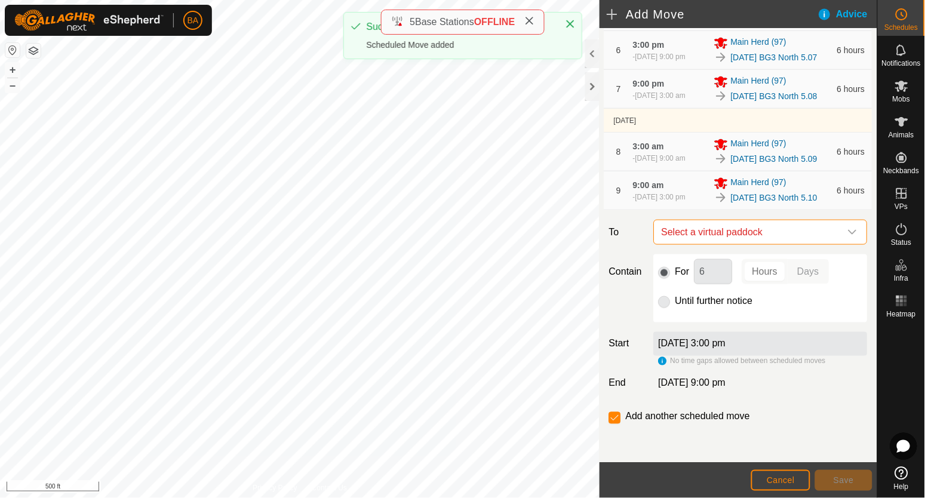
click at [733, 229] on span "Select a virtual paddock" at bounding box center [749, 232] width 184 height 24
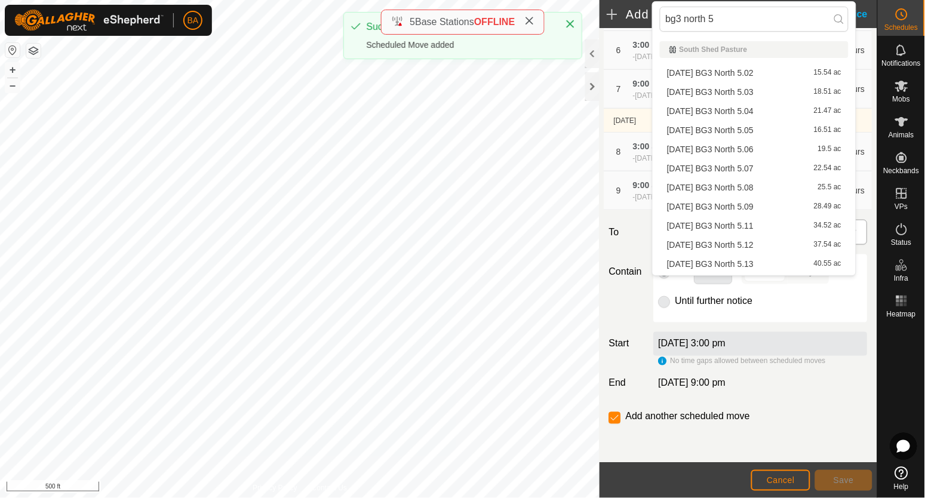
click at [733, 229] on li "2025-08-11 BG3 North 5.11 34.52 ac" at bounding box center [754, 226] width 189 height 18
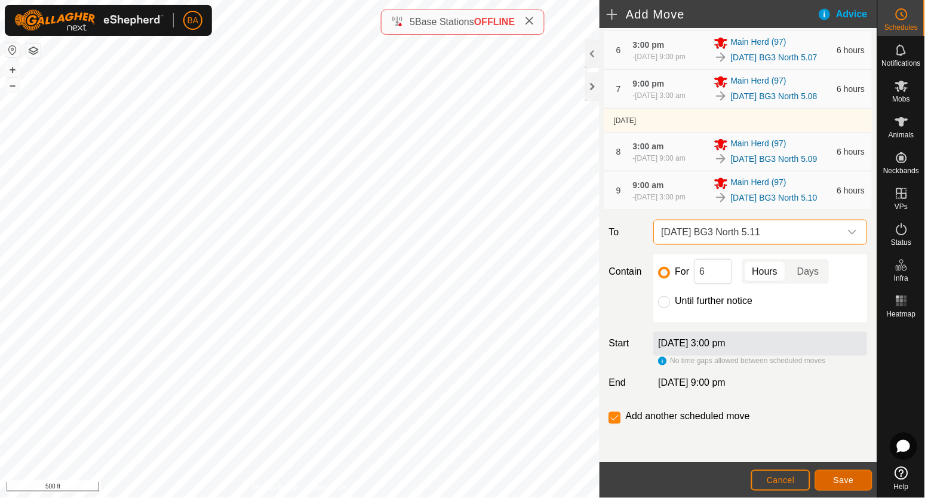
click at [833, 478] on span "Save" at bounding box center [843, 480] width 20 height 10
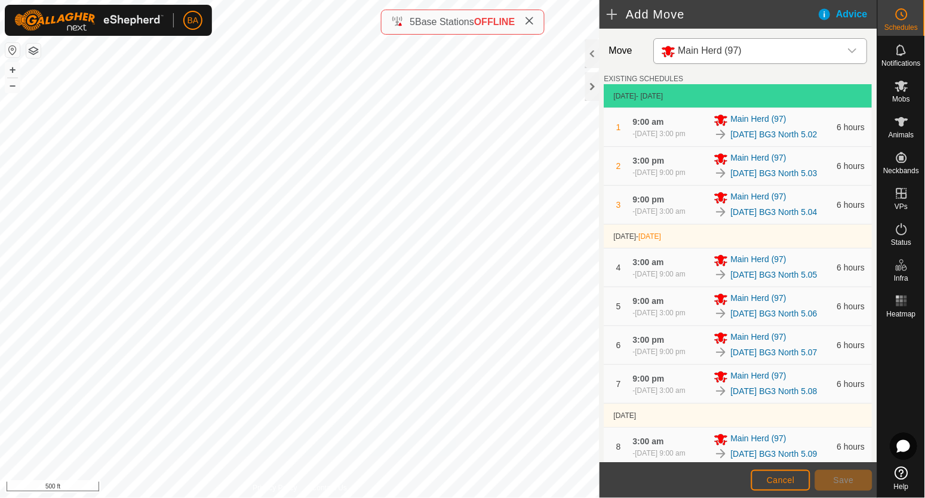
scroll to position [442, 0]
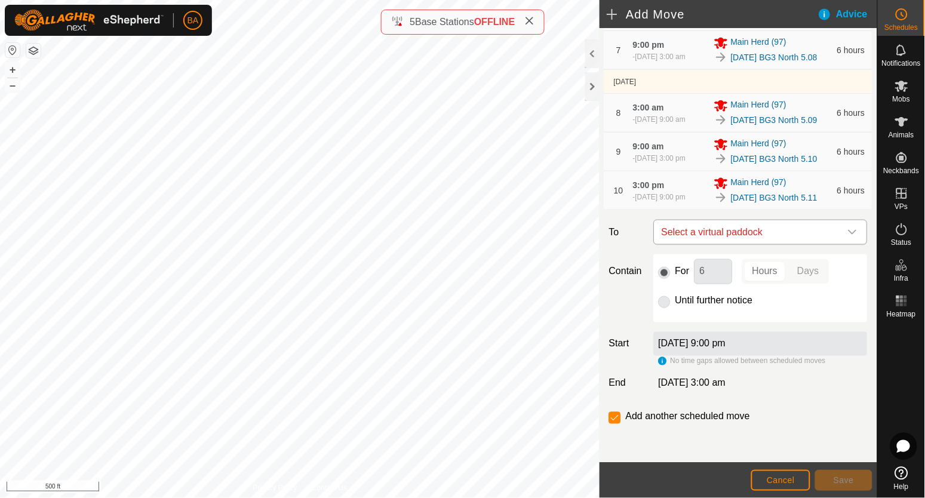
click at [747, 234] on span "Select a virtual paddock" at bounding box center [749, 232] width 184 height 24
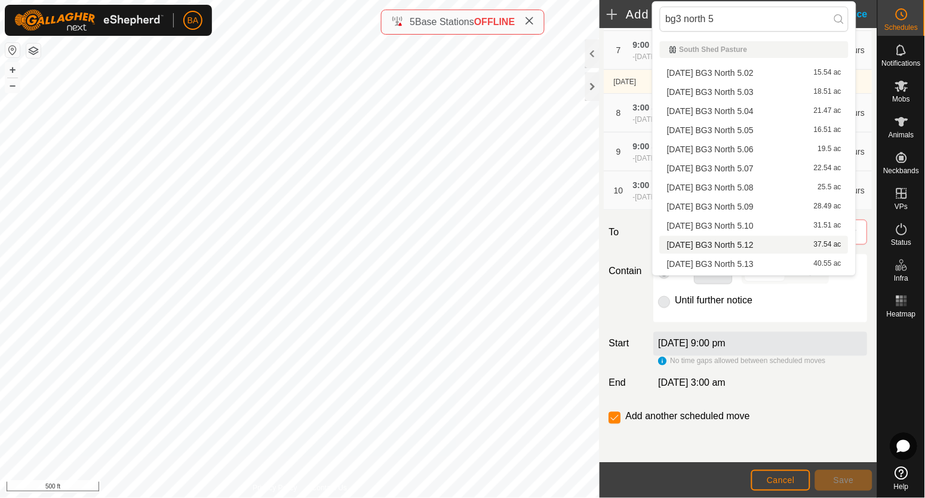
type input "bg3 north 5"
click at [744, 243] on li "2025-08-11 BG3 North 5.12 37.54 ac" at bounding box center [754, 245] width 189 height 18
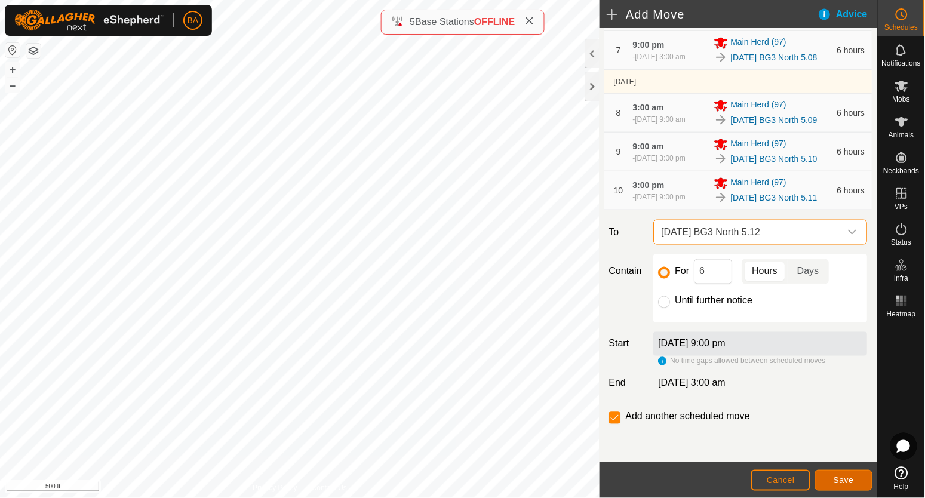
click at [837, 476] on span "Save" at bounding box center [843, 480] width 20 height 10
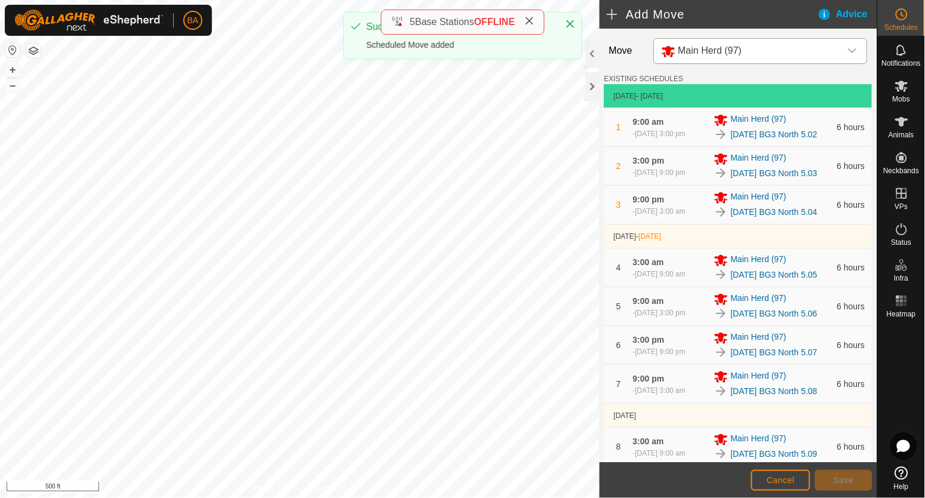
scroll to position [491, 0]
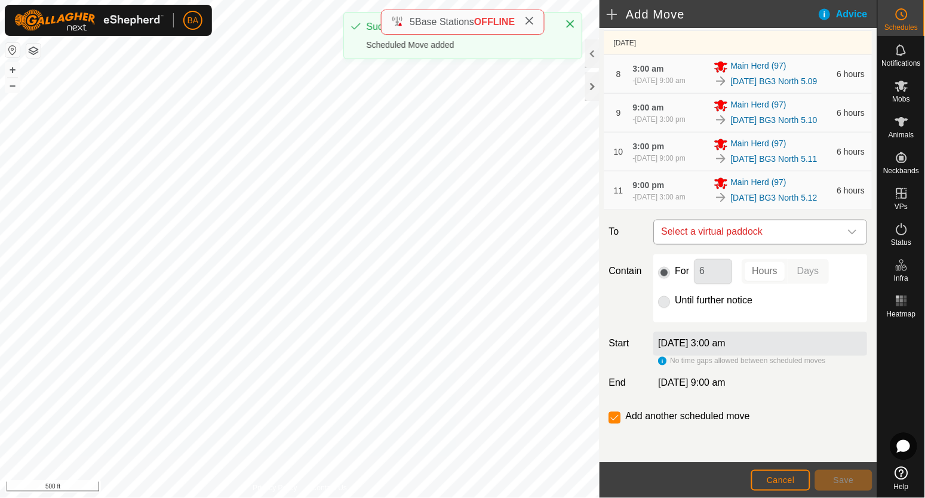
click at [794, 232] on span "Select a virtual paddock" at bounding box center [749, 232] width 184 height 24
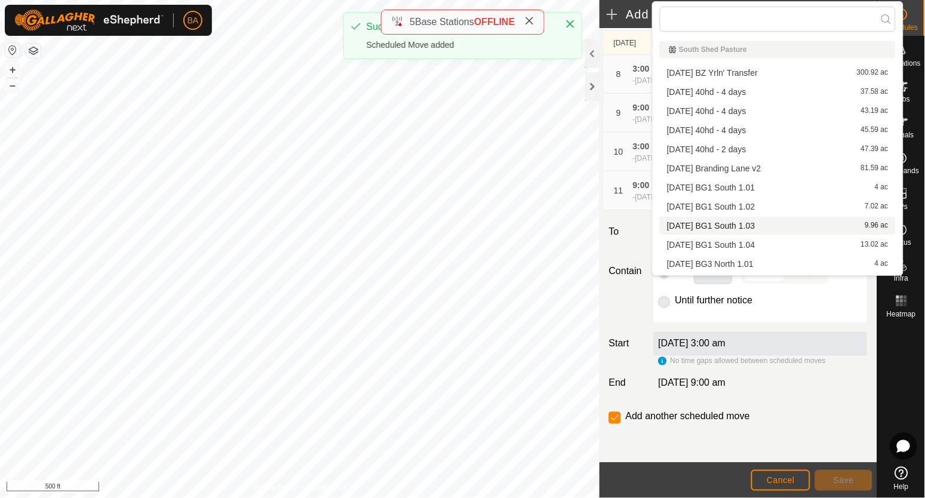
type input "bg3 north 5"
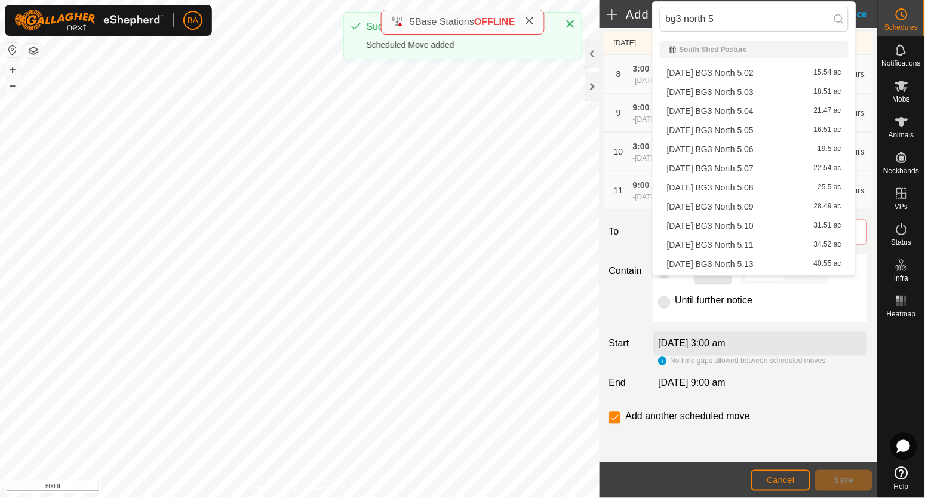
scroll to position [149, 0]
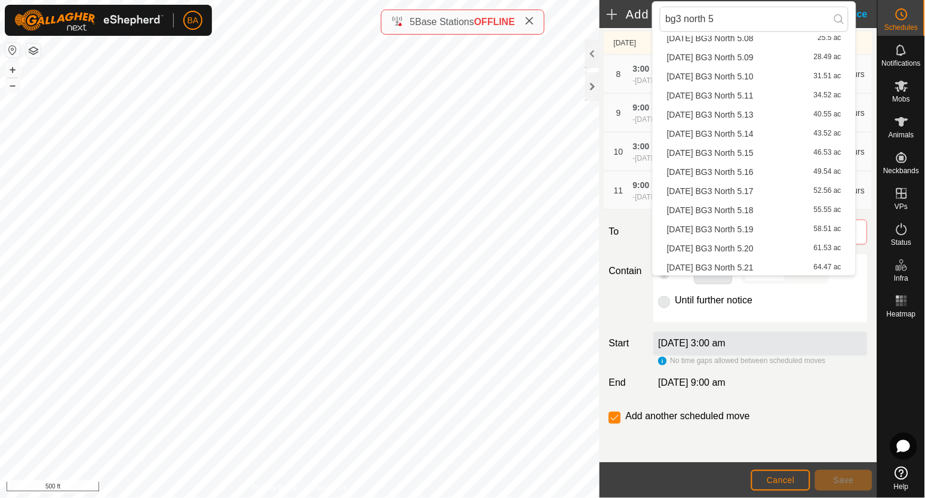
click at [780, 112] on li "2025-08-11 BG3 North 5.13 40.55 ac" at bounding box center [754, 115] width 189 height 18
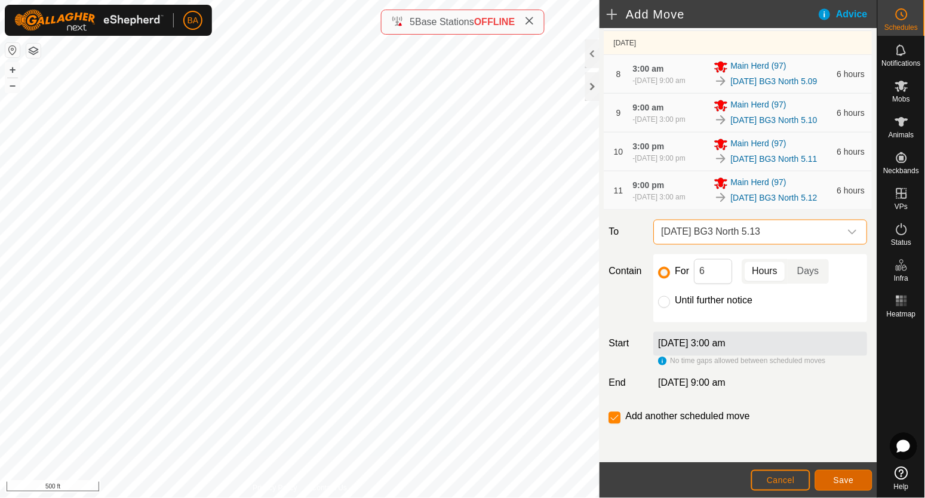
click at [842, 481] on span "Save" at bounding box center [843, 480] width 20 height 10
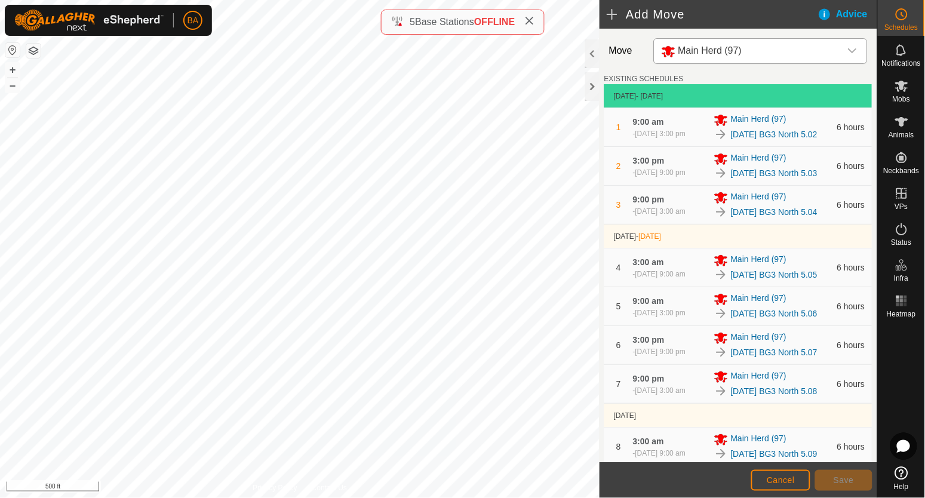
scroll to position [448, 0]
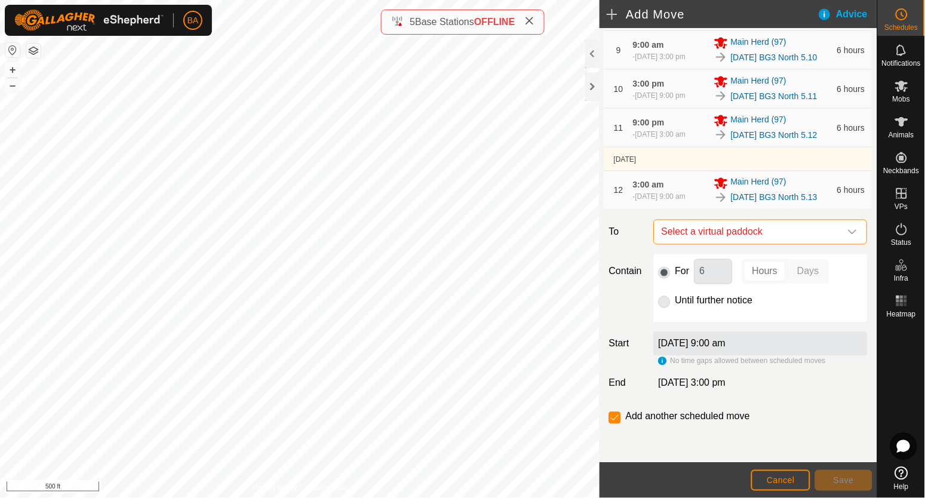
click at [771, 244] on span "Select a virtual paddock" at bounding box center [749, 232] width 184 height 24
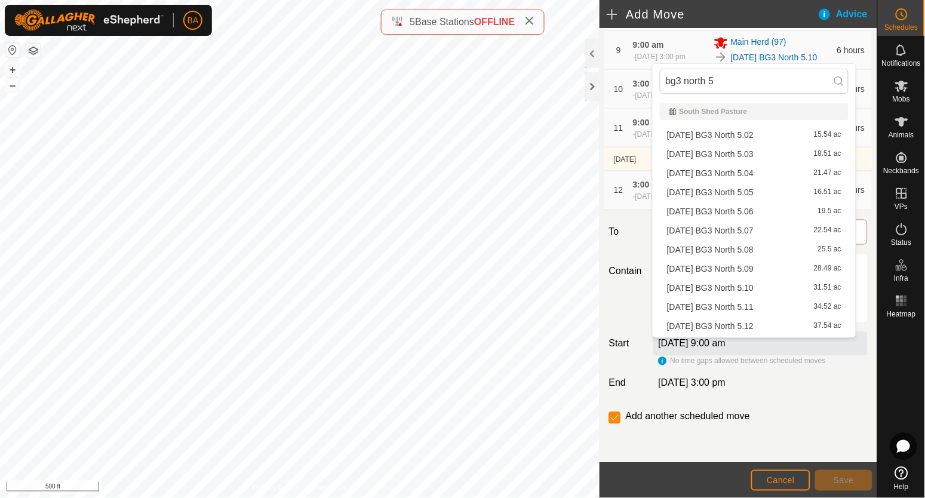
scroll to position [17, 0]
click at [769, 323] on li "2025-08-11 BG3 North 5.14 43.52 ac" at bounding box center [754, 328] width 189 height 18
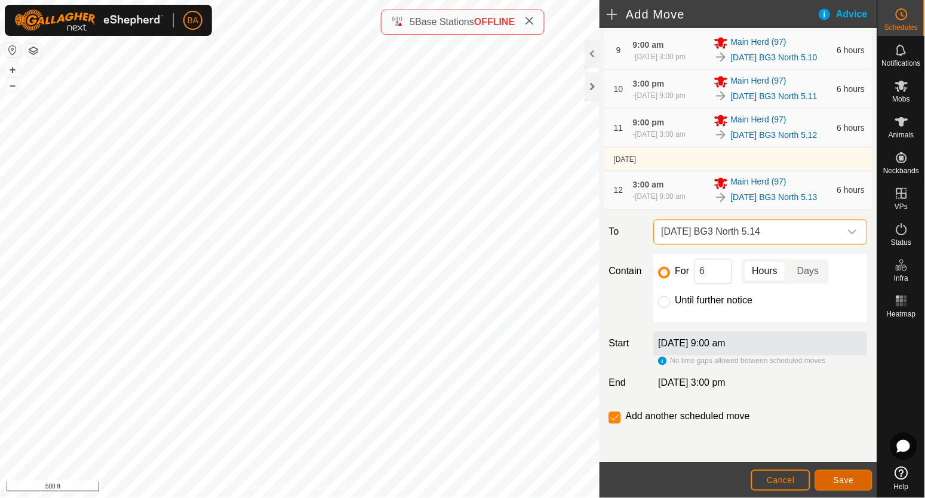
click at [827, 477] on button "Save" at bounding box center [843, 480] width 57 height 21
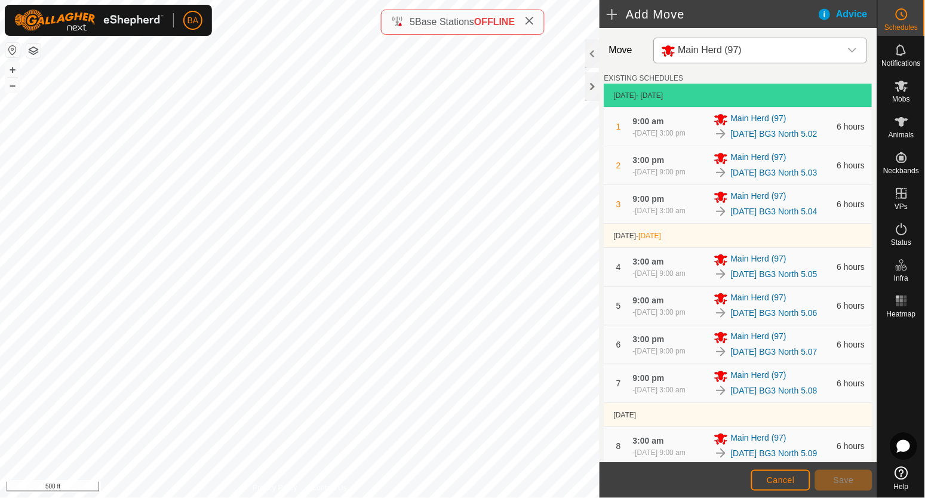
scroll to position [448, 0]
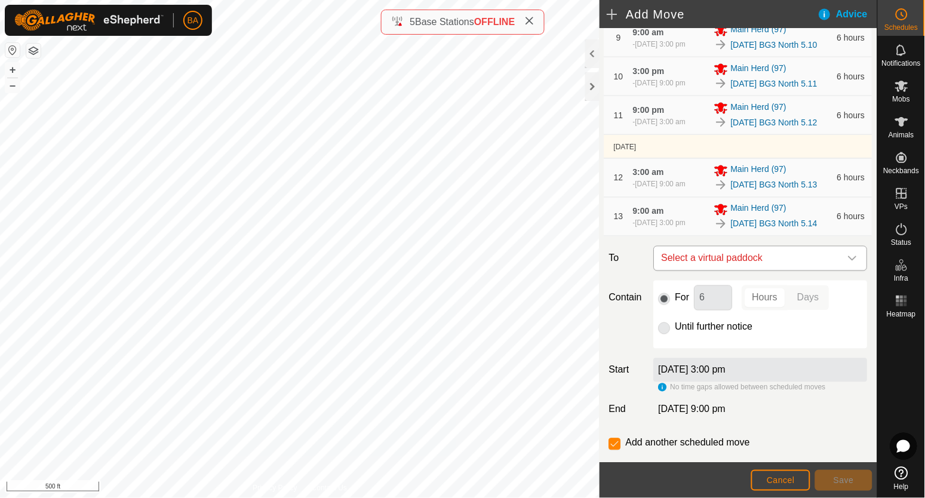
click at [703, 270] on span "Select a virtual paddock" at bounding box center [749, 259] width 184 height 24
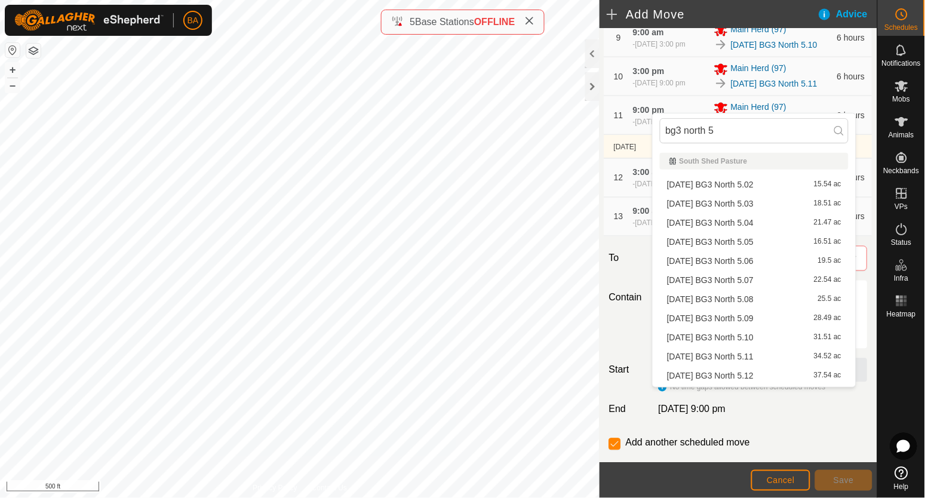
click at [722, 405] on li "2025-08-11 BG3 North 5.15 46.53 ac" at bounding box center [754, 414] width 189 height 18
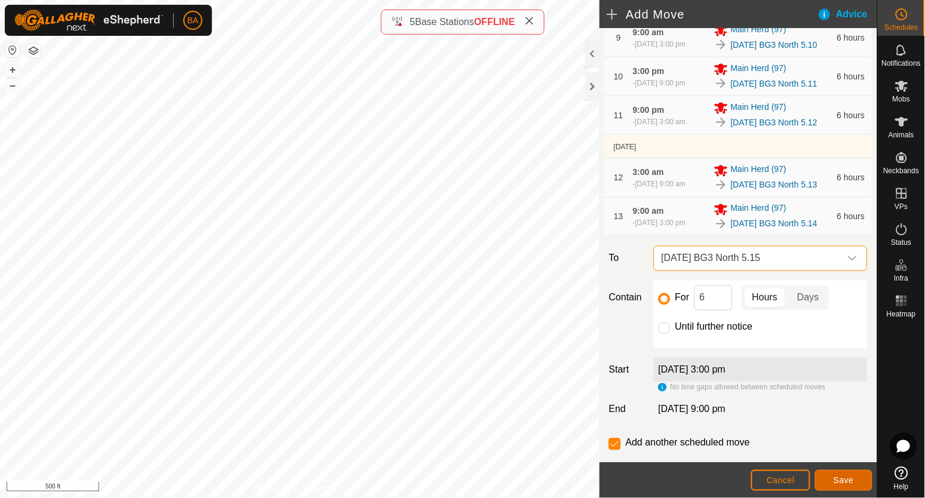
click at [841, 476] on span "Save" at bounding box center [843, 480] width 20 height 10
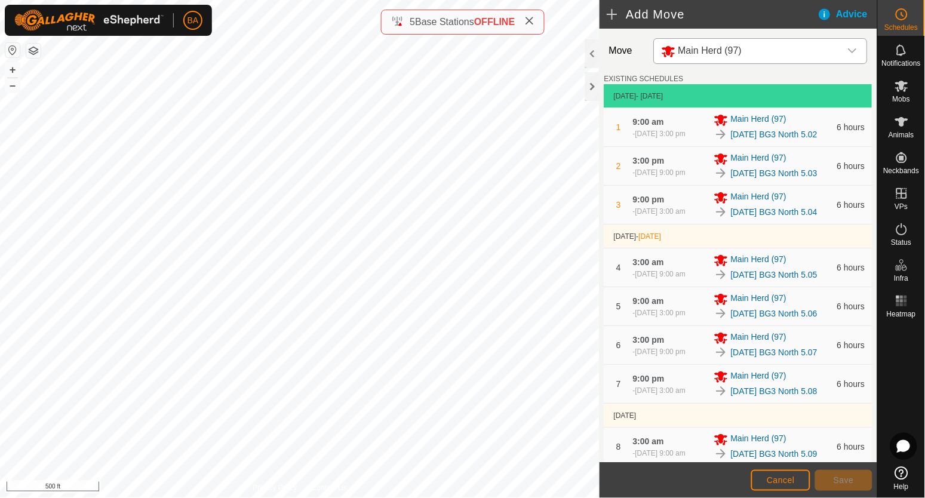
scroll to position [663, 0]
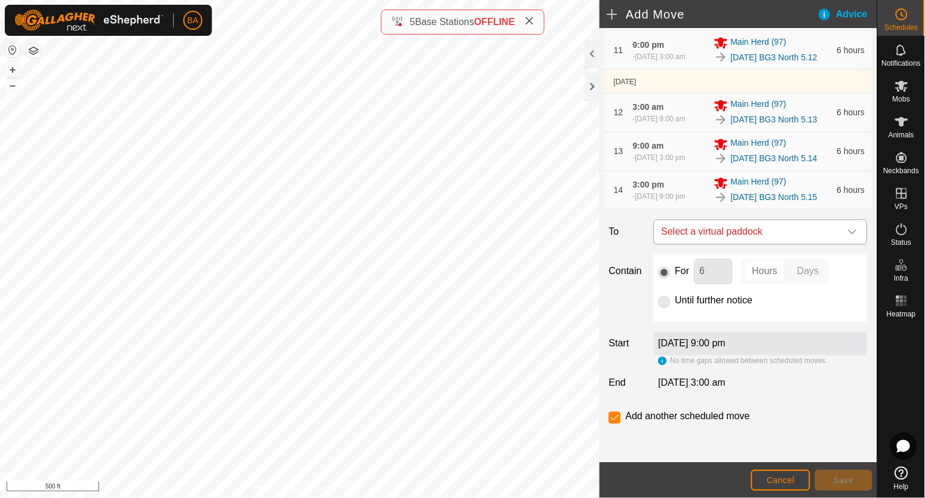
click at [744, 230] on span "Select a virtual paddock" at bounding box center [749, 232] width 184 height 24
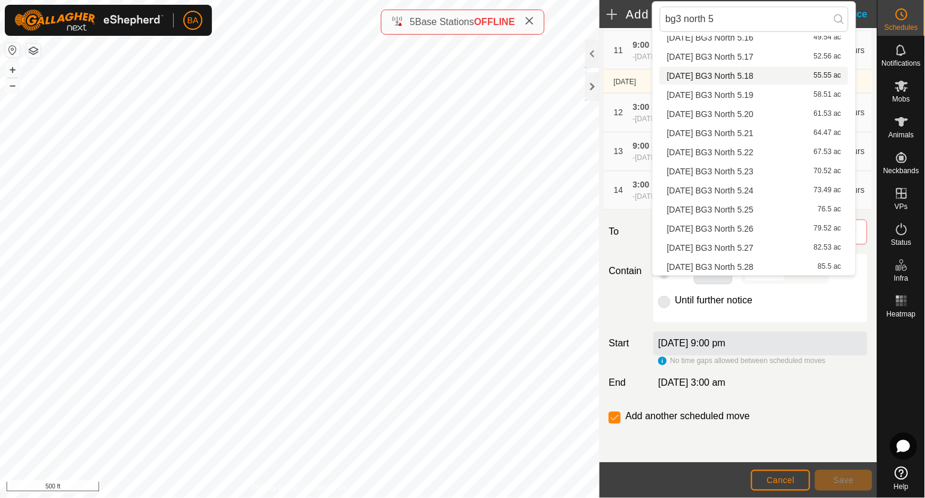
scroll to position [209, 0]
type input "bg3 north 5"
click at [735, 111] on li "2025-08-11 BG3 North 5.16 49.54 ac" at bounding box center [754, 112] width 189 height 18
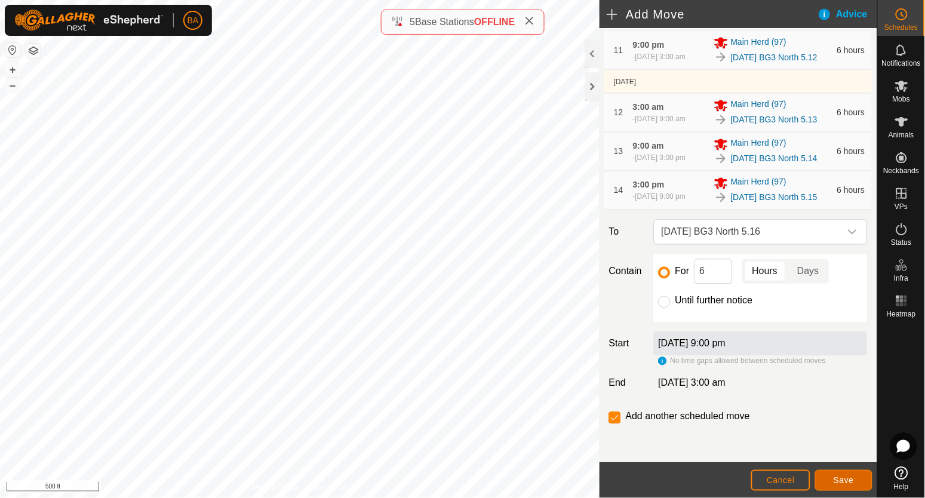
click at [840, 478] on span "Save" at bounding box center [843, 480] width 20 height 10
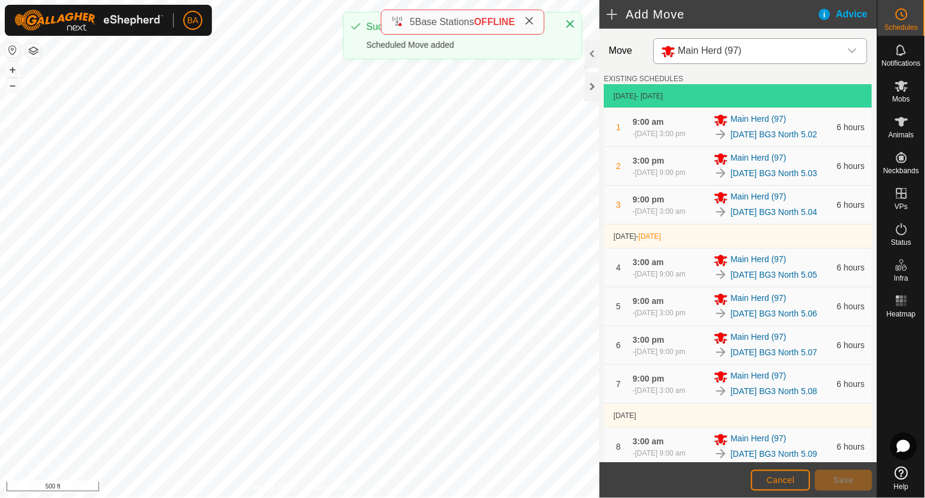
scroll to position [713, 0]
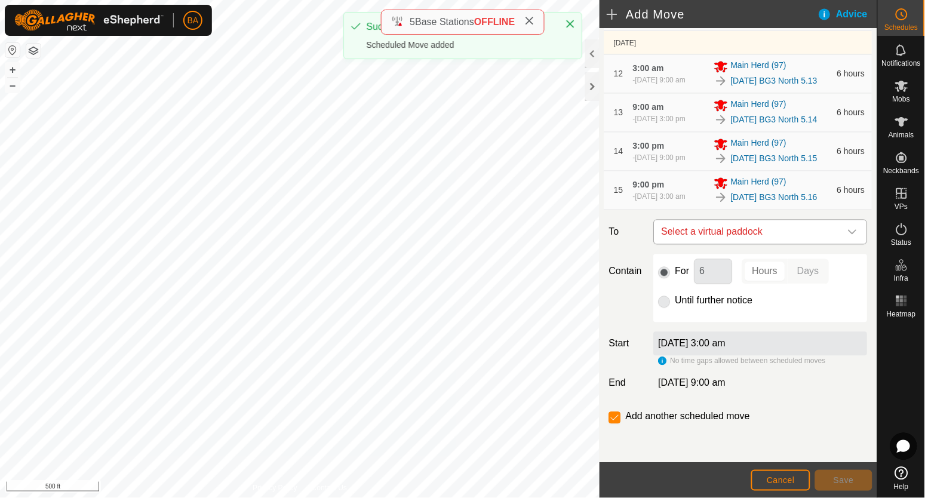
click at [797, 236] on span "Select a virtual paddock" at bounding box center [749, 232] width 184 height 24
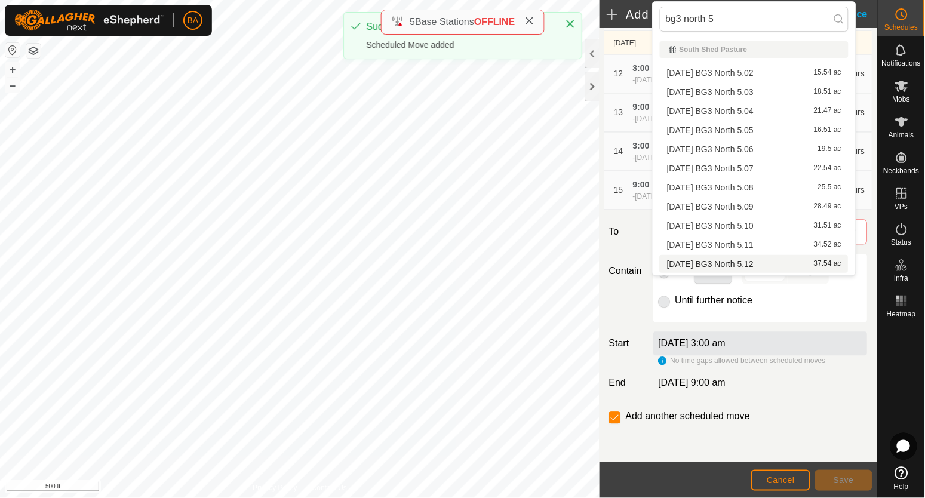
scroll to position [74, 0]
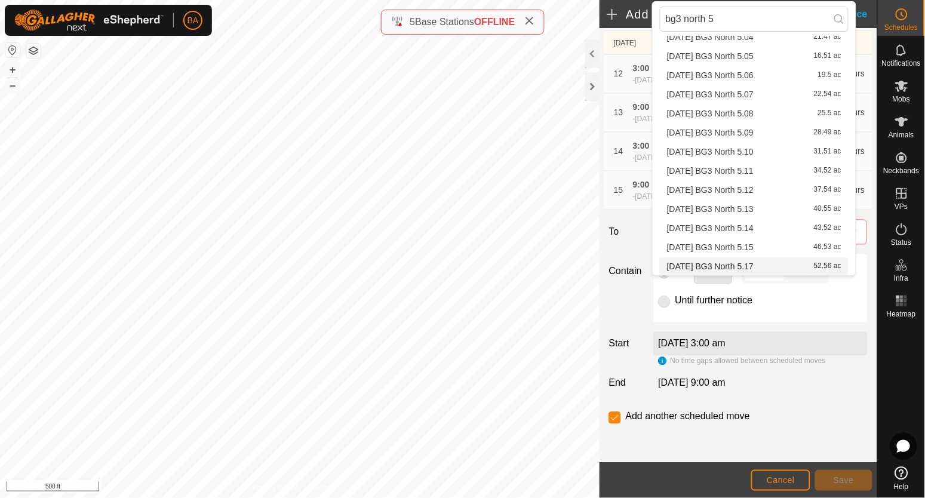
type input "bg3 north 5"
click at [766, 263] on li "2025-08-11 BG3 North 5.17 52.56 ac" at bounding box center [754, 266] width 189 height 18
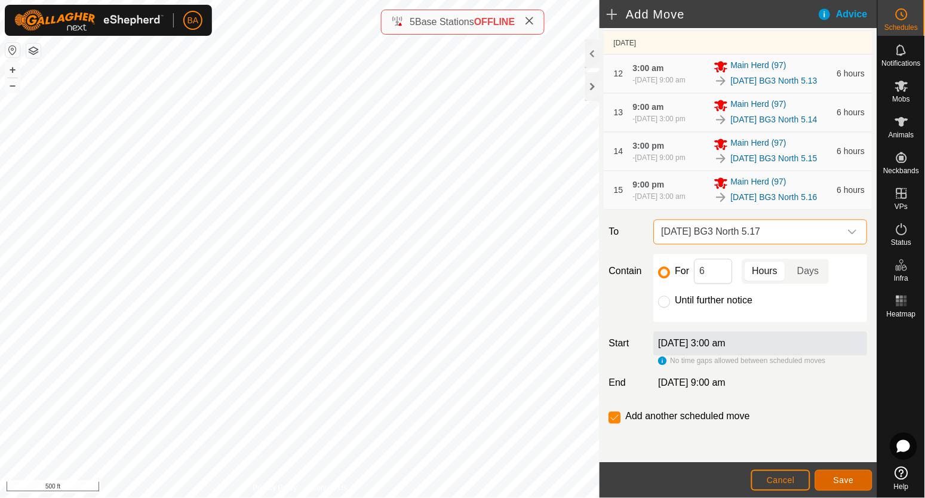
click at [827, 485] on button "Save" at bounding box center [843, 480] width 57 height 21
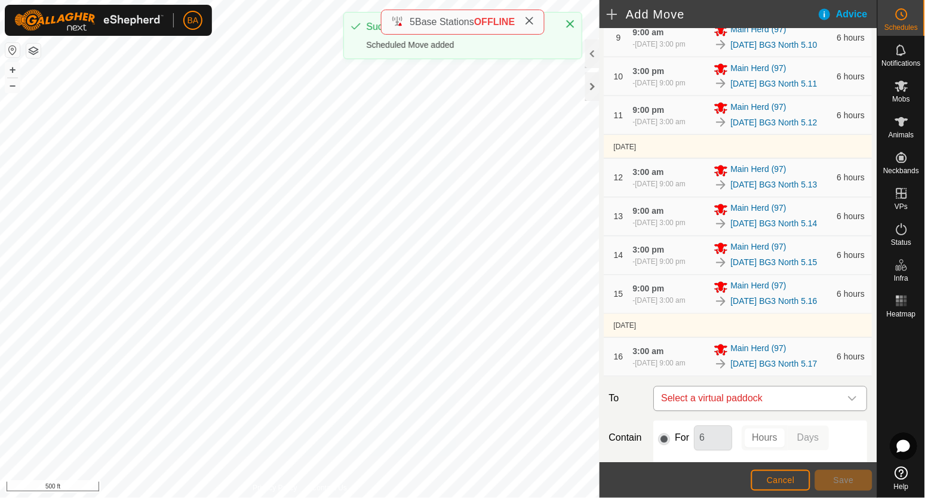
scroll to position [786, 0]
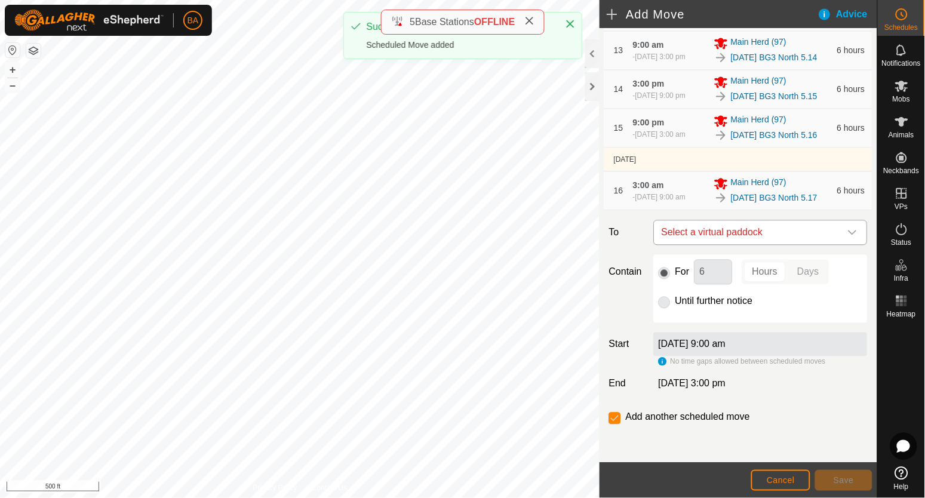
click at [782, 226] on span "Select a virtual paddock" at bounding box center [749, 232] width 184 height 24
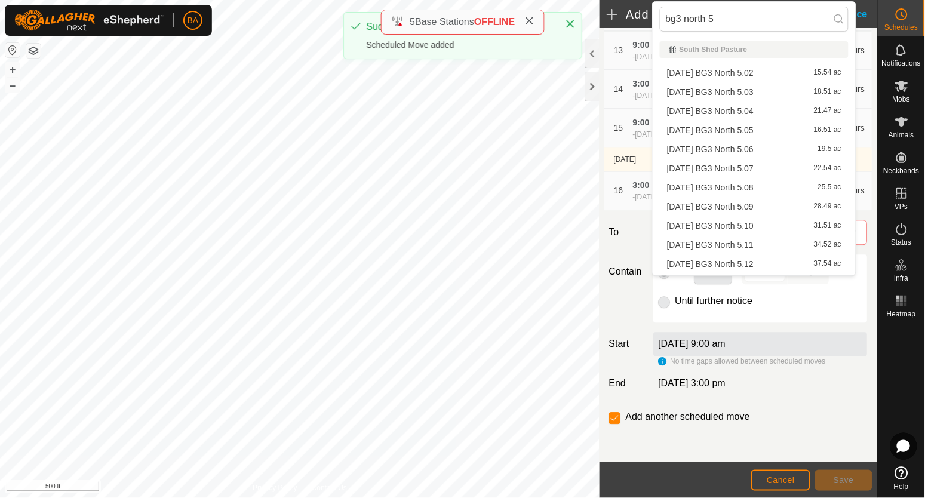
scroll to position [223, 0]
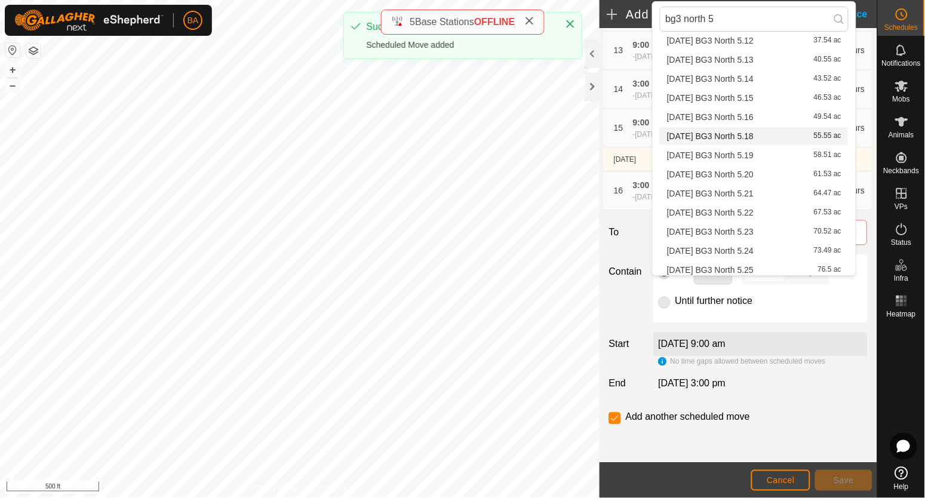
type input "bg3 north 5"
click at [765, 142] on li "2025-08-11 BG3 North 5.18 55.55 ac" at bounding box center [754, 136] width 189 height 18
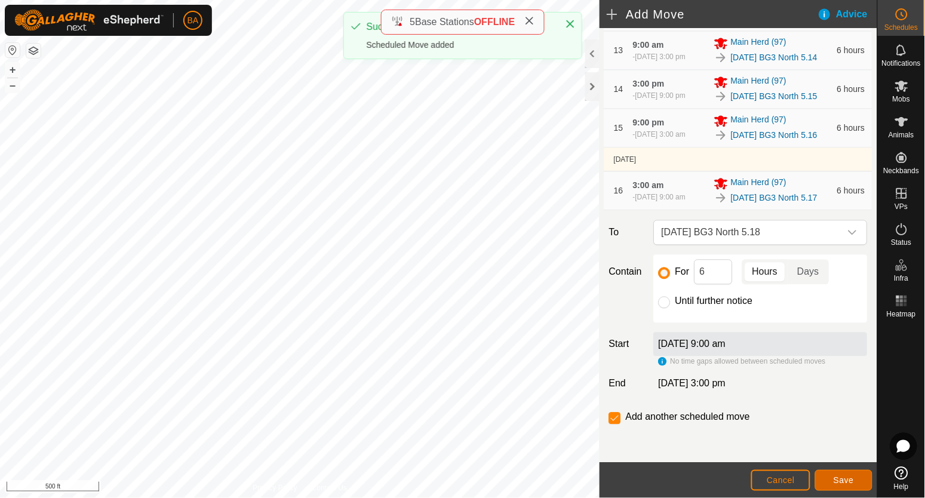
click at [836, 486] on button "Save" at bounding box center [843, 480] width 57 height 21
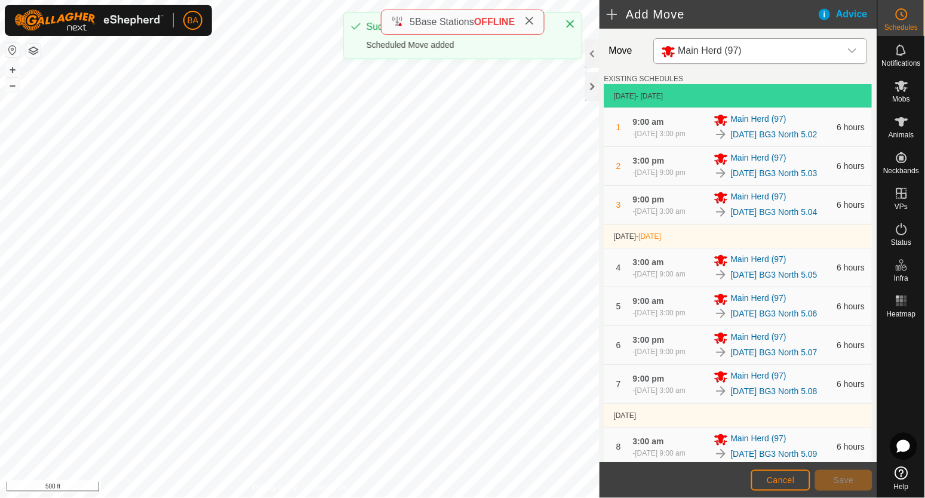
scroll to position [836, 0]
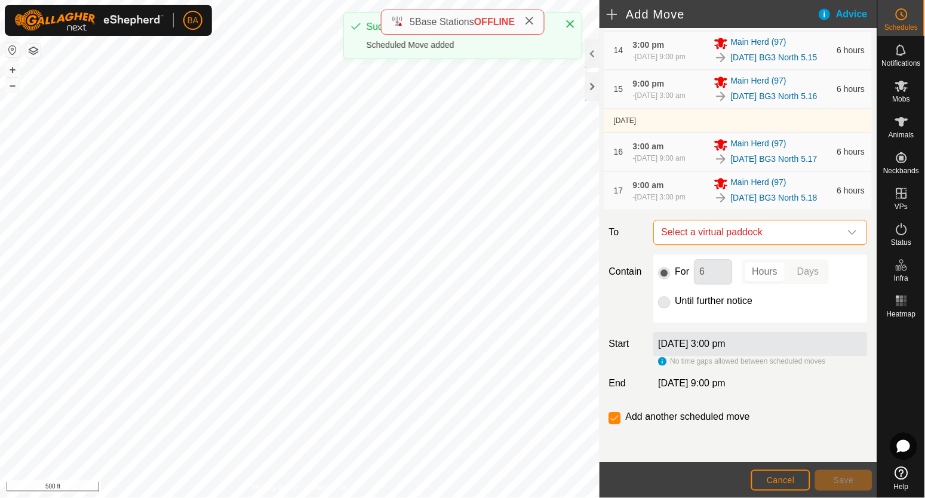
click at [753, 227] on span "Select a virtual paddock" at bounding box center [749, 232] width 184 height 24
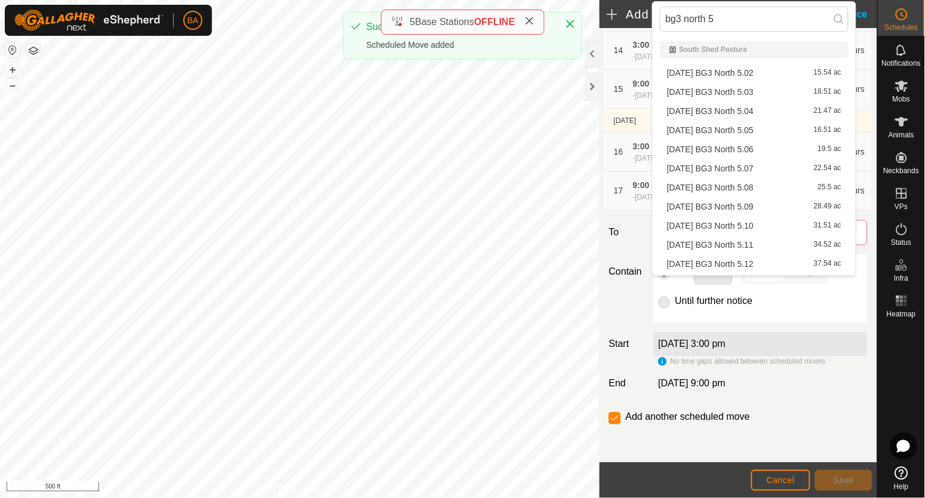
scroll to position [223, 0]
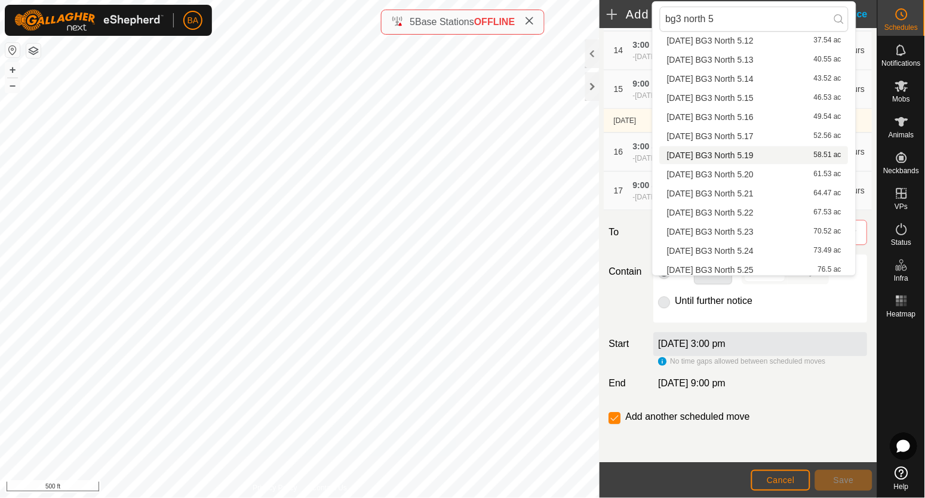
click at [753, 161] on li "2025-08-11 BG3 North 5.19 58.51 ac" at bounding box center [754, 155] width 189 height 18
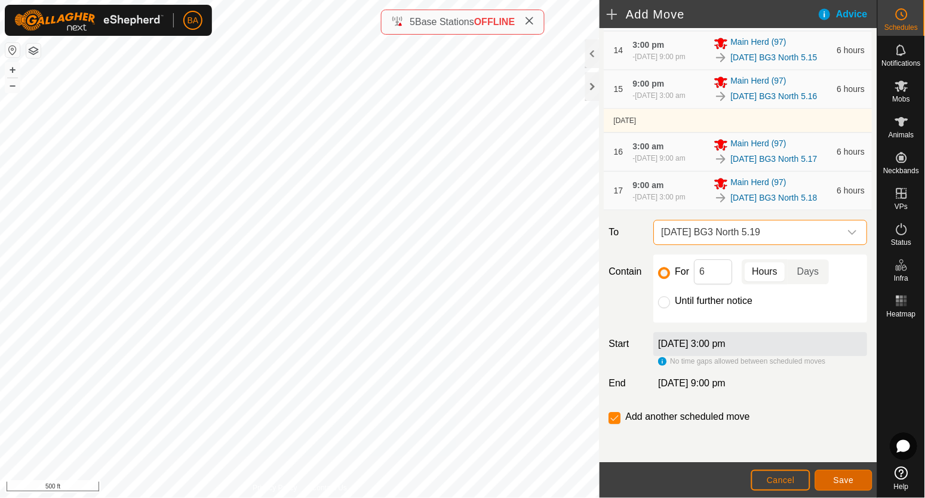
click at [824, 474] on button "Save" at bounding box center [843, 480] width 57 height 21
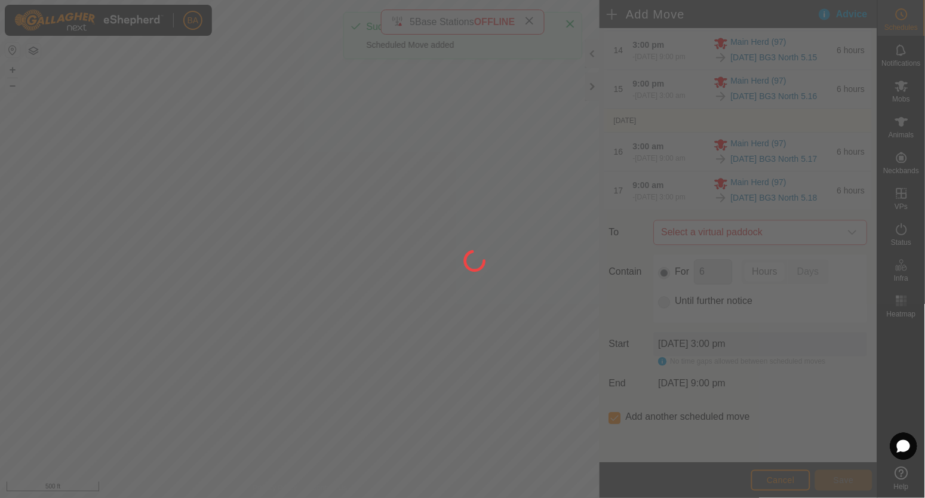
scroll to position [0, 0]
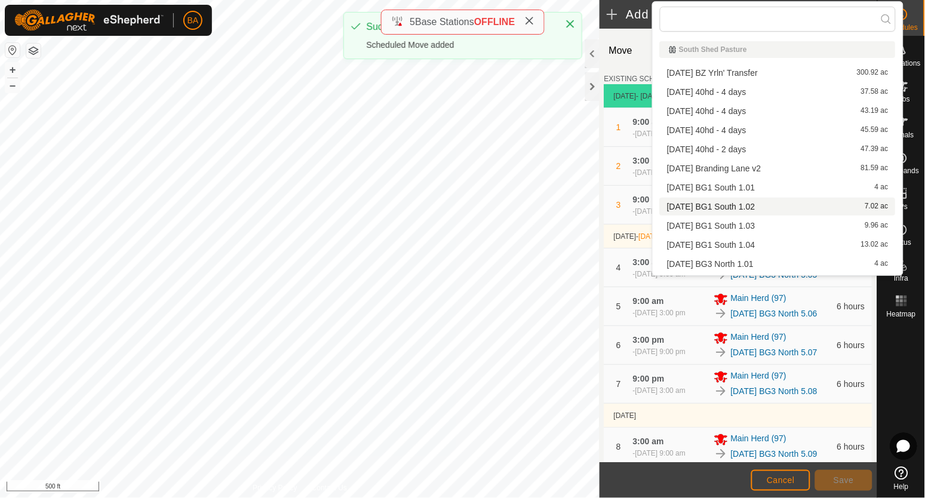
type input "bg3 north 5"
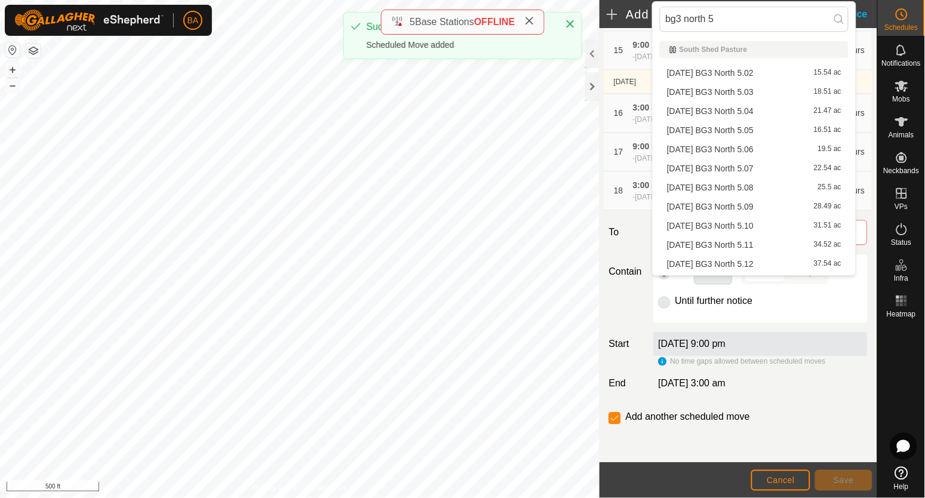
scroll to position [284, 0]
click at [753, 116] on span "[DATE] BG3 North 5.20" at bounding box center [710, 114] width 87 height 8
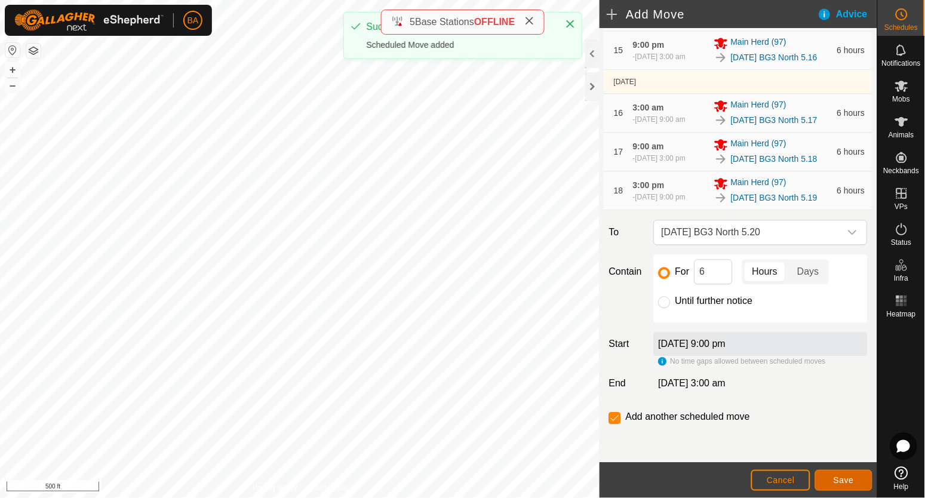
click at [839, 480] on span "Save" at bounding box center [843, 480] width 20 height 10
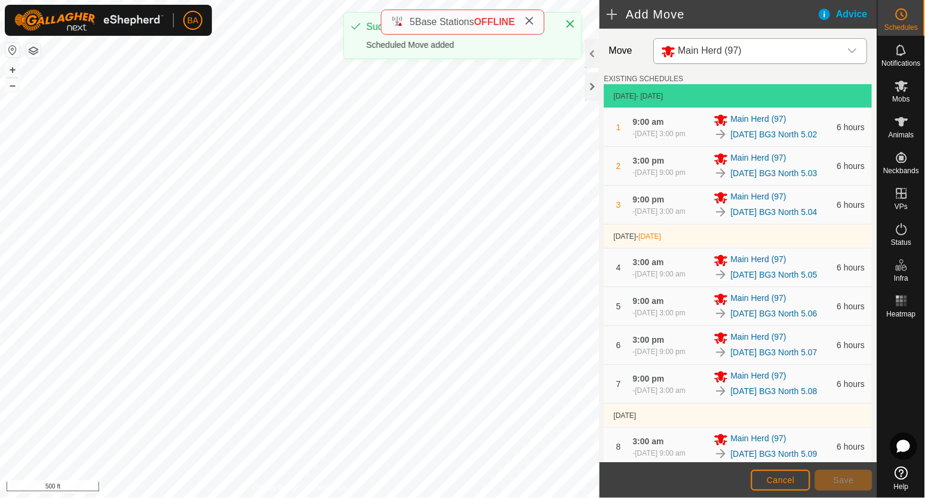
scroll to position [935, 0]
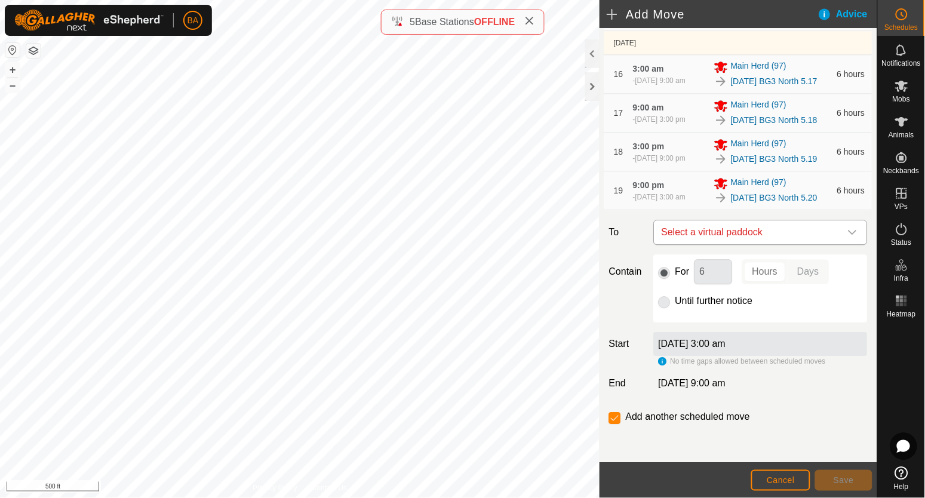
click at [766, 231] on span "Select a virtual paddock" at bounding box center [749, 232] width 184 height 24
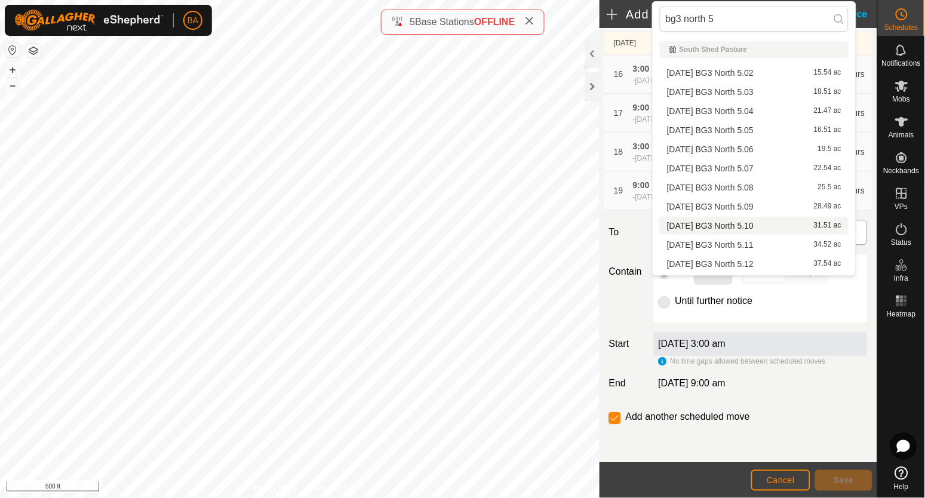
scroll to position [149, 0]
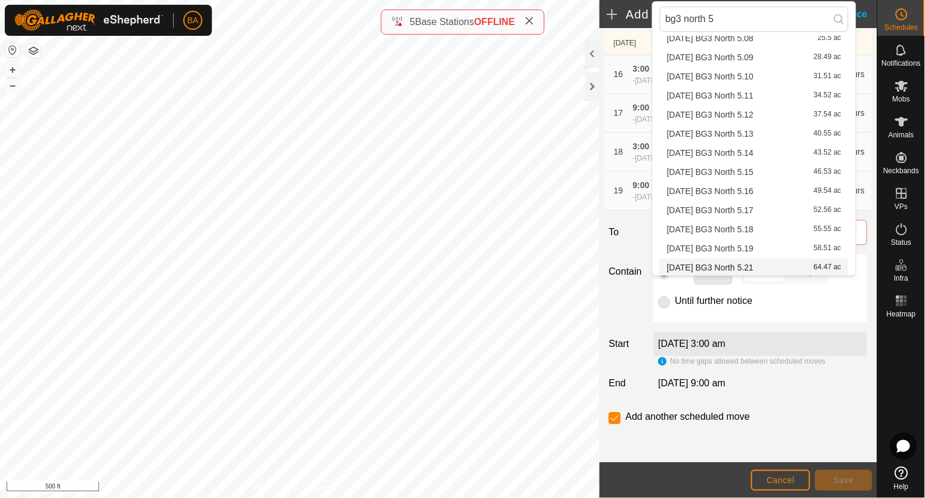
type input "bg3 north 5"
click at [768, 267] on li "2025-08-11 BG3 North 5.21 64.47 ac" at bounding box center [754, 267] width 189 height 18
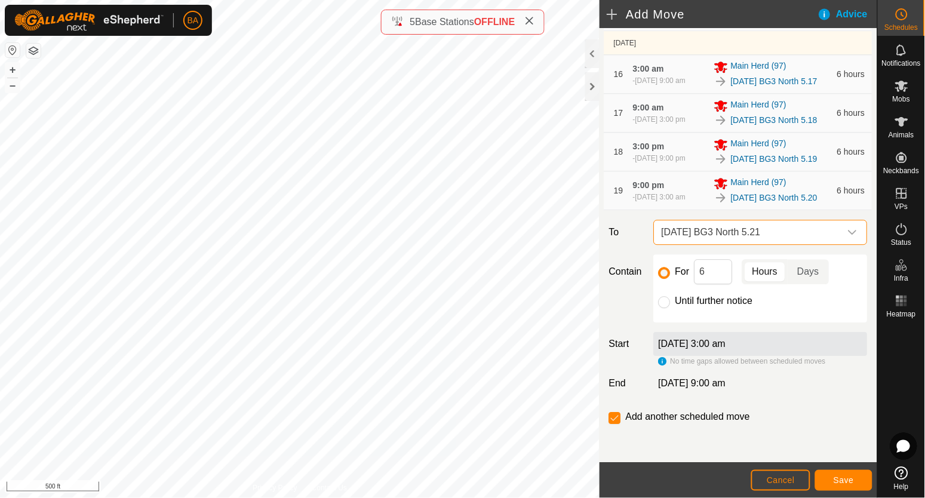
scroll to position [150, 0]
click at [845, 482] on span "Save" at bounding box center [843, 480] width 20 height 10
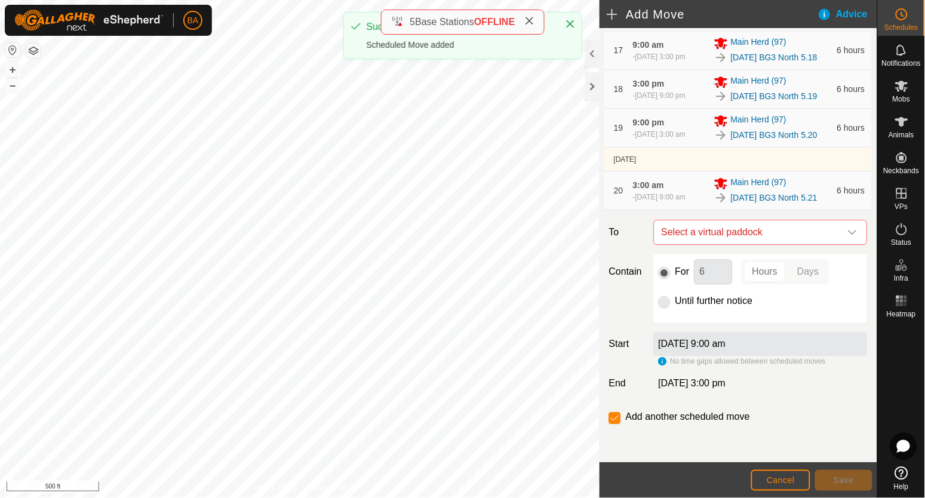
scroll to position [1009, 0]
click at [806, 233] on span "Select a virtual paddock" at bounding box center [749, 232] width 184 height 24
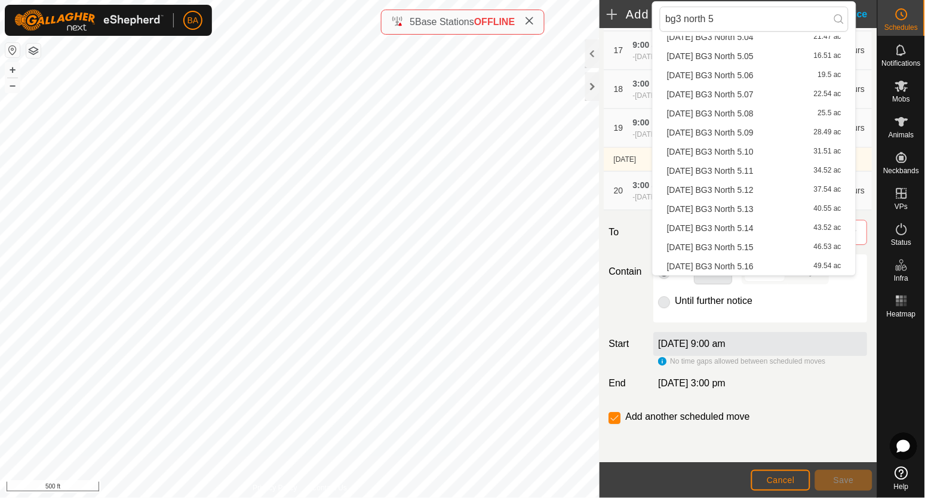
scroll to position [223, 0]
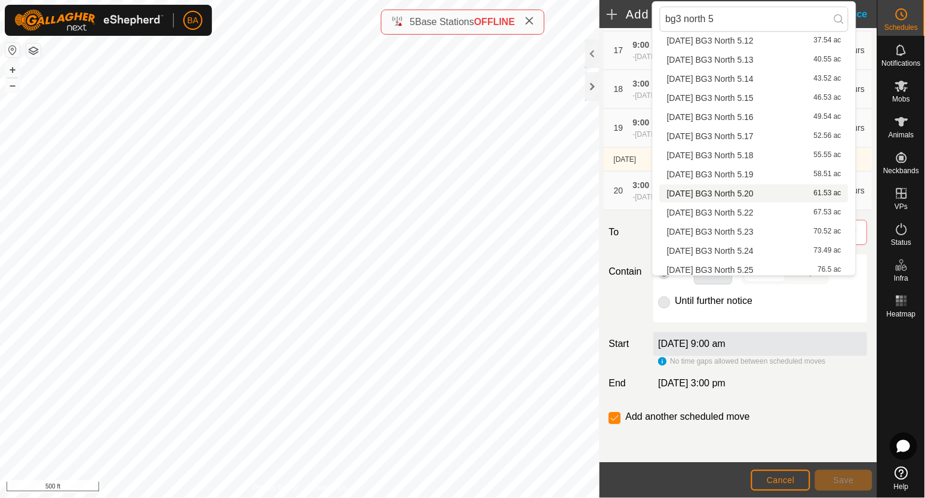
type input "bg3 north 5"
click at [781, 210] on li "2025-08-11 BG3 North 5.22 67.53 ac" at bounding box center [754, 213] width 189 height 18
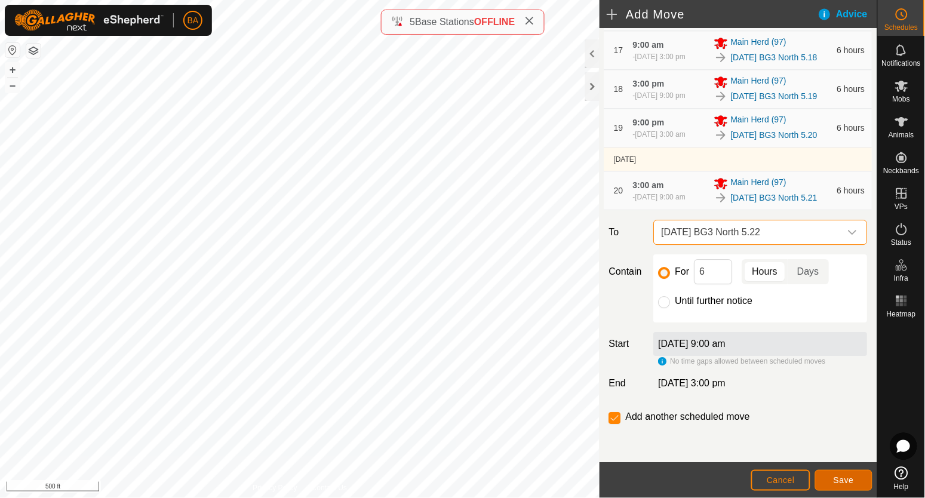
click at [845, 478] on span "Save" at bounding box center [843, 480] width 20 height 10
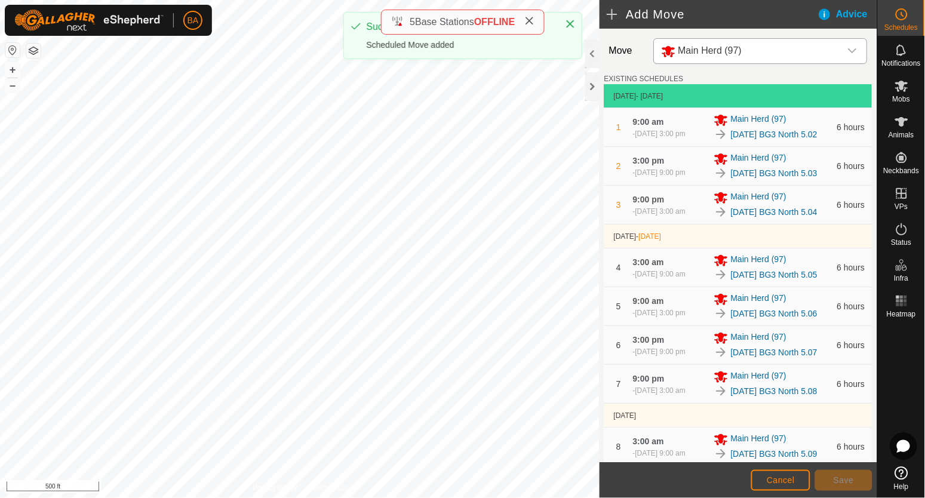
scroll to position [1058, 0]
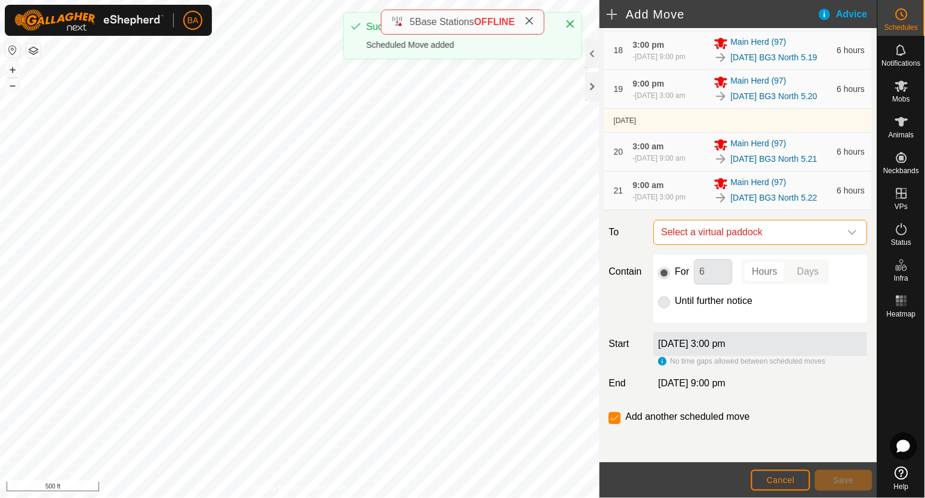
click at [775, 220] on span "Select a virtual paddock" at bounding box center [749, 232] width 184 height 24
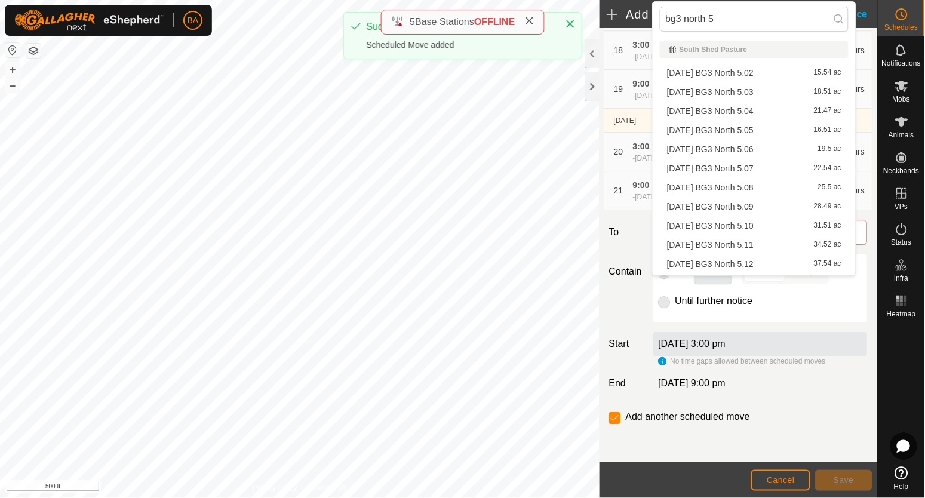
scroll to position [284, 0]
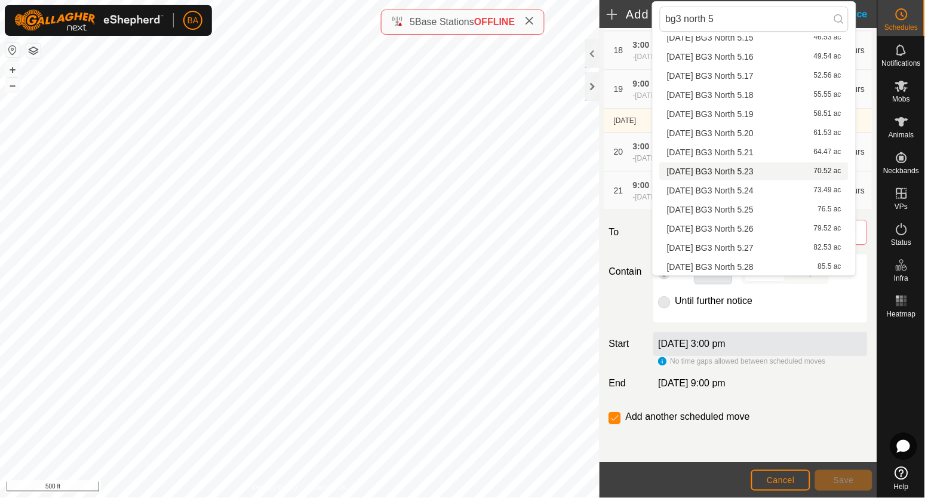
click at [776, 170] on li "2025-08-11 BG3 North 5.23 70.52 ac" at bounding box center [754, 171] width 189 height 18
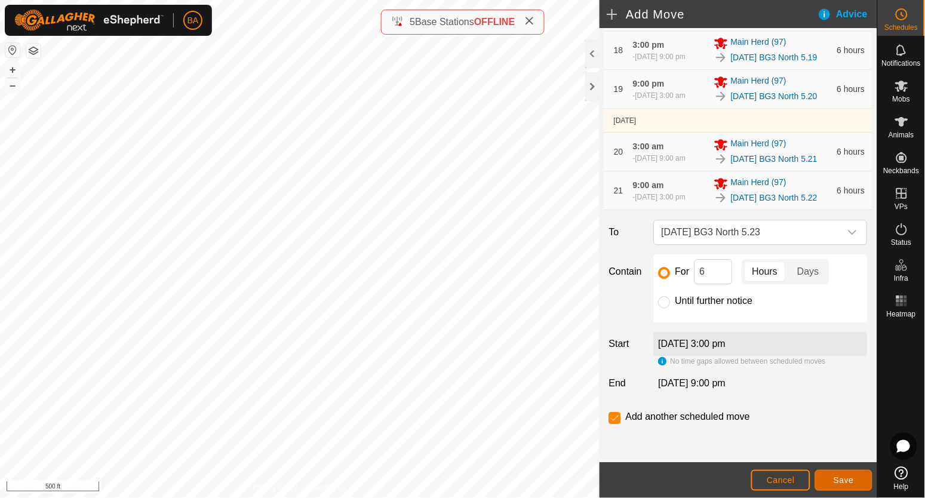
click at [833, 485] on span "Save" at bounding box center [843, 480] width 20 height 10
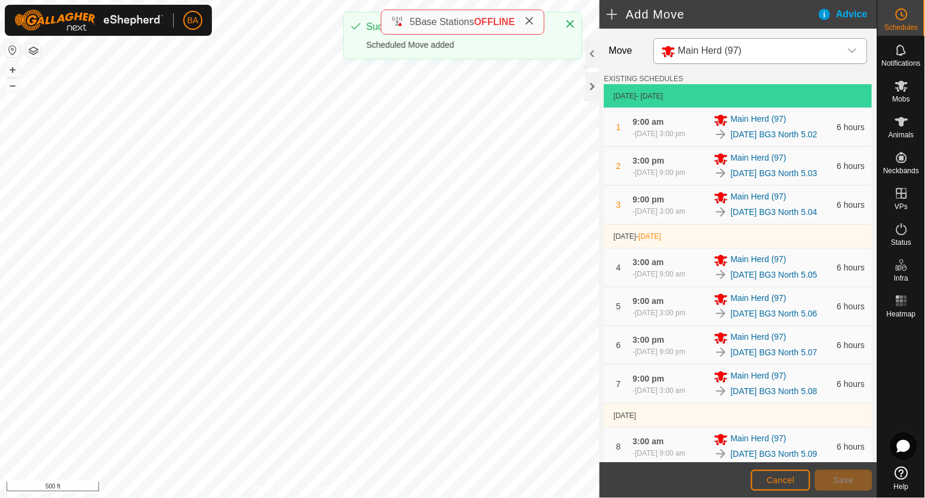
scroll to position [1108, 0]
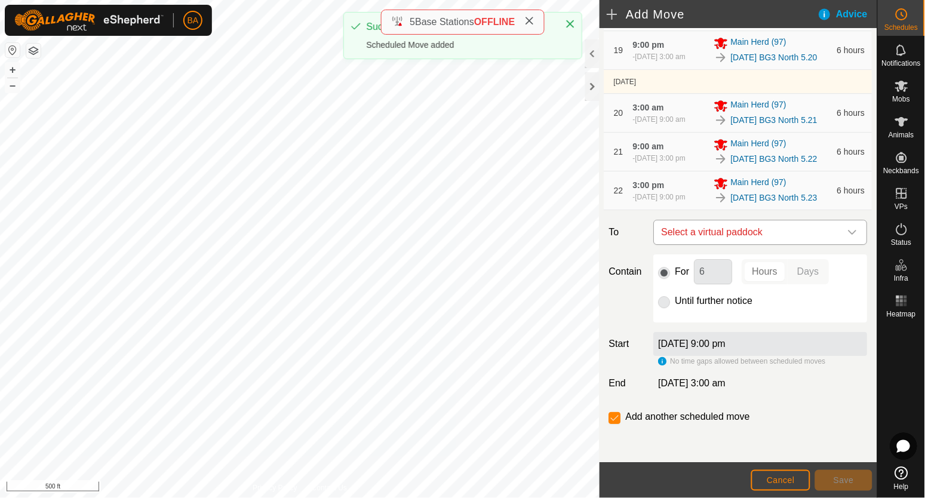
click at [775, 226] on span "Select a virtual paddock" at bounding box center [749, 232] width 184 height 24
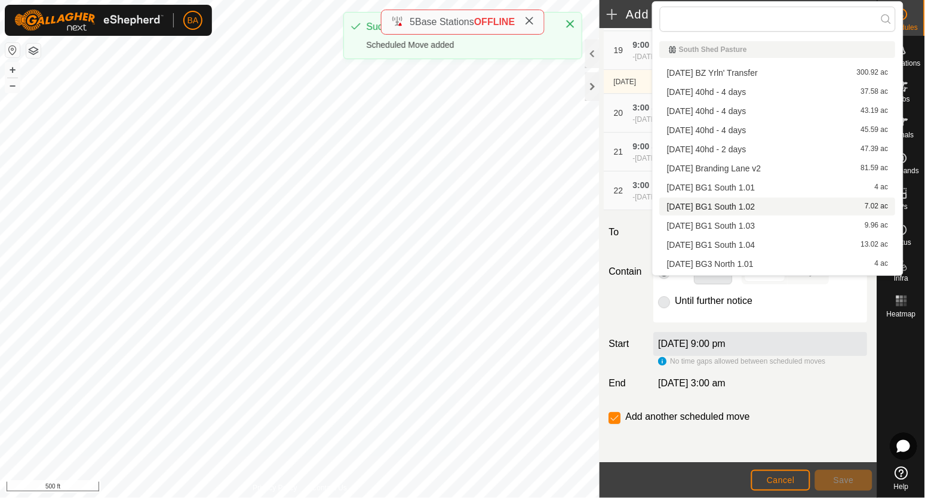
type input "bg3 north 5"
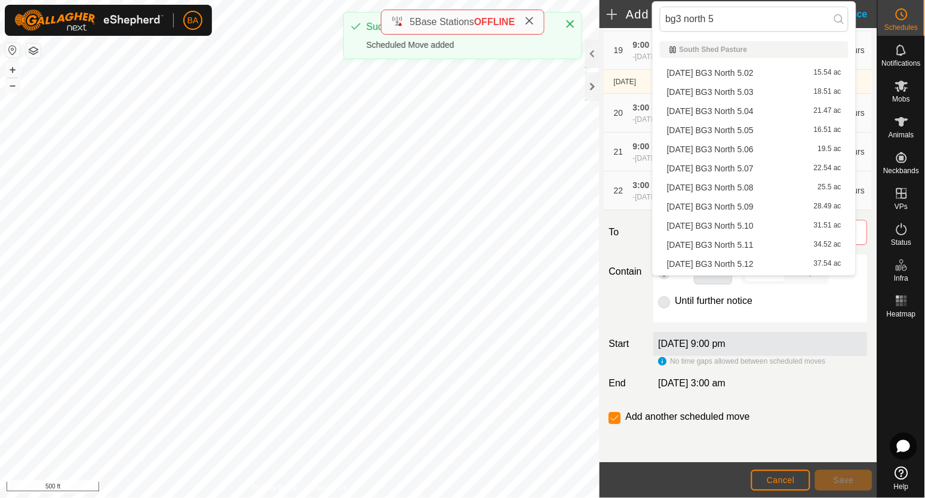
scroll to position [284, 0]
click at [771, 190] on li "2025-08-11 BG3 North 5.24 73.49 ac" at bounding box center [754, 190] width 189 height 18
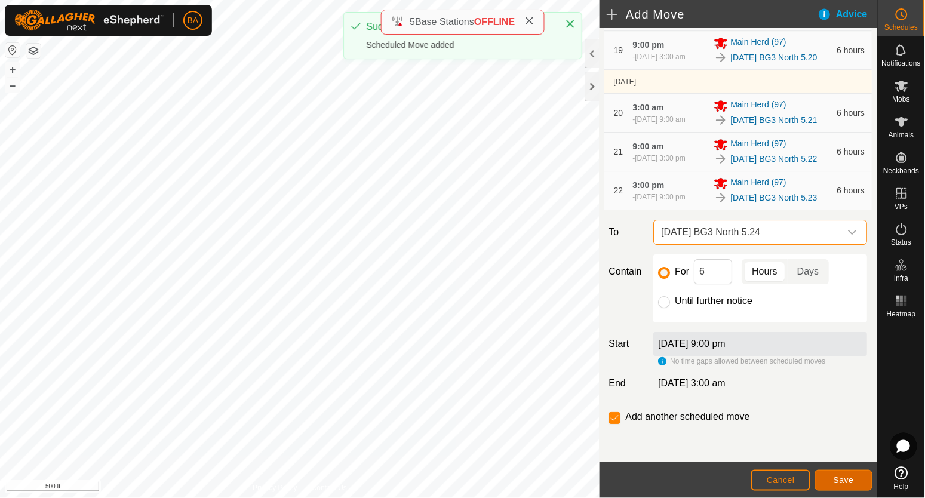
click at [835, 477] on span "Save" at bounding box center [843, 480] width 20 height 10
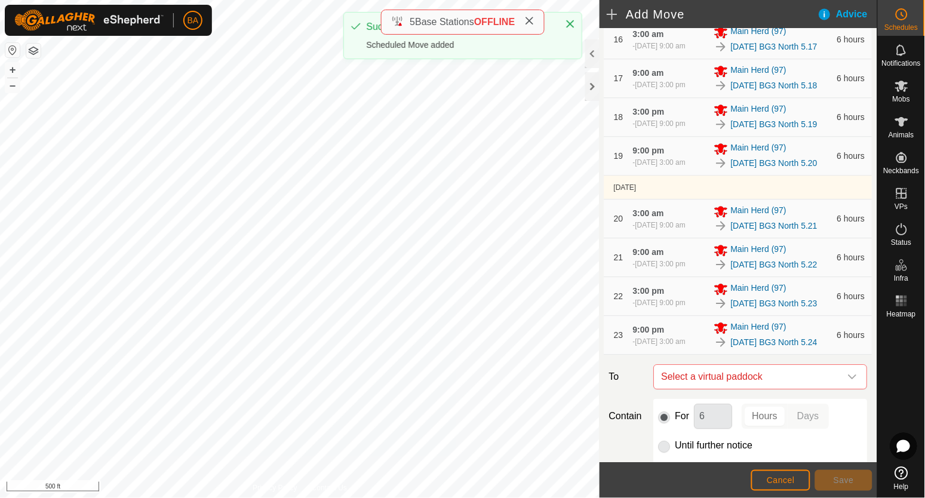
scroll to position [1101, 0]
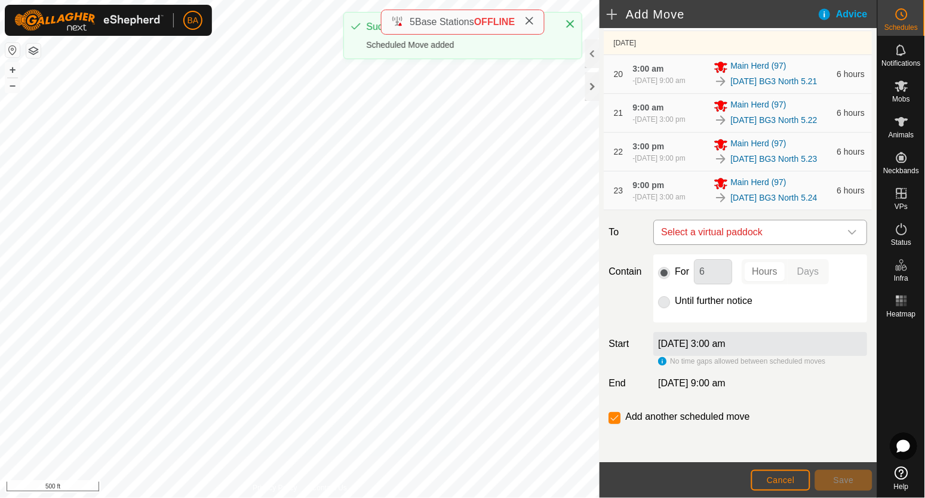
click at [827, 244] on span "Select a virtual paddock" at bounding box center [749, 232] width 184 height 24
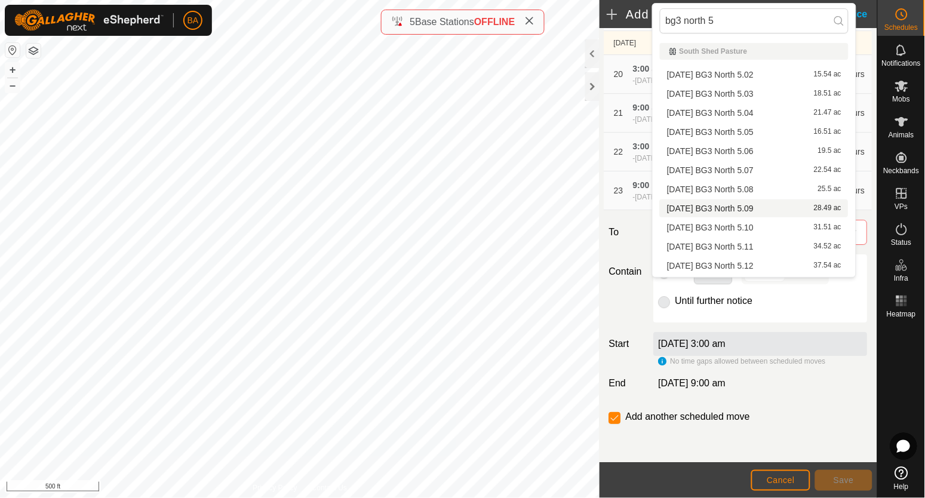
scroll to position [284, 0]
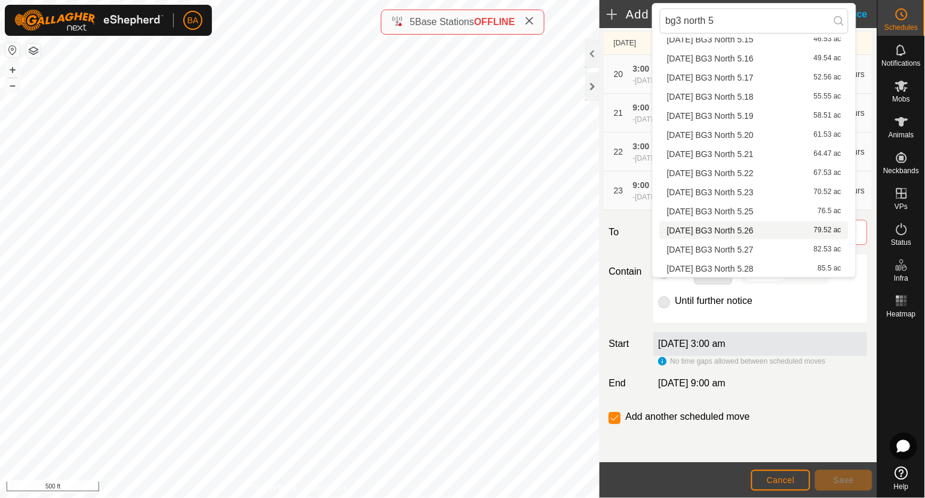
type input "bg3 north 5"
click at [781, 213] on li "2025-08-11 BG3 North 5.25 76.5 ac" at bounding box center [754, 211] width 189 height 18
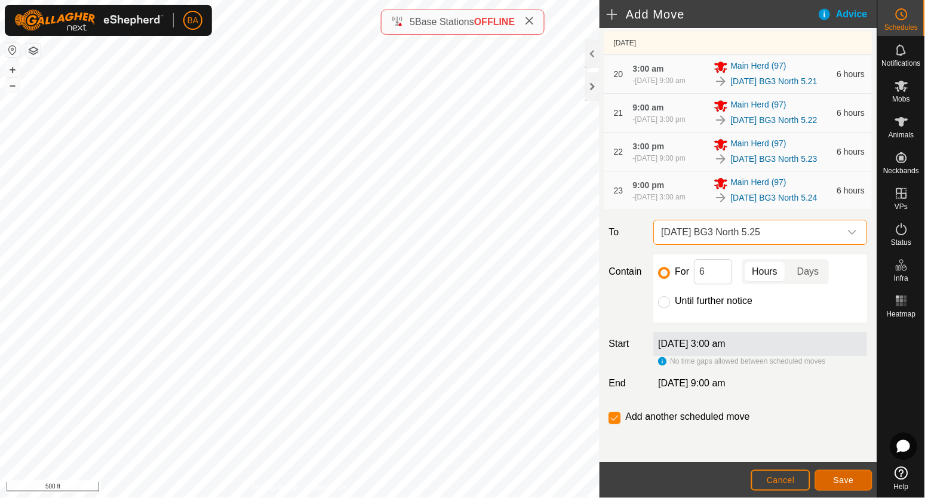
click at [827, 482] on button "Save" at bounding box center [843, 480] width 57 height 21
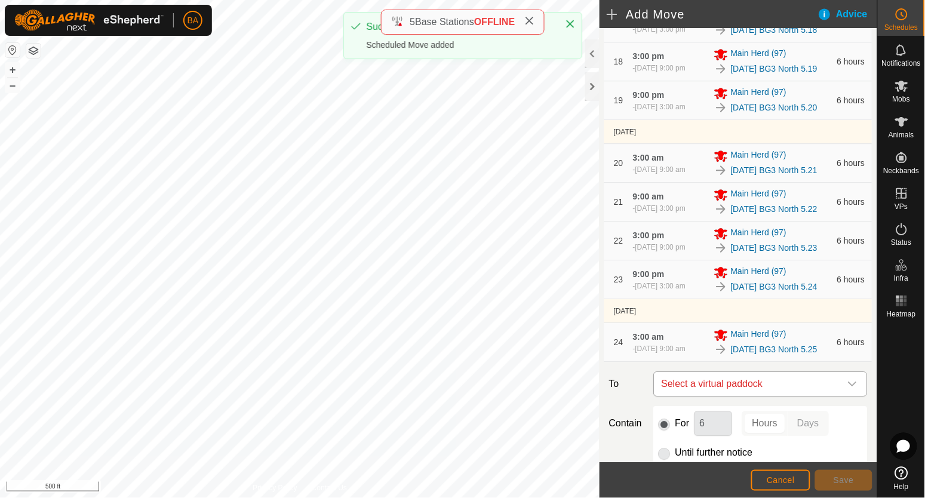
scroll to position [1231, 0]
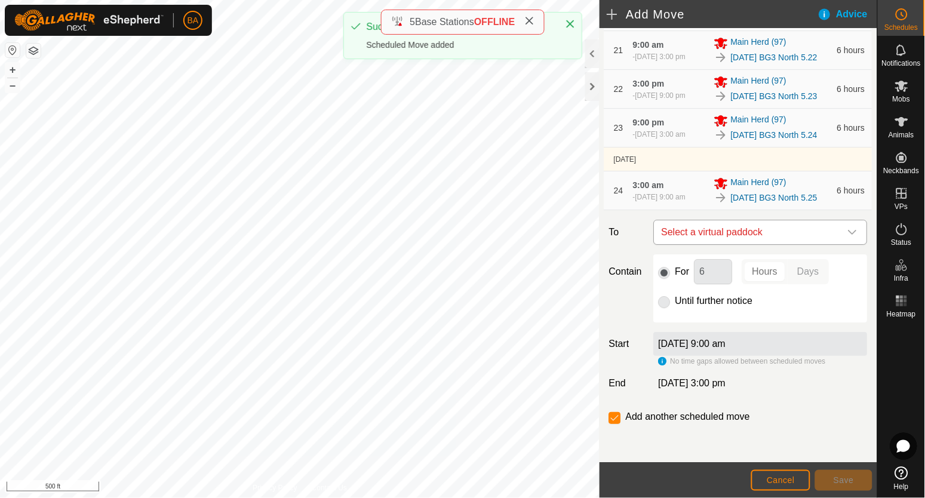
click at [775, 235] on span "Select a virtual paddock" at bounding box center [749, 232] width 184 height 24
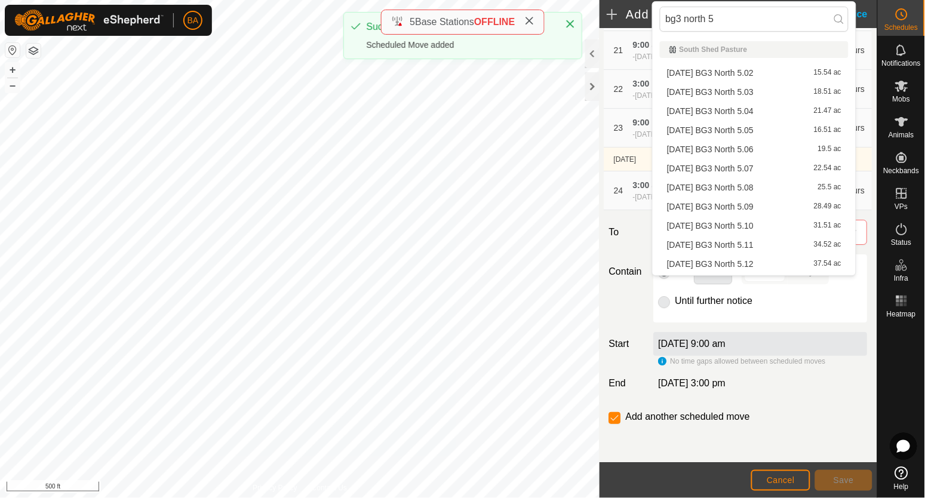
type input "bg3 north 5"
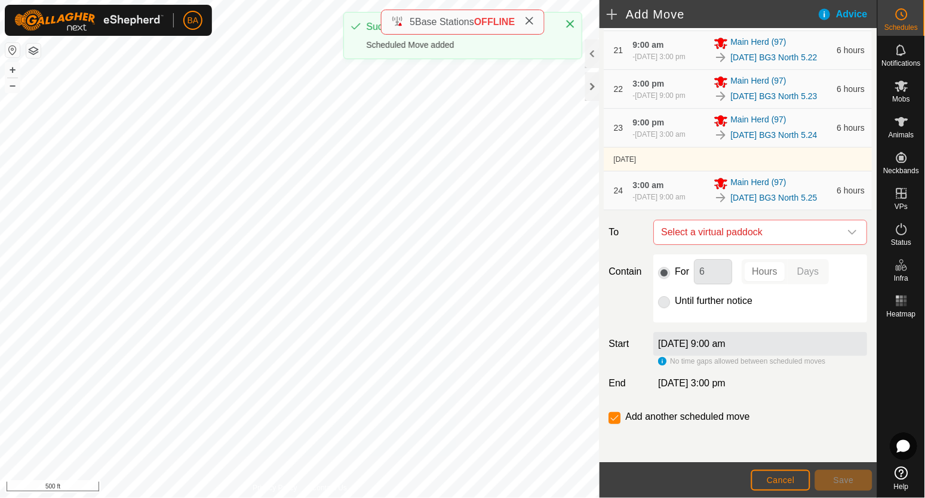
scroll to position [284, 0]
click at [834, 472] on button "Save" at bounding box center [843, 480] width 57 height 21
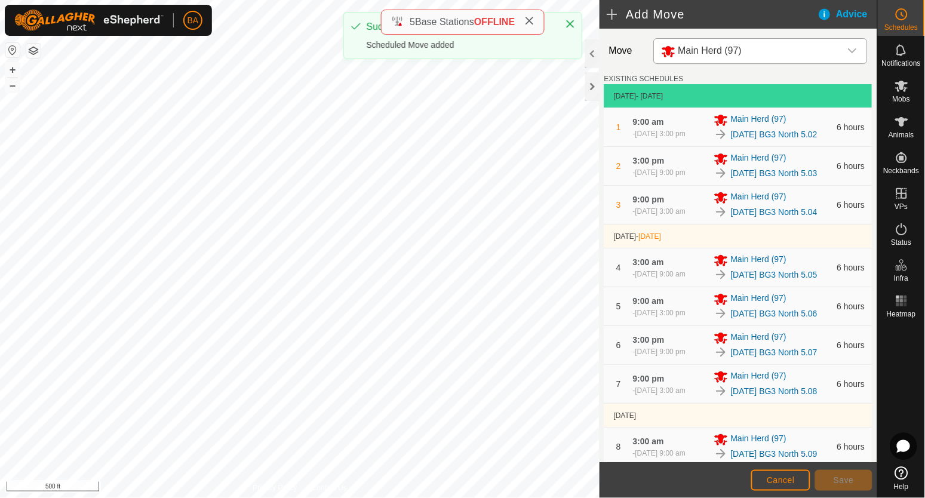
scroll to position [1281, 0]
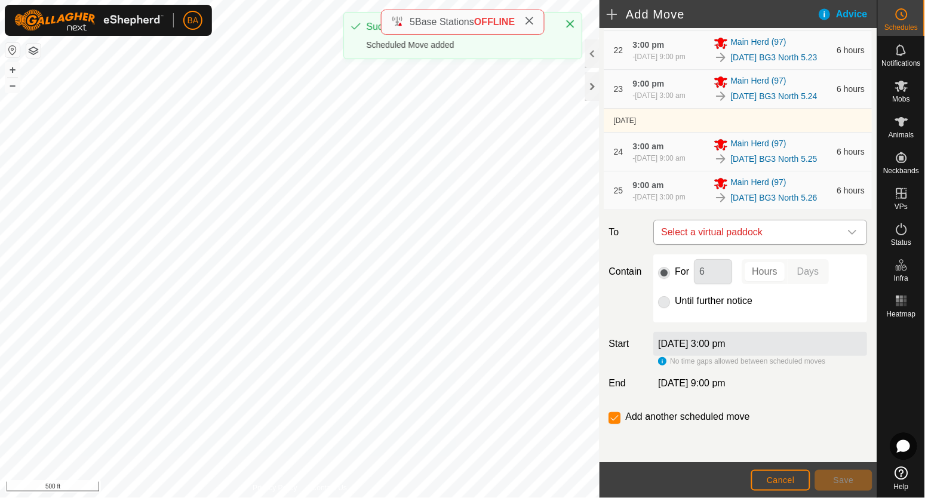
click at [796, 226] on span "Select a virtual paddock" at bounding box center [749, 232] width 184 height 24
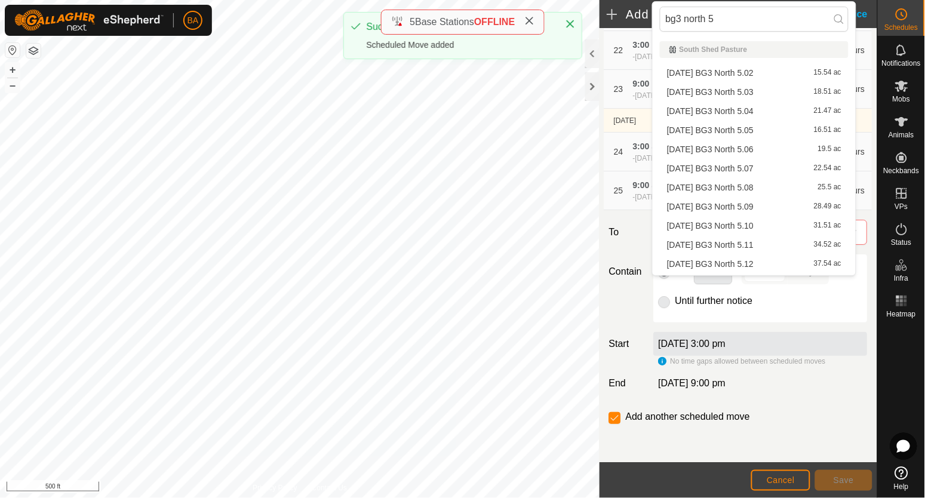
scroll to position [284, 0]
type input "bg3 north 5"
click at [780, 244] on li "2025-08-11 BG3 North 5.27 82.53 ac" at bounding box center [754, 248] width 189 height 18
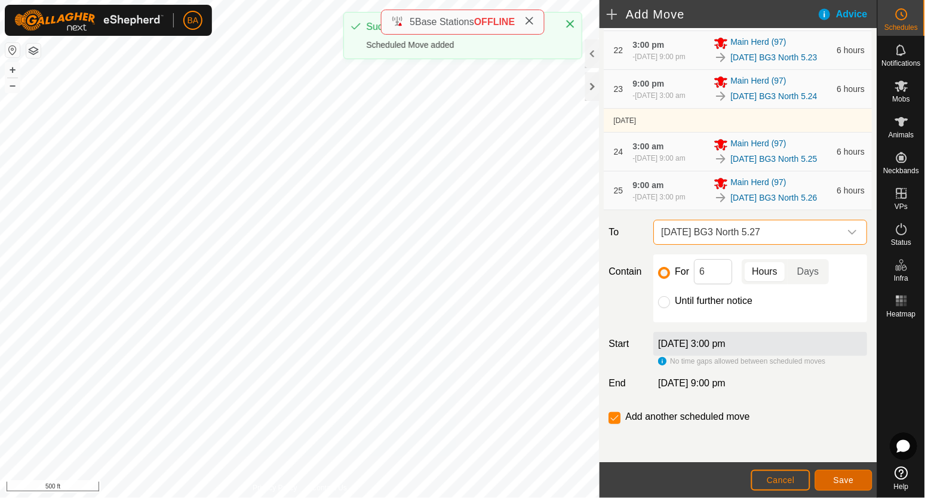
click at [833, 479] on span "Save" at bounding box center [843, 480] width 20 height 10
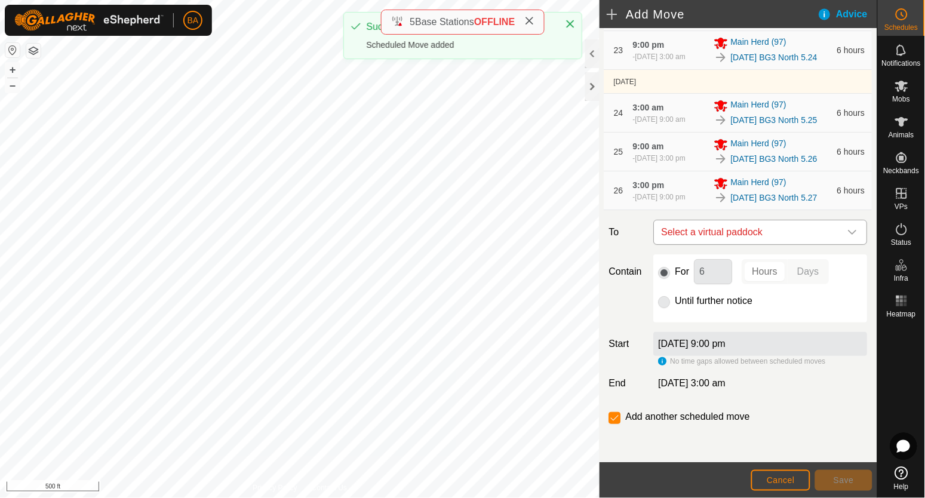
scroll to position [1331, 0]
click at [736, 236] on span "Select a virtual paddock" at bounding box center [749, 232] width 184 height 24
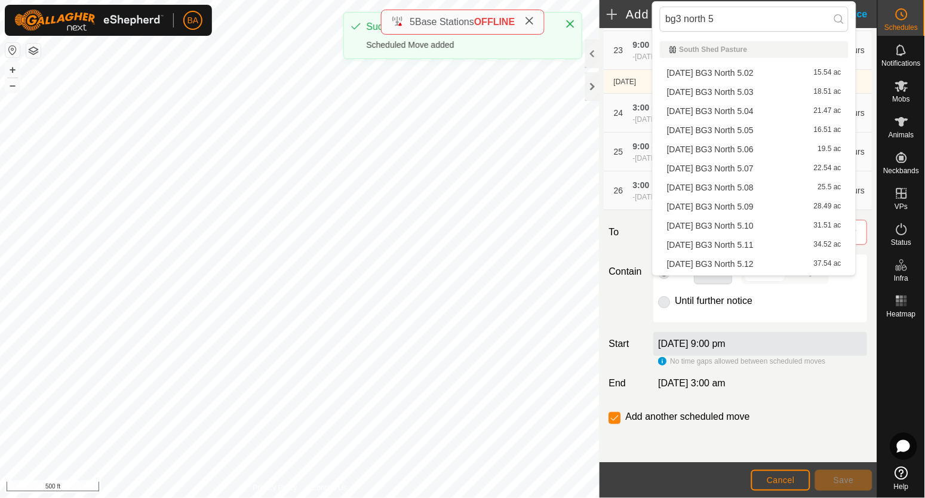
scroll to position [284, 0]
type input "bg3 north 5"
click at [729, 267] on li "2025-08-11 BG3 North 5.28 85.5 ac" at bounding box center [754, 267] width 189 height 18
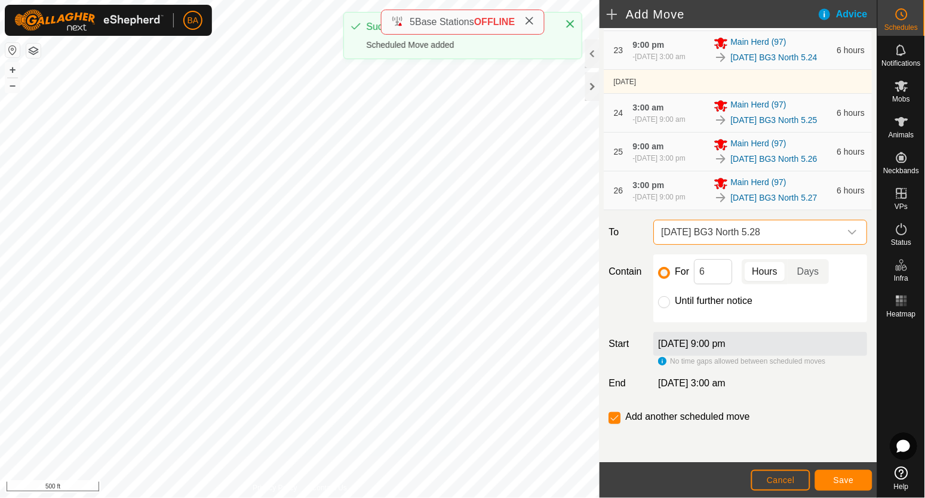
click at [670, 301] on div "Until further notice" at bounding box center [760, 301] width 204 height 14
click at [668, 301] on input "Until further notice" at bounding box center [664, 302] width 12 height 12
radio input "true"
checkbox input "false"
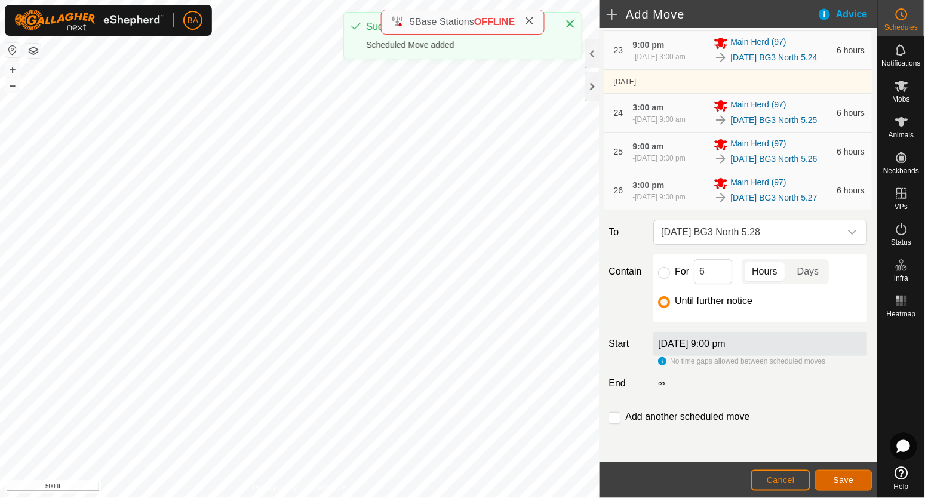
click at [835, 475] on span "Save" at bounding box center [843, 480] width 20 height 10
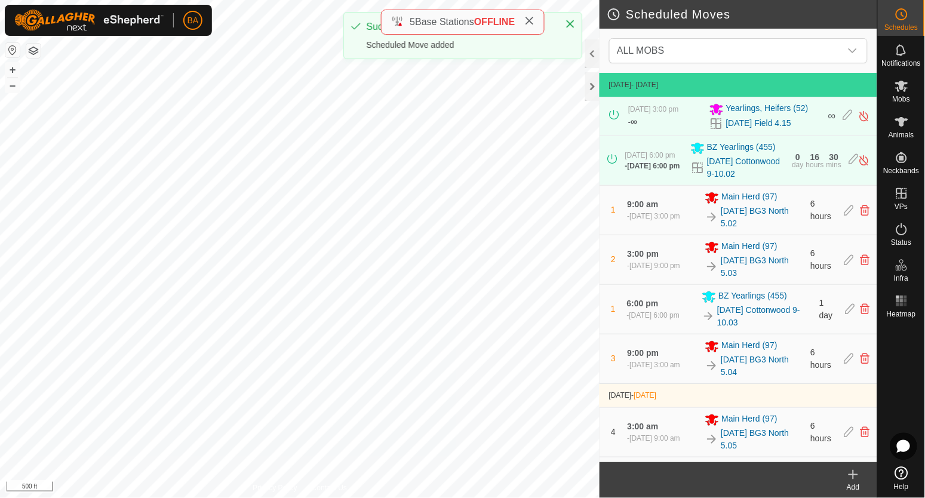
scroll to position [1594, 0]
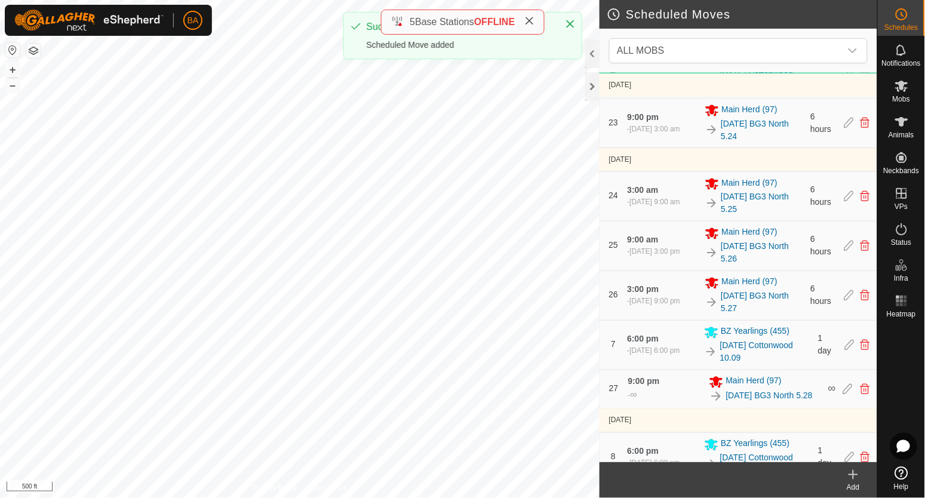
click at [647, 485] on footer "Add" at bounding box center [738, 480] width 278 height 36
